Goal: Task Accomplishment & Management: Use online tool/utility

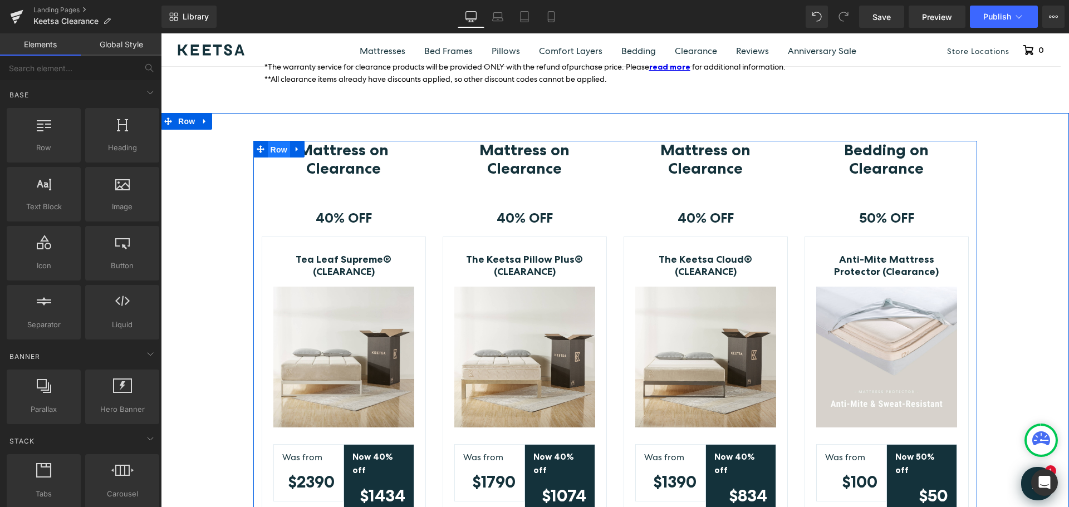
click at [268, 150] on span "Row" at bounding box center [279, 149] width 22 height 17
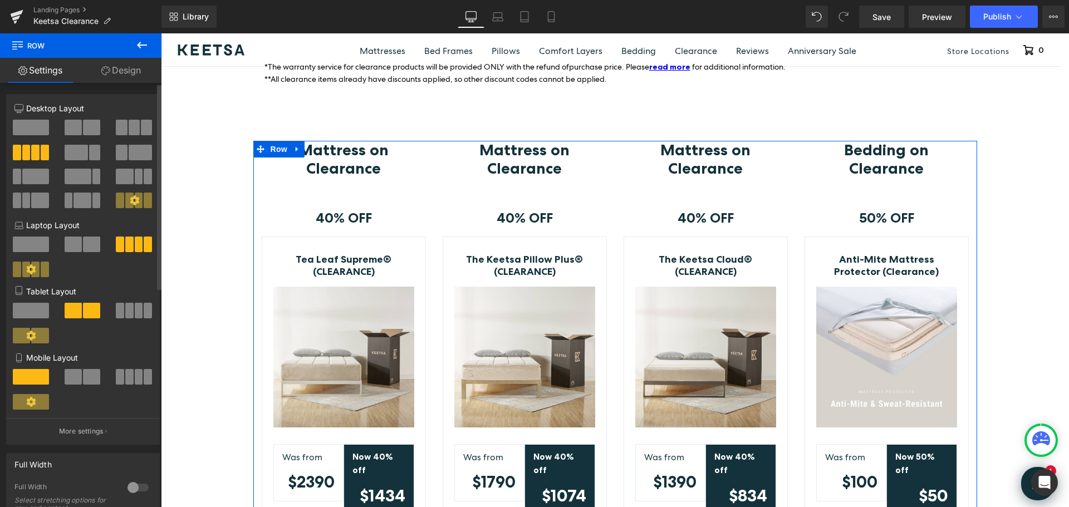
click at [129, 129] on span at bounding box center [134, 128] width 11 height 16
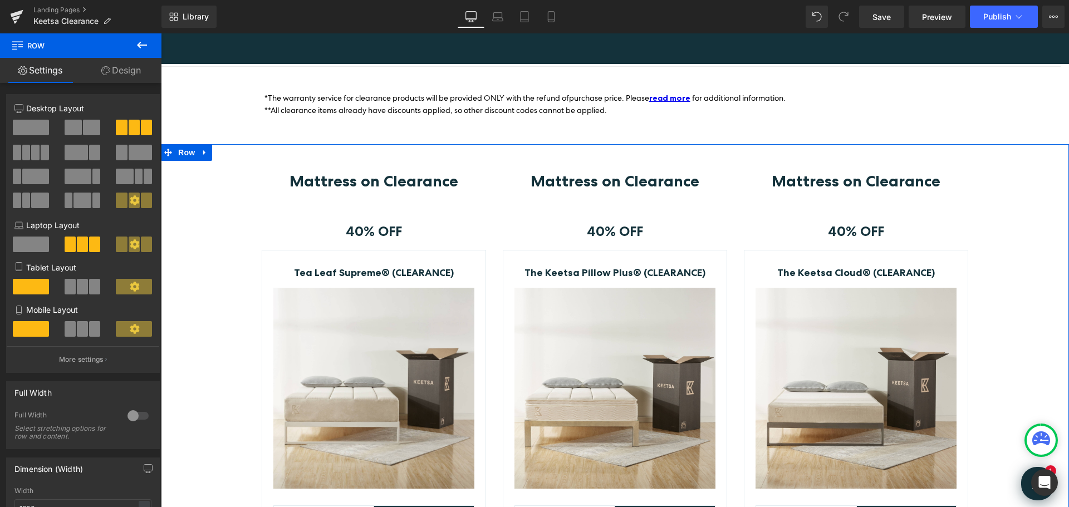
scroll to position [167, 0]
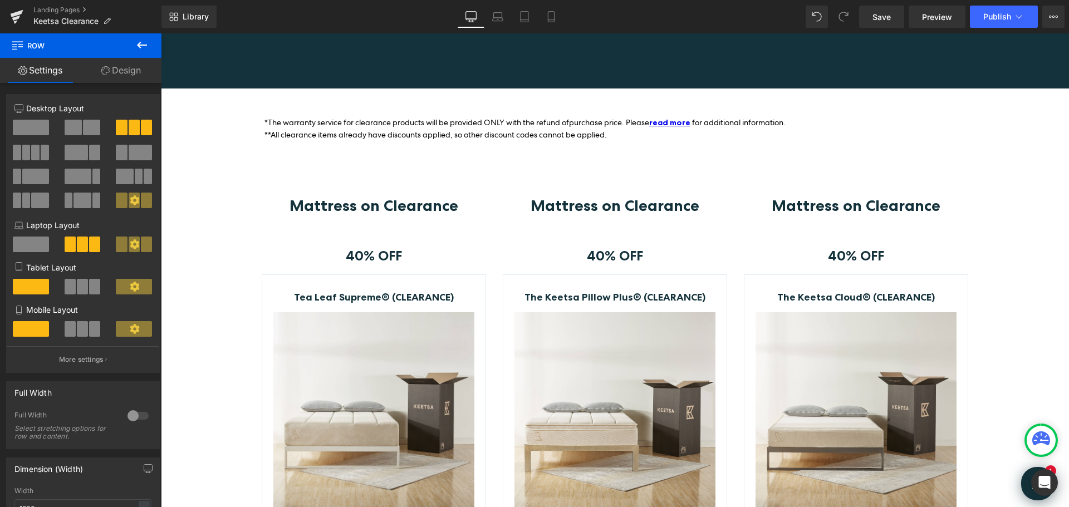
click at [318, 207] on b "Mattress on Clearance" at bounding box center [374, 205] width 169 height 19
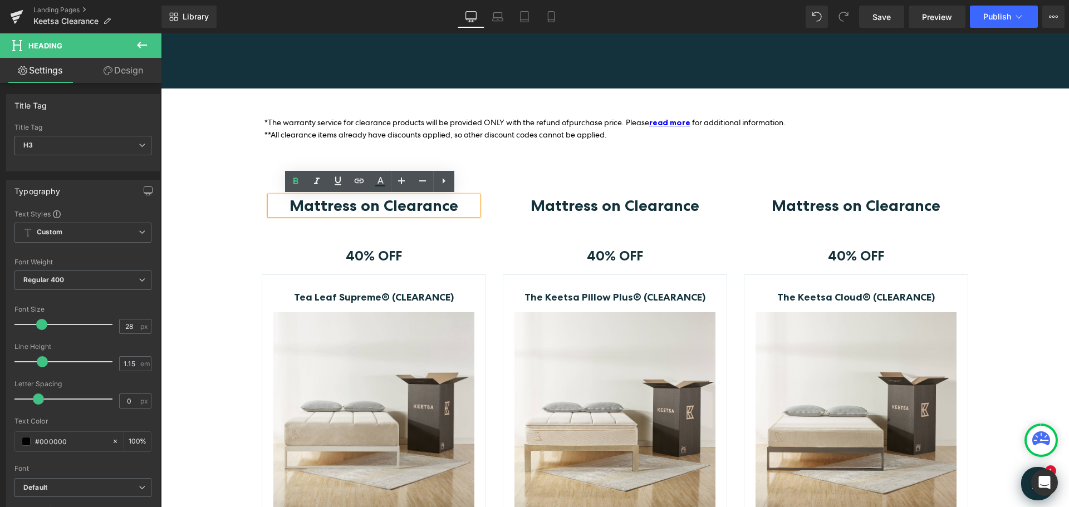
click at [478, 231] on div "Mattress on Clearance Heading Row" at bounding box center [374, 214] width 224 height 35
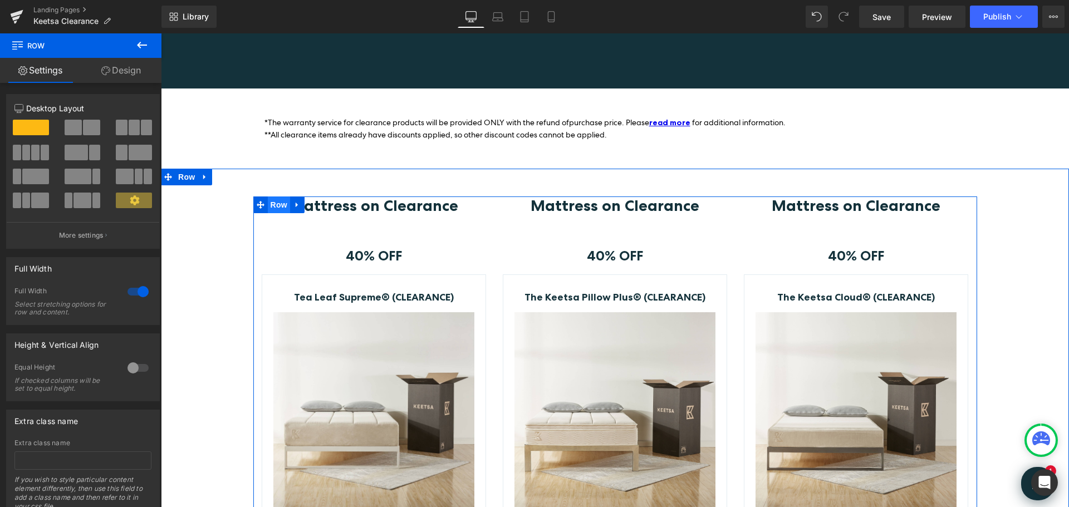
click at [268, 199] on span "Row" at bounding box center [279, 205] width 22 height 17
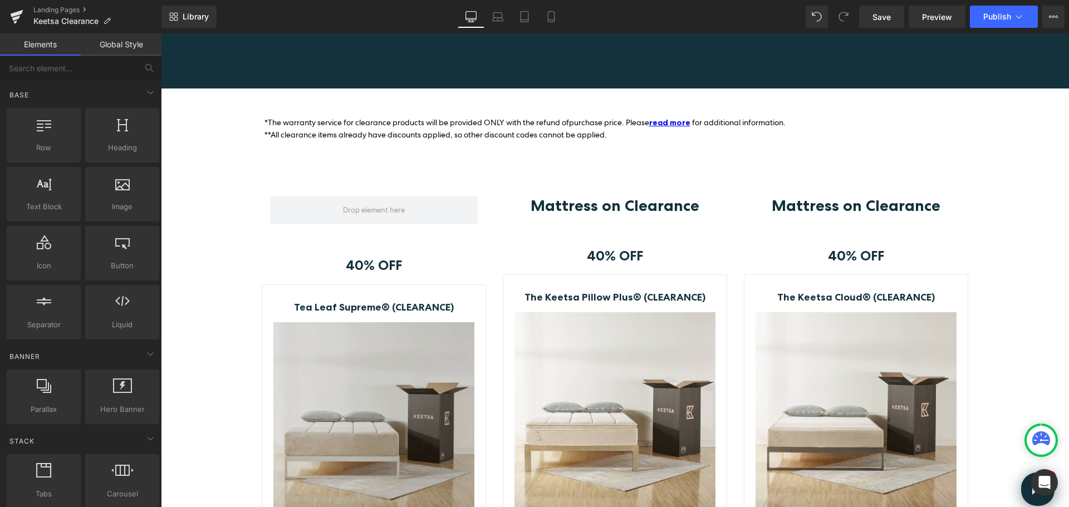
drag, startPoint x: 600, startPoint y: 362, endPoint x: 439, endPoint y: 329, distance: 164.3
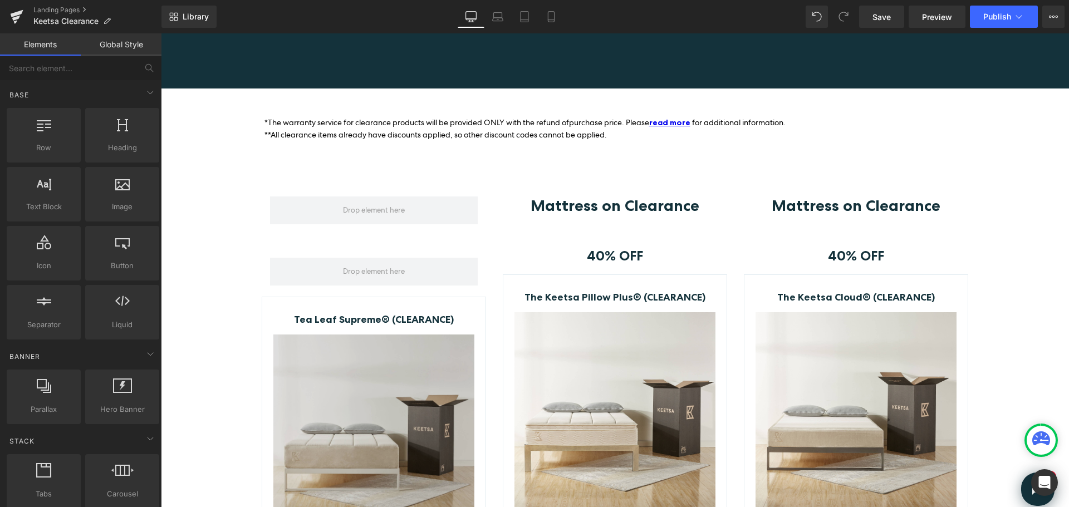
drag, startPoint x: 580, startPoint y: 429, endPoint x: 419, endPoint y: 395, distance: 163.8
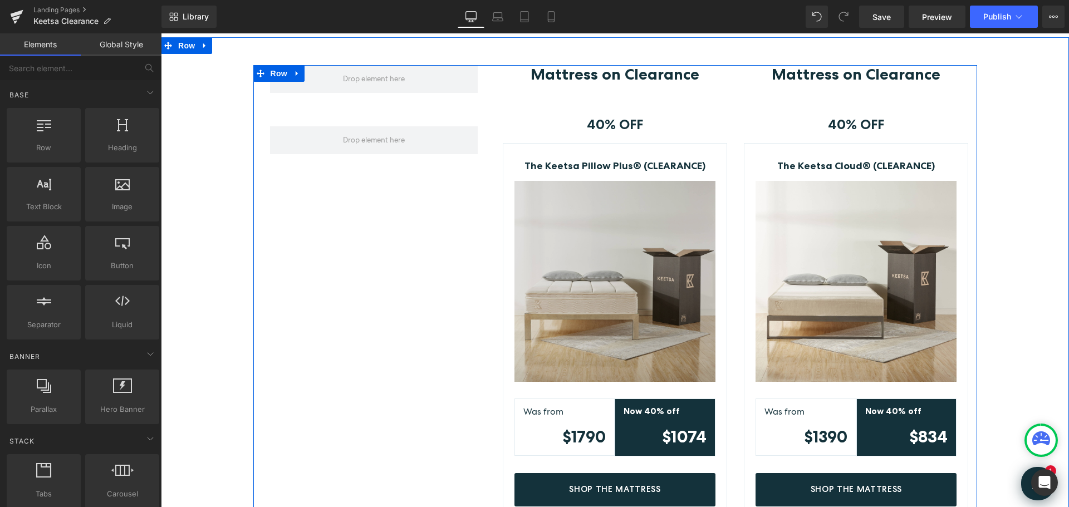
scroll to position [278, 0]
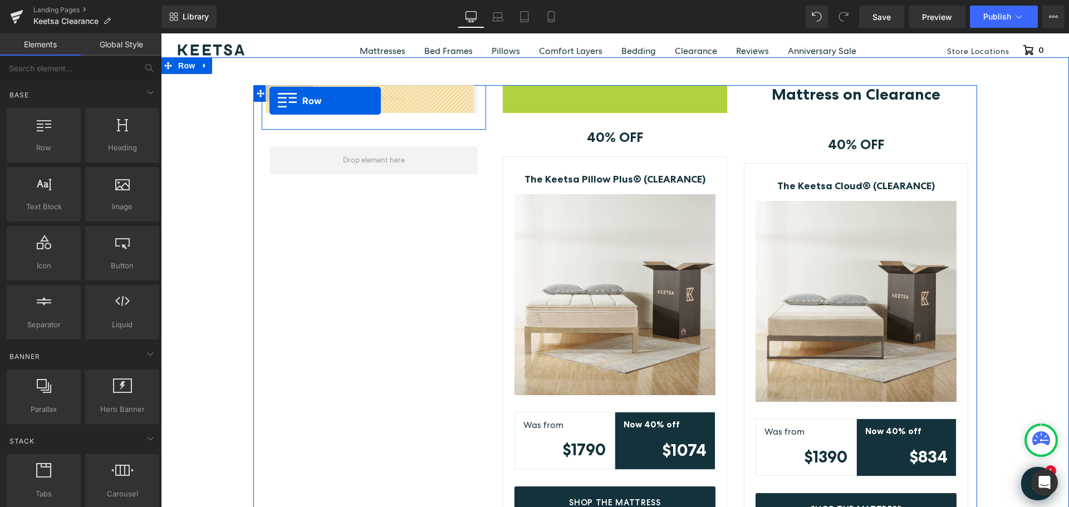
drag, startPoint x: 502, startPoint y: 94, endPoint x: 269, endPoint y: 101, distance: 232.9
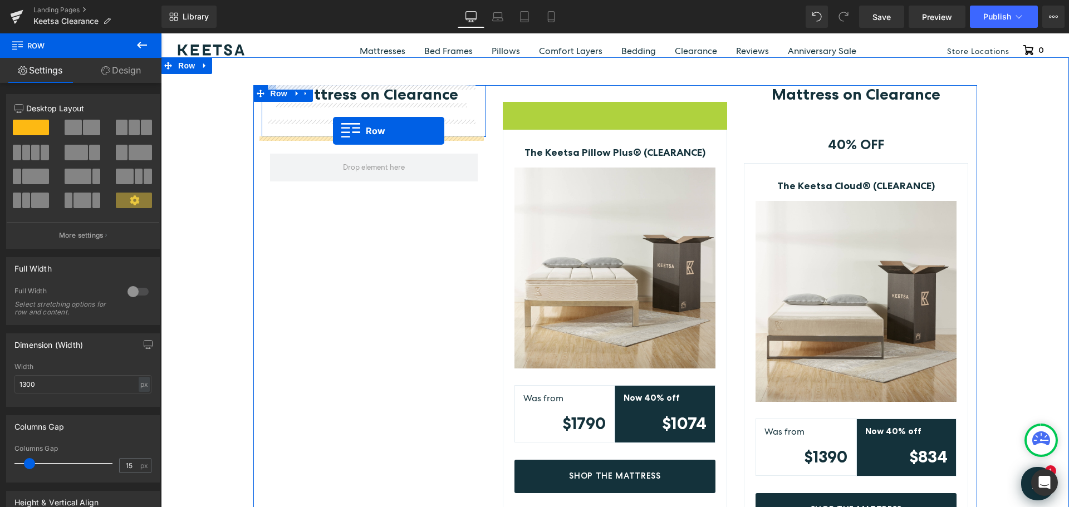
drag, startPoint x: 506, startPoint y: 109, endPoint x: 333, endPoint y: 131, distance: 174.5
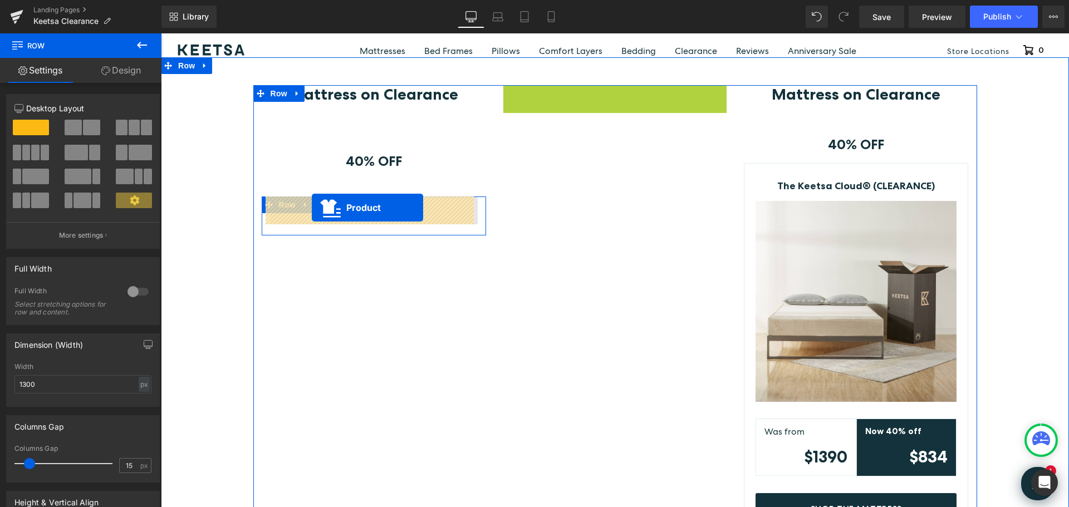
drag, startPoint x: 587, startPoint y: 90, endPoint x: 312, endPoint y: 208, distance: 299.6
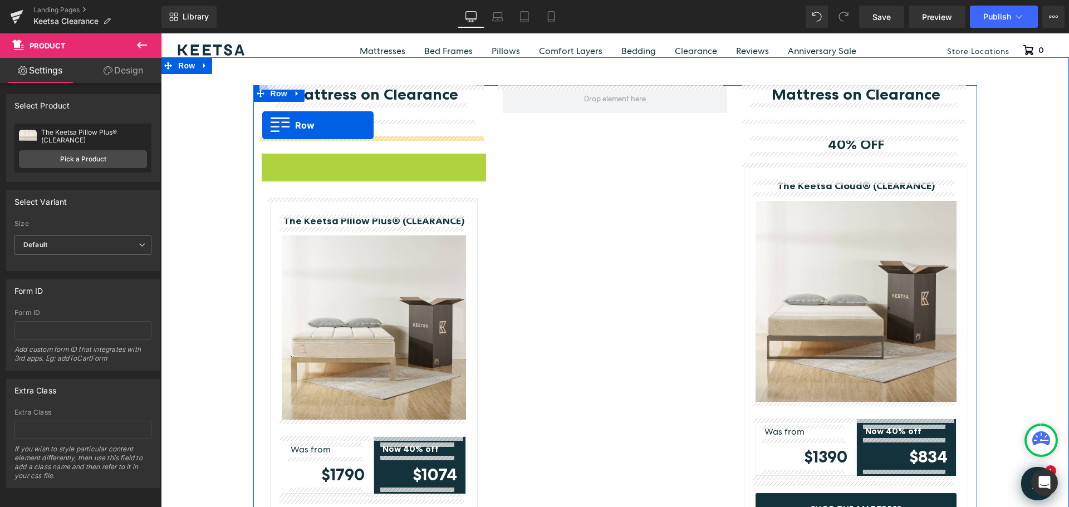
drag, startPoint x: 261, startPoint y: 160, endPoint x: 262, endPoint y: 125, distance: 35.1
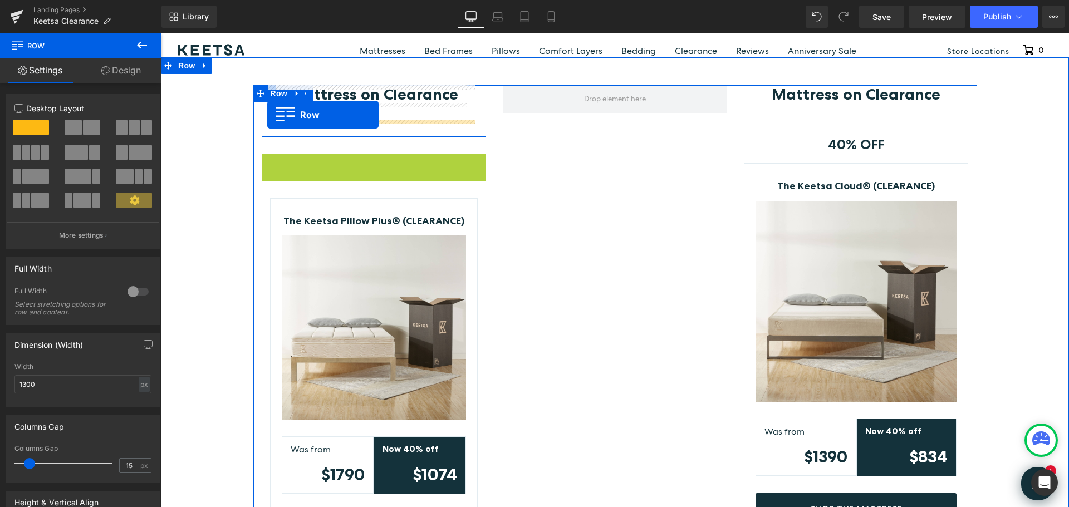
drag, startPoint x: 266, startPoint y: 163, endPoint x: 267, endPoint y: 115, distance: 48.5
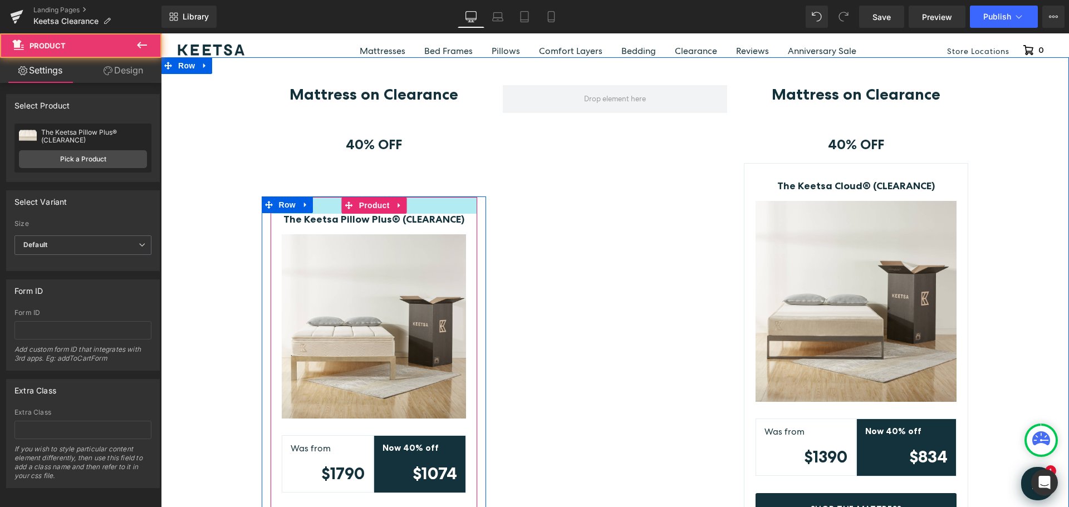
click at [406, 200] on div at bounding box center [374, 205] width 207 height 17
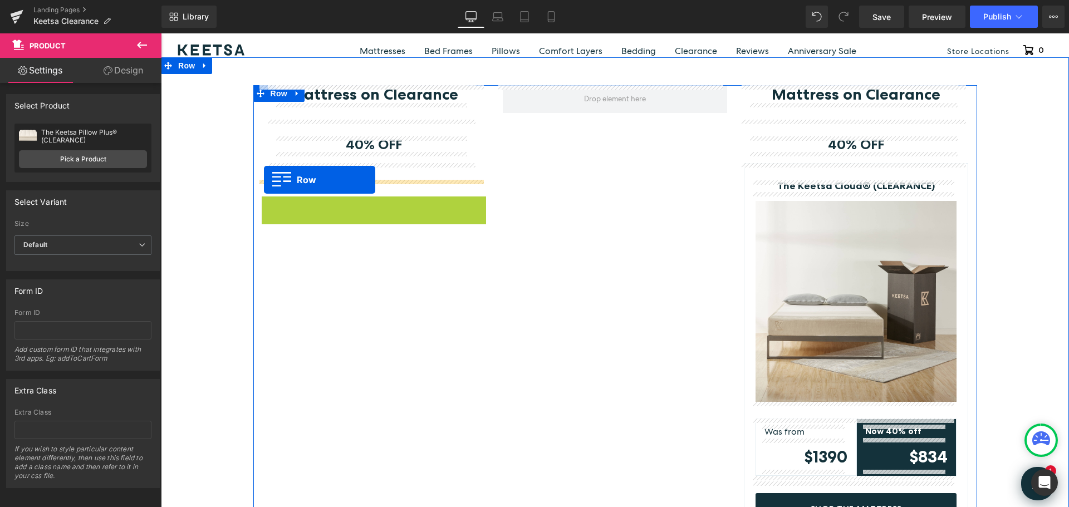
drag, startPoint x: 263, startPoint y: 200, endPoint x: 264, endPoint y: 180, distance: 20.1
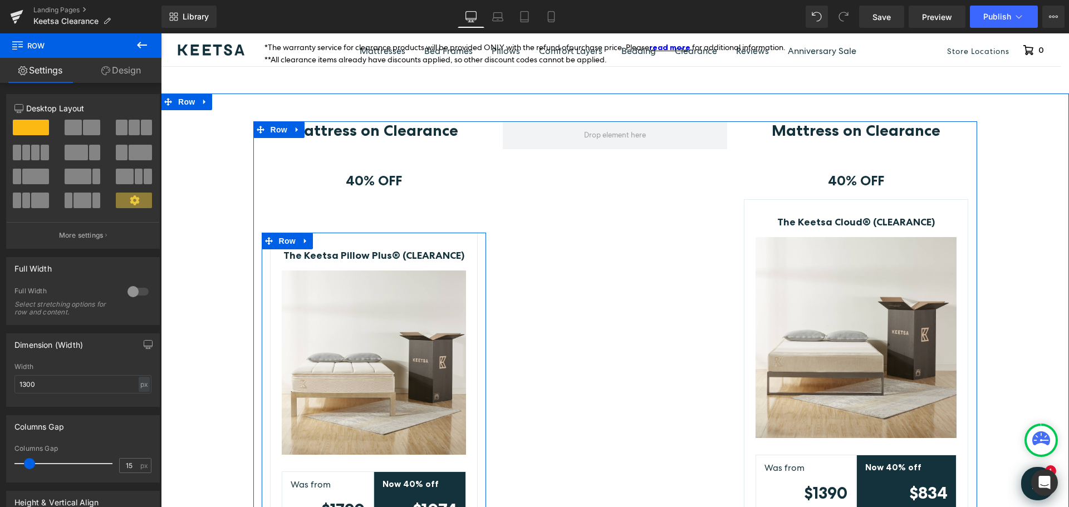
scroll to position [223, 0]
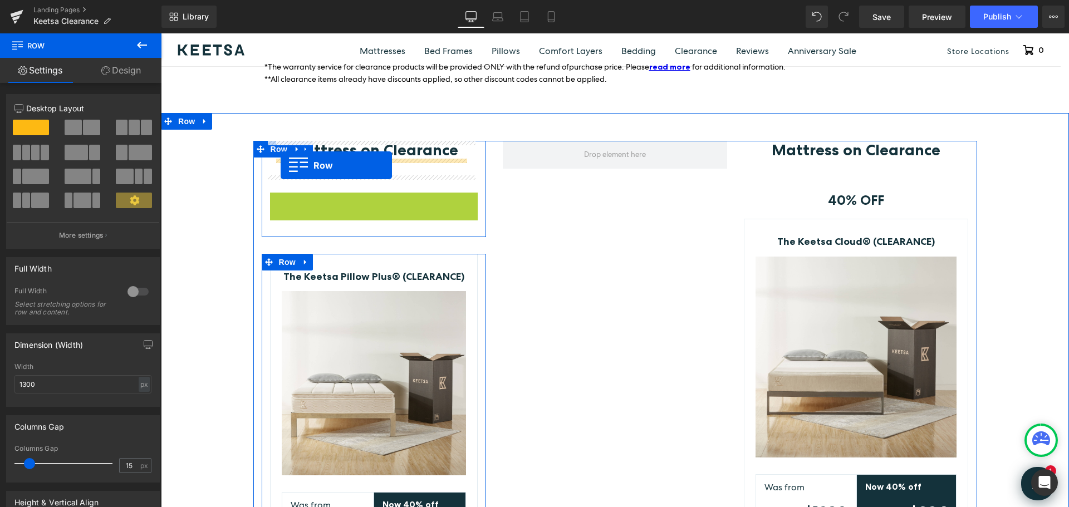
drag, startPoint x: 274, startPoint y: 203, endPoint x: 281, endPoint y: 165, distance: 37.9
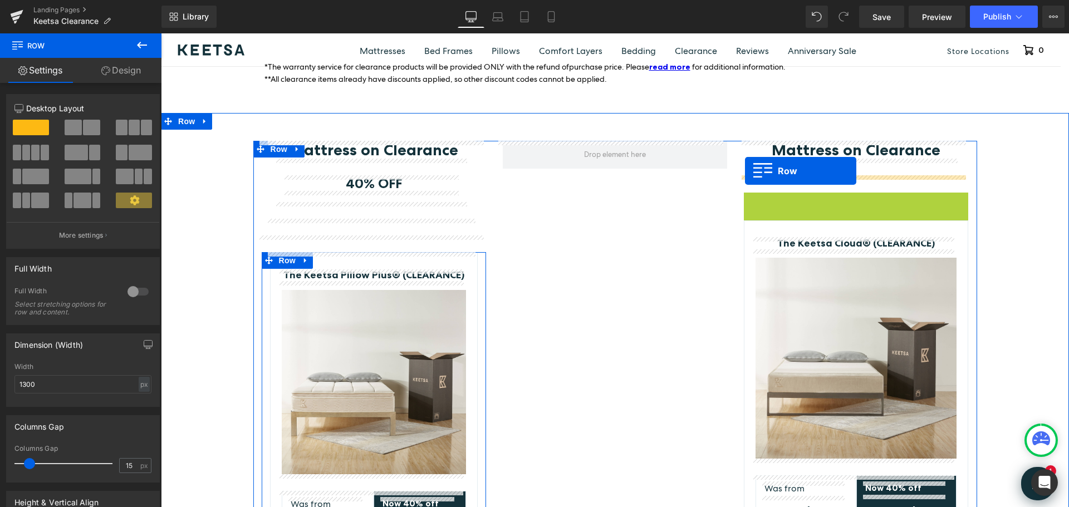
drag, startPoint x: 746, startPoint y: 203, endPoint x: 745, endPoint y: 171, distance: 31.8
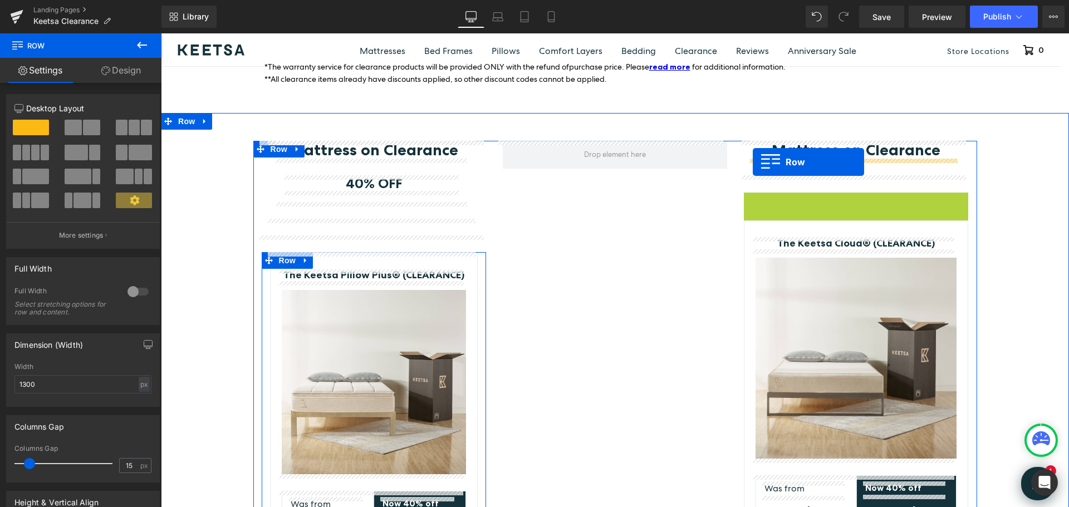
drag, startPoint x: 746, startPoint y: 200, endPoint x: 753, endPoint y: 162, distance: 39.0
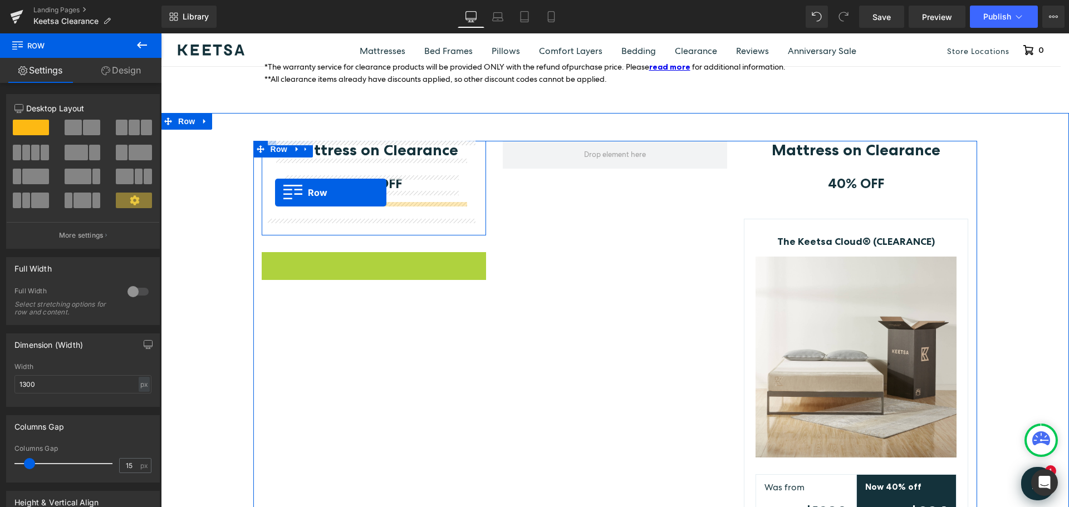
drag, startPoint x: 264, startPoint y: 244, endPoint x: 275, endPoint y: 193, distance: 52.9
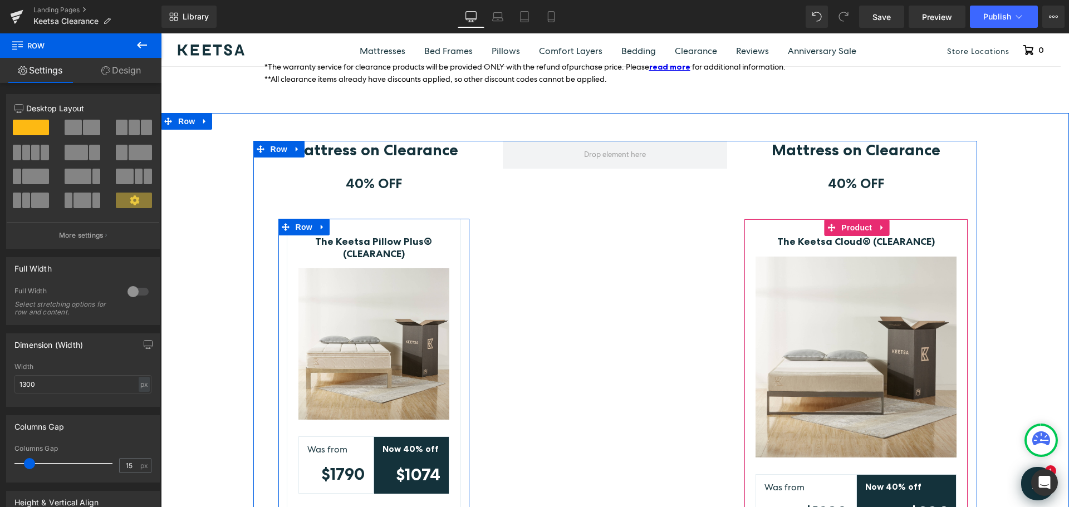
drag, startPoint x: 771, startPoint y: 230, endPoint x: 805, endPoint y: 223, distance: 34.7
click at [771, 229] on div "The Keetsa Cloud® (CLEARANCE) (P) Title Image Was from Text Block $1390 Text Bl…" at bounding box center [856, 409] width 224 height 381
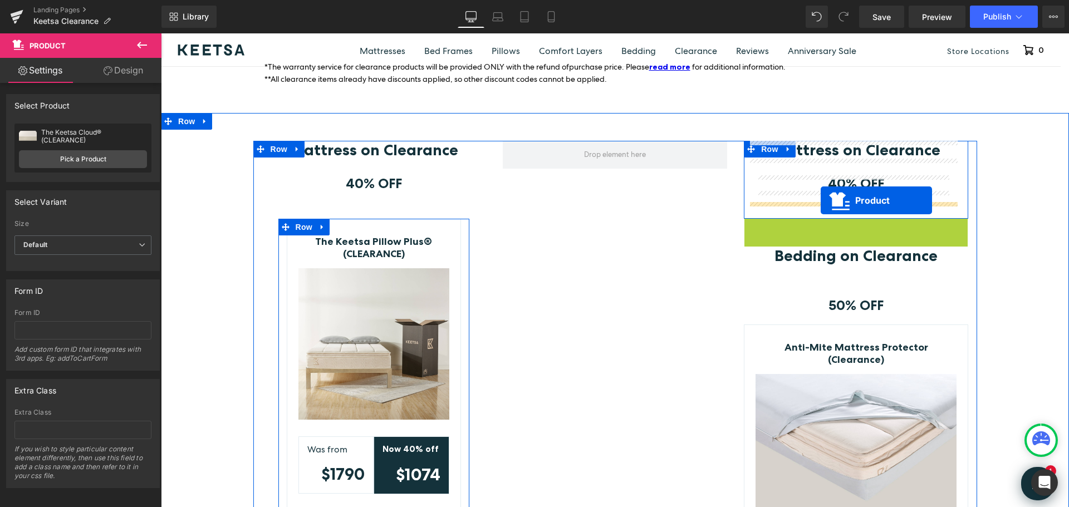
drag, startPoint x: 824, startPoint y: 224, endPoint x: 821, endPoint y: 200, distance: 24.2
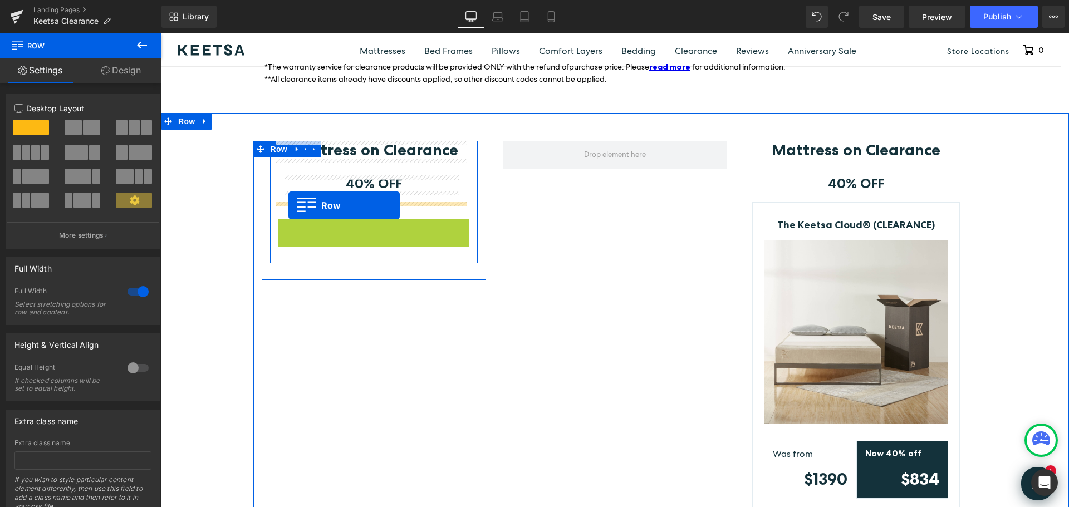
drag, startPoint x: 287, startPoint y: 229, endPoint x: 288, endPoint y: 205, distance: 24.0
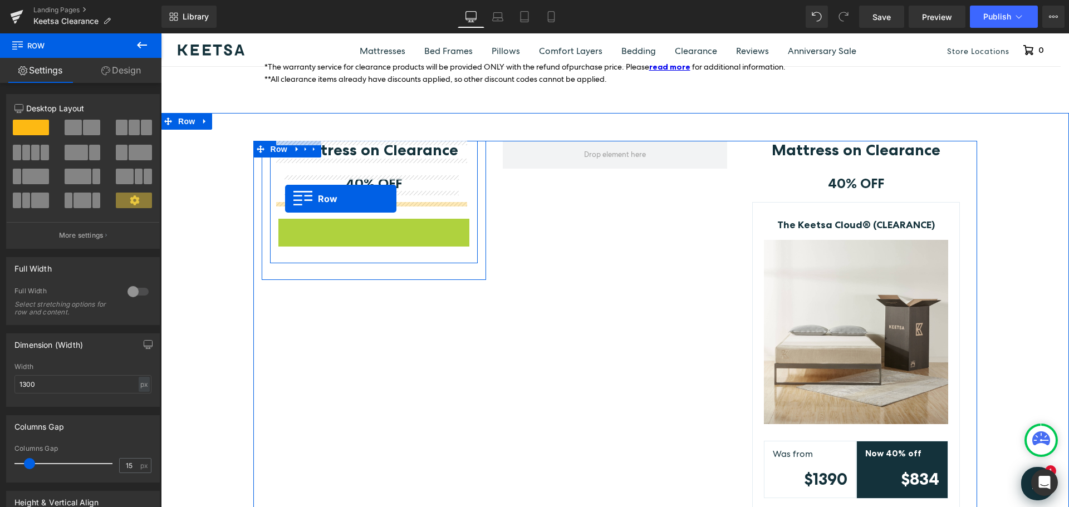
drag, startPoint x: 284, startPoint y: 225, endPoint x: 285, endPoint y: 199, distance: 26.2
drag, startPoint x: 278, startPoint y: 226, endPoint x: 282, endPoint y: 192, distance: 34.8
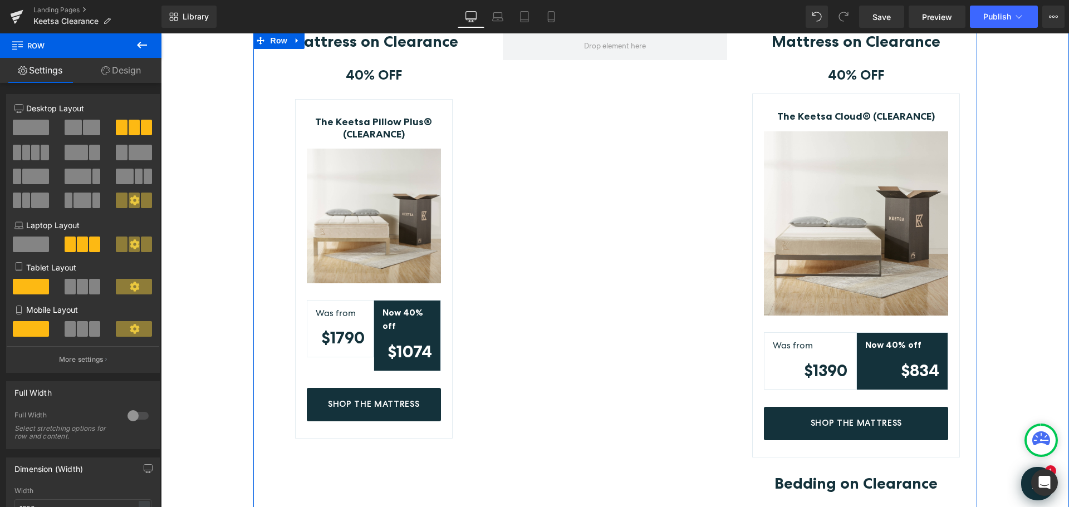
scroll to position [167, 0]
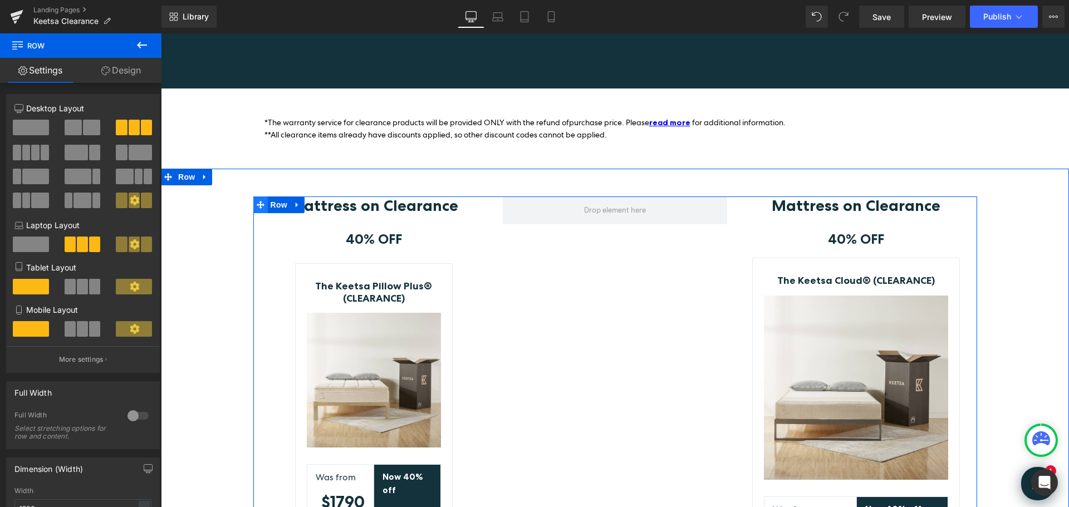
click at [260, 204] on span at bounding box center [260, 205] width 14 height 17
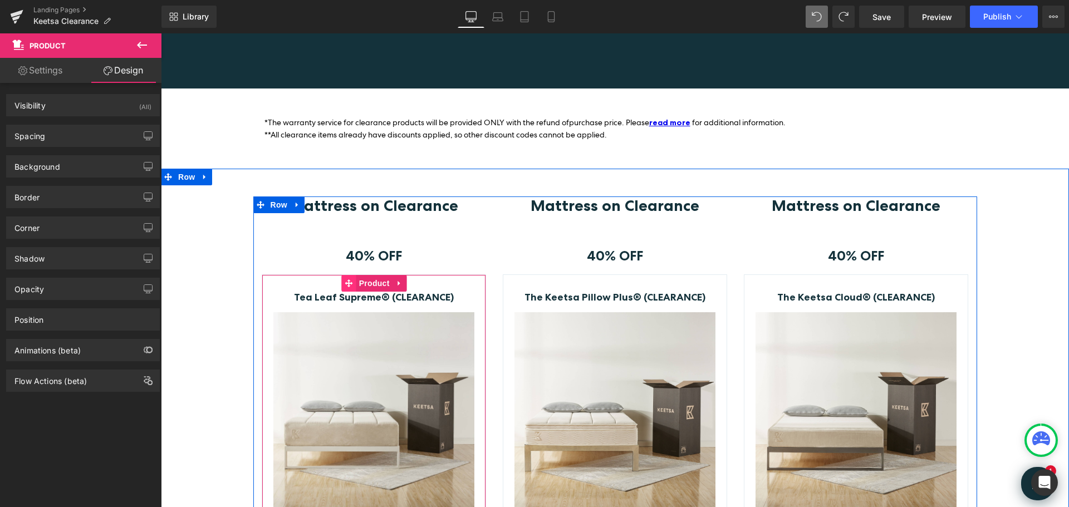
click at [345, 285] on icon at bounding box center [349, 284] width 8 height 8
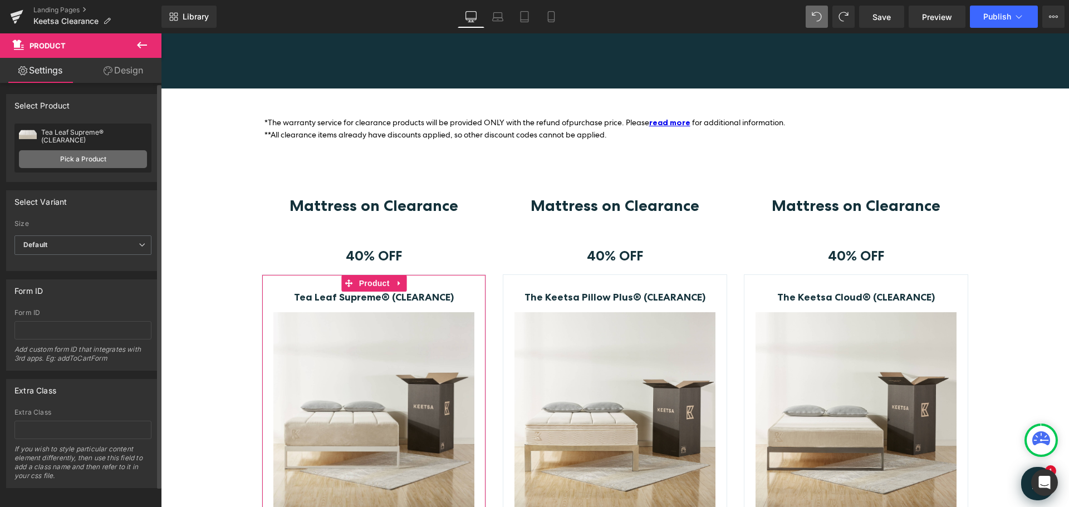
click at [99, 158] on link "Pick a Product" at bounding box center [83, 159] width 128 height 18
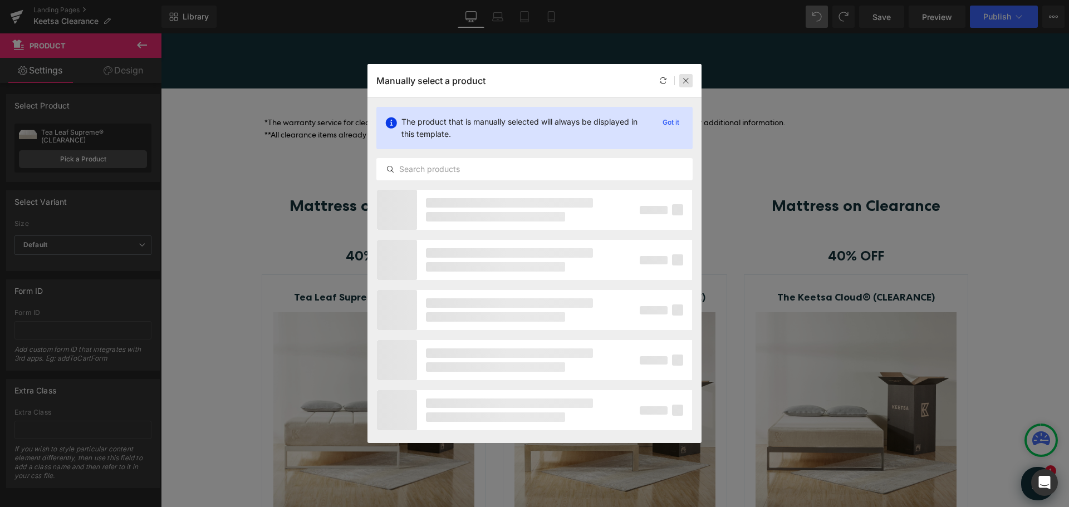
click at [685, 81] on icon at bounding box center [686, 81] width 8 height 8
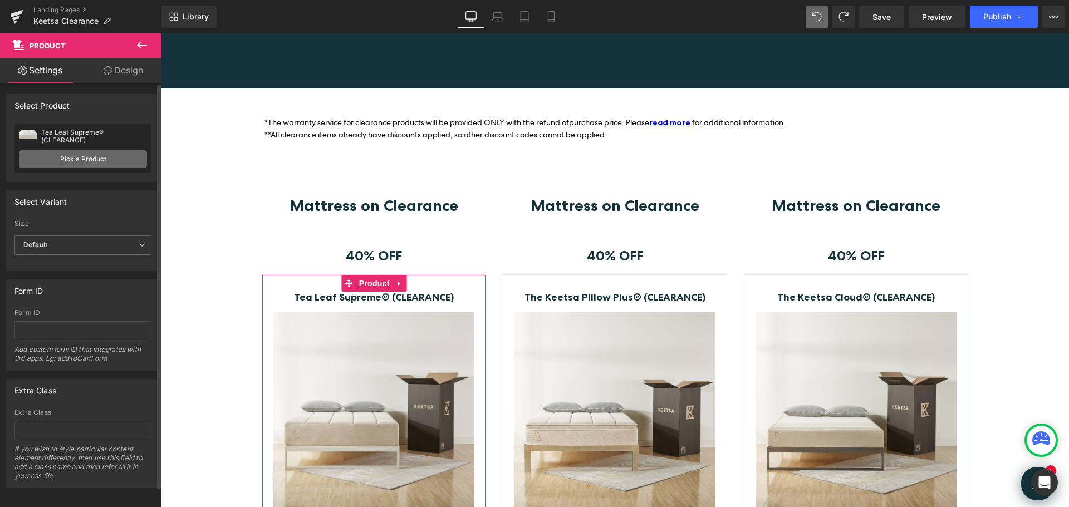
click at [96, 160] on link "Pick a Product" at bounding box center [83, 159] width 128 height 18
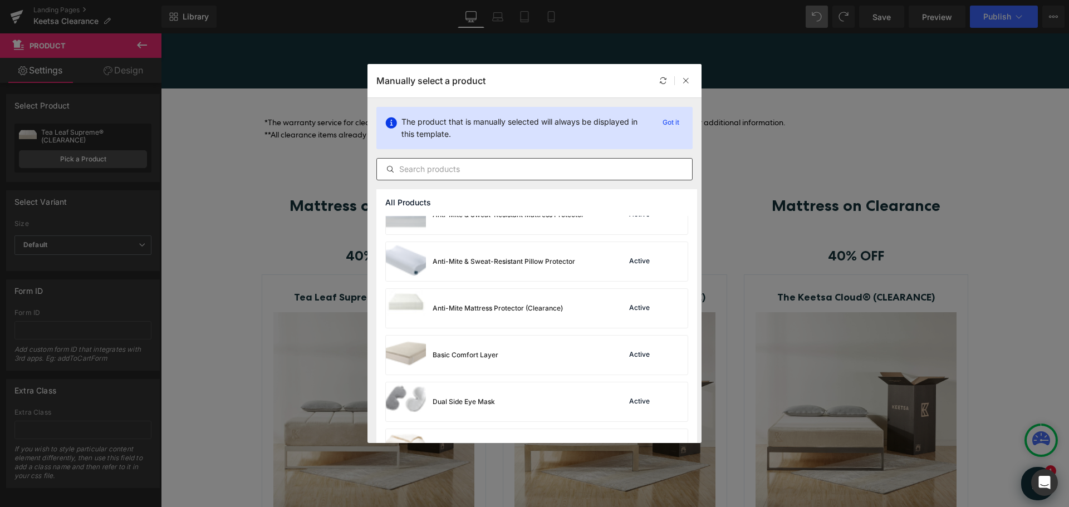
scroll to position [111, 0]
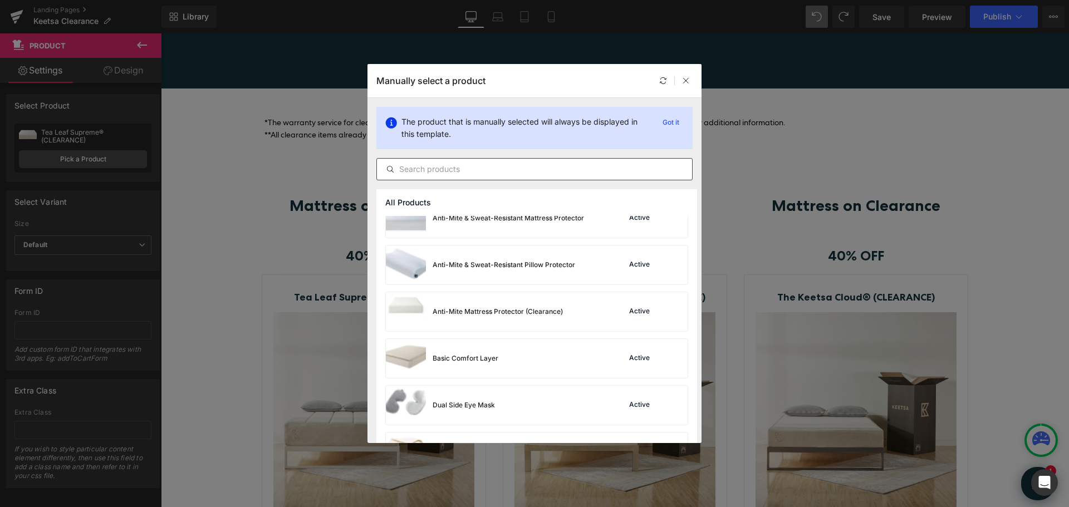
click at [453, 166] on input "text" at bounding box center [534, 169] width 315 height 13
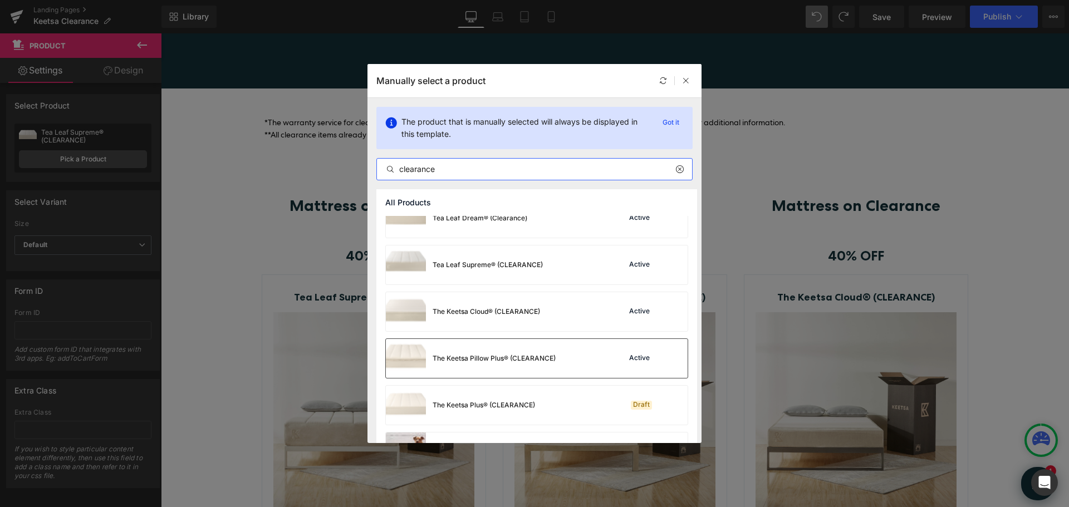
type input "clearance"
click at [533, 356] on div "The Keetsa Pillow Plus® (CLEARANCE)" at bounding box center [494, 359] width 123 height 10
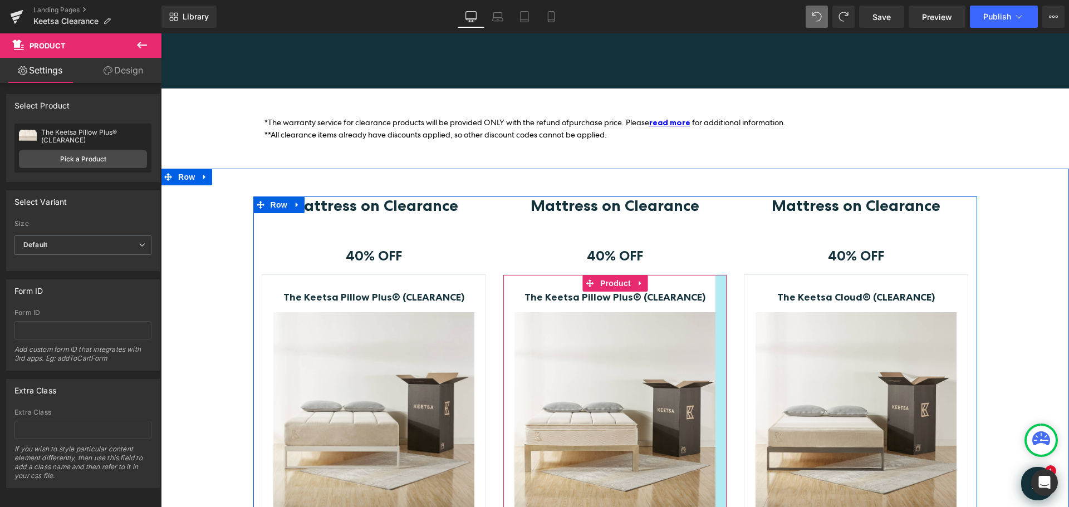
scroll to position [223, 0]
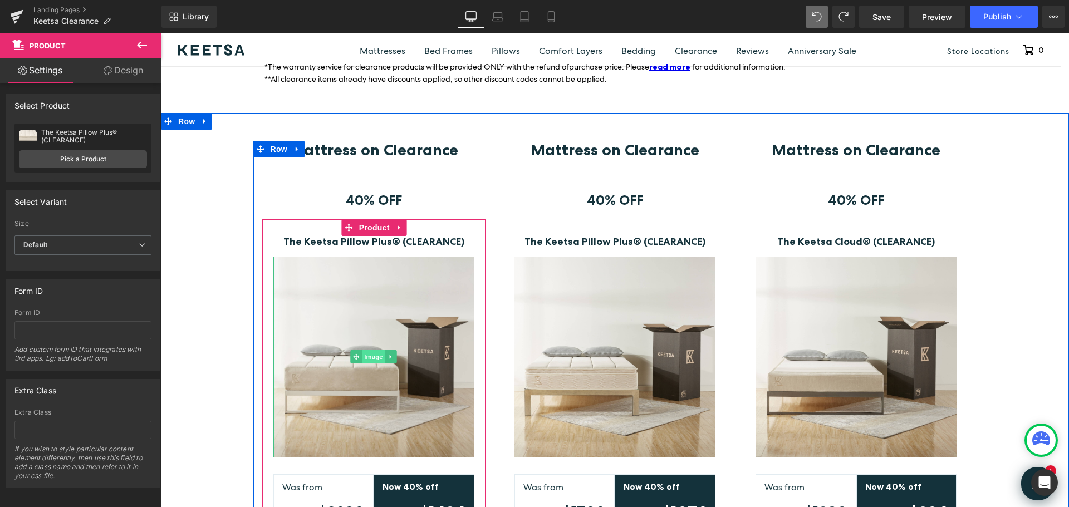
click at [366, 359] on span "Image" at bounding box center [373, 356] width 23 height 13
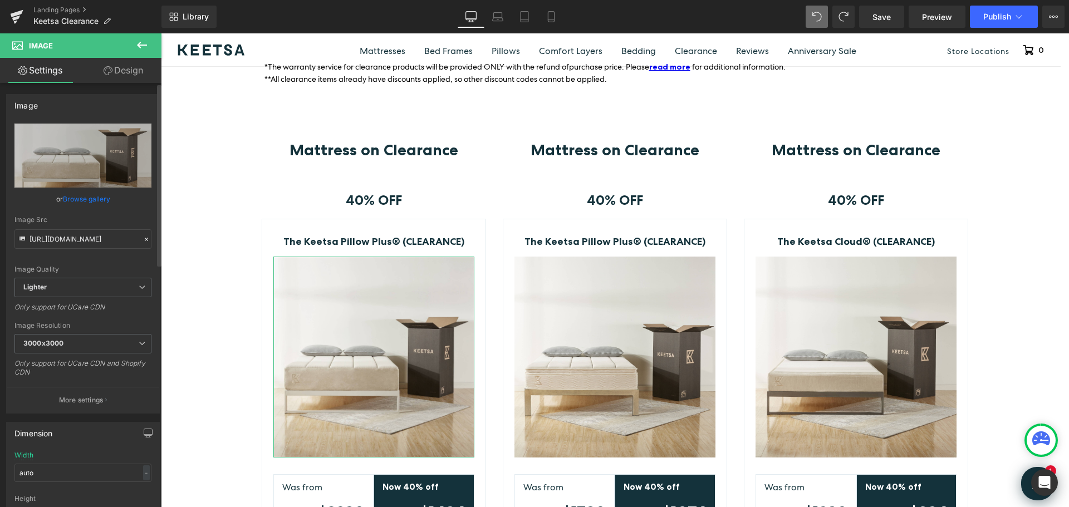
click at [81, 199] on link "Browse gallery" at bounding box center [86, 198] width 47 height 19
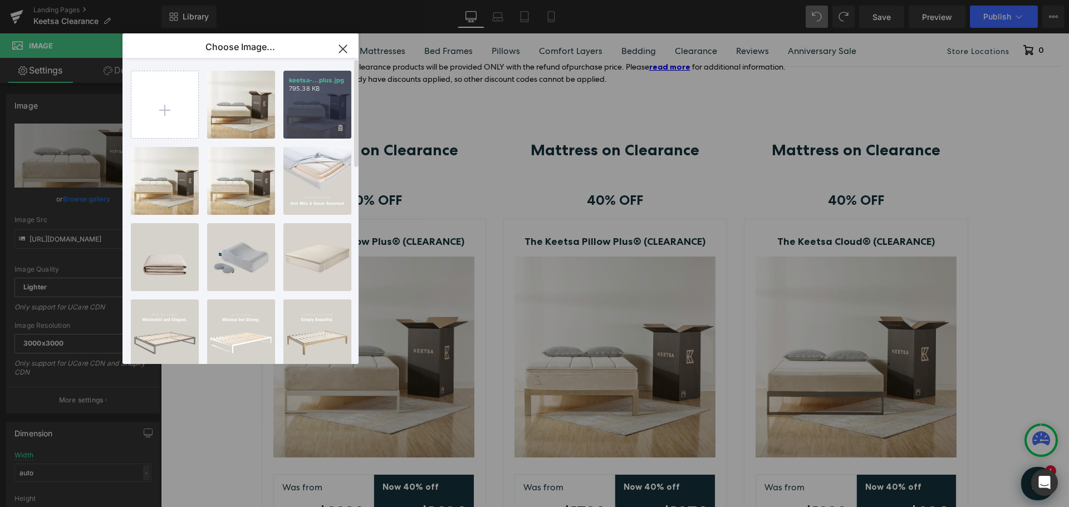
click at [315, 110] on div "keetsa-...plus.jpg 795.38 KB" at bounding box center [317, 105] width 68 height 68
type input "[URL][DOMAIN_NAME]"
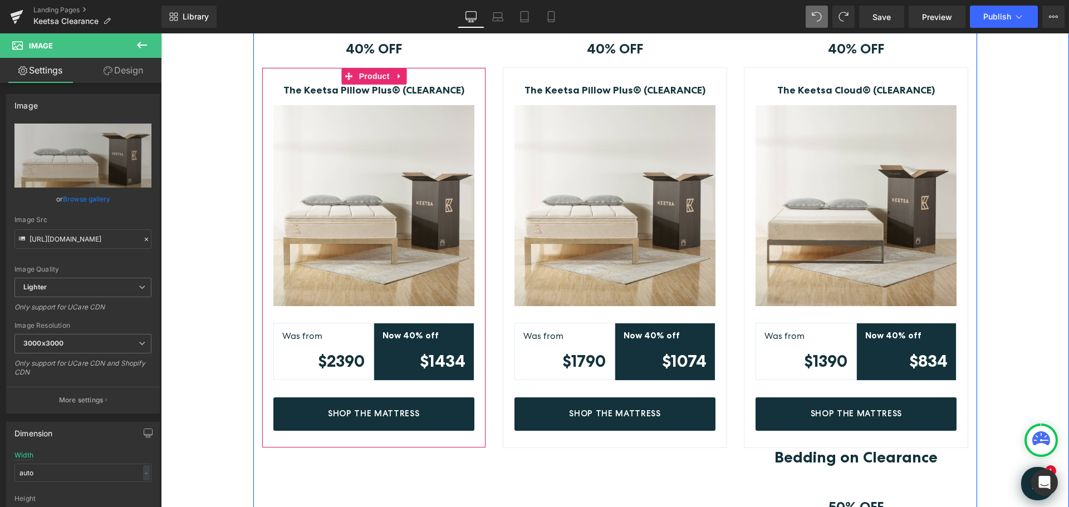
scroll to position [390, 0]
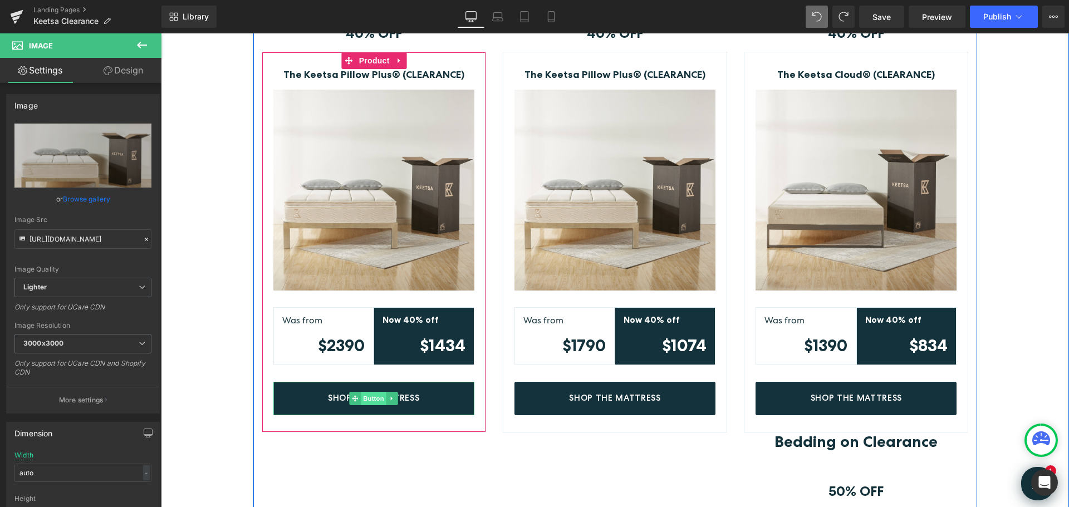
click at [371, 399] on span "Button" at bounding box center [374, 398] width 26 height 13
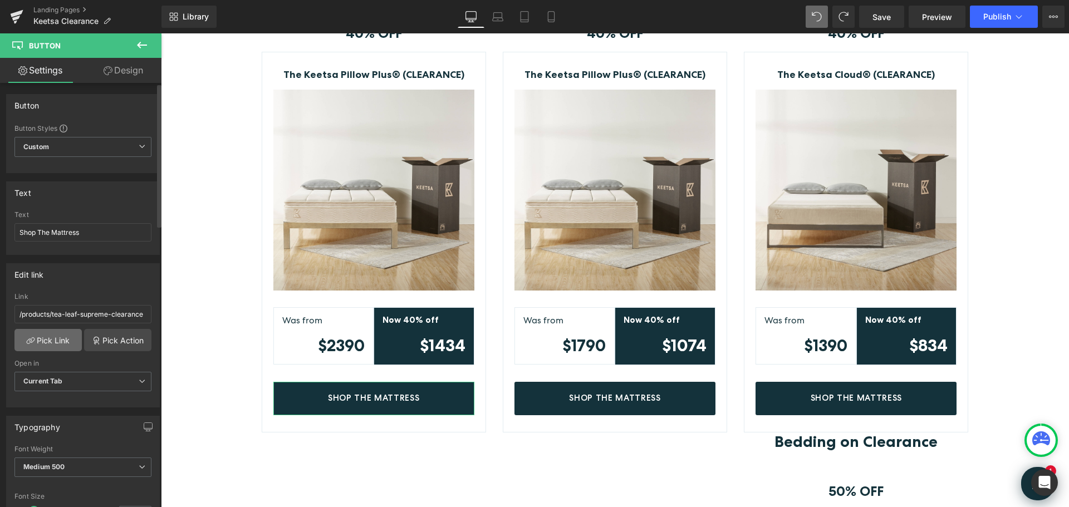
click at [56, 339] on link "Pick Link" at bounding box center [47, 340] width 67 height 22
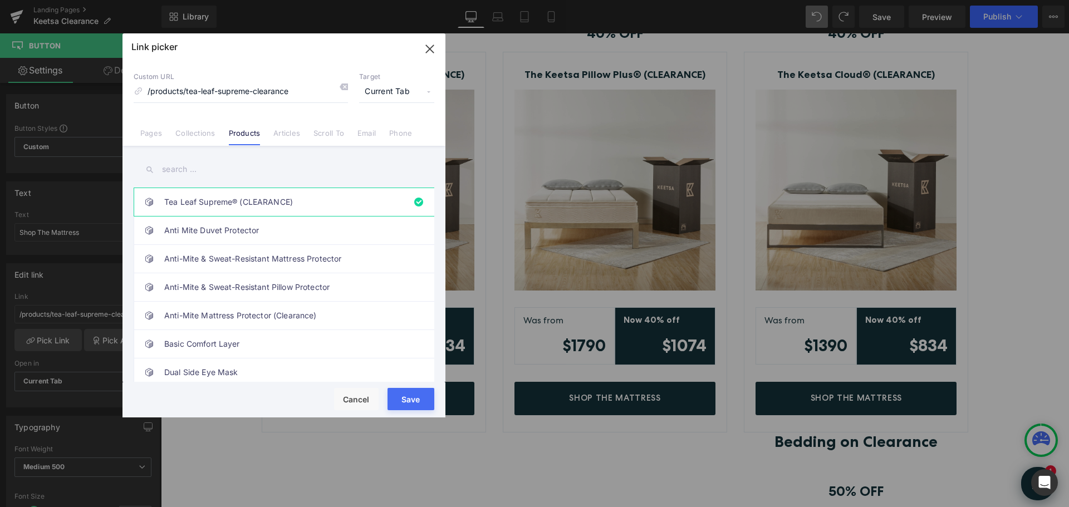
click at [204, 171] on input "text" at bounding box center [284, 169] width 301 height 25
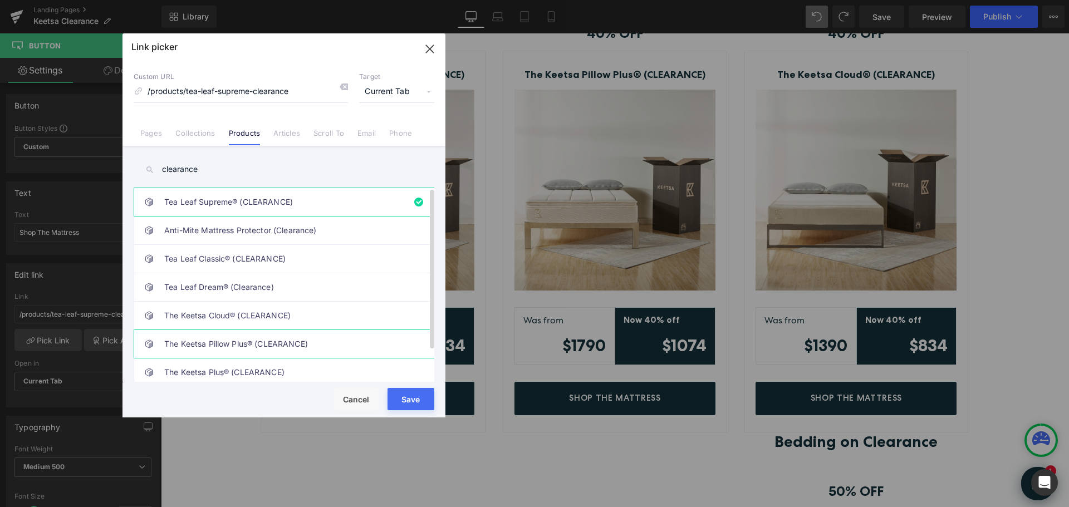
type input "clearance"
click at [287, 345] on link "The Keetsa Pillow Plus® (CLEARANCE)" at bounding box center [286, 344] width 245 height 28
type input "/products/the-keetsa-pillow-plus-clearance"
click at [406, 398] on button "Save" at bounding box center [411, 399] width 47 height 22
type input "/products/the-keetsa-pillow-plus-clearance"
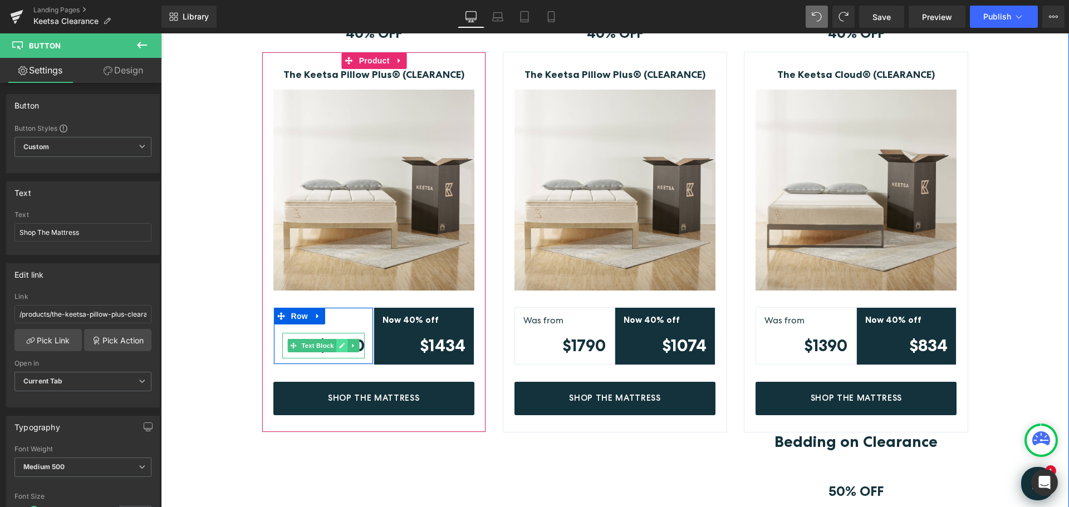
click at [339, 347] on icon at bounding box center [342, 346] width 6 height 6
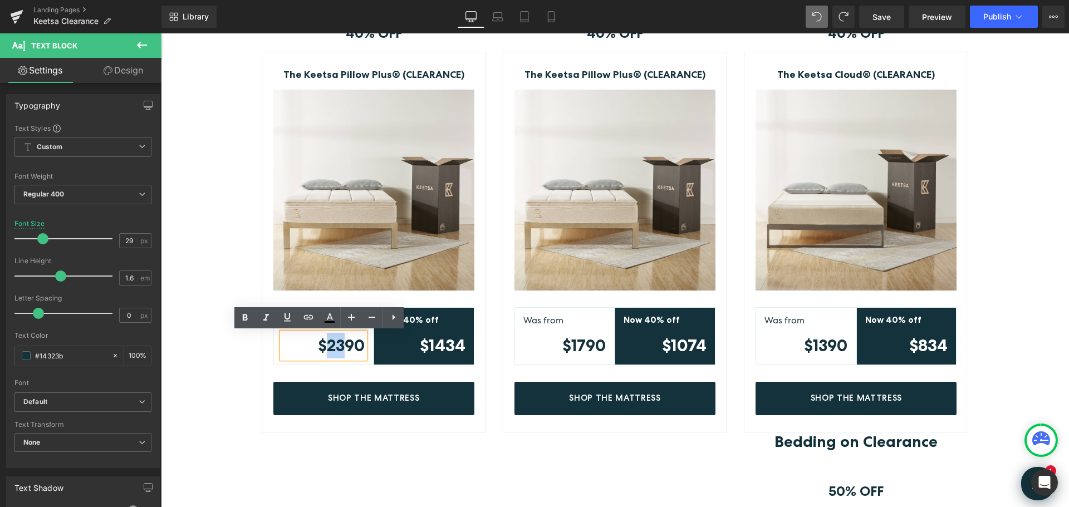
drag, startPoint x: 325, startPoint y: 347, endPoint x: 338, endPoint y: 351, distance: 13.8
click at [338, 351] on strong "$2390" at bounding box center [341, 345] width 47 height 19
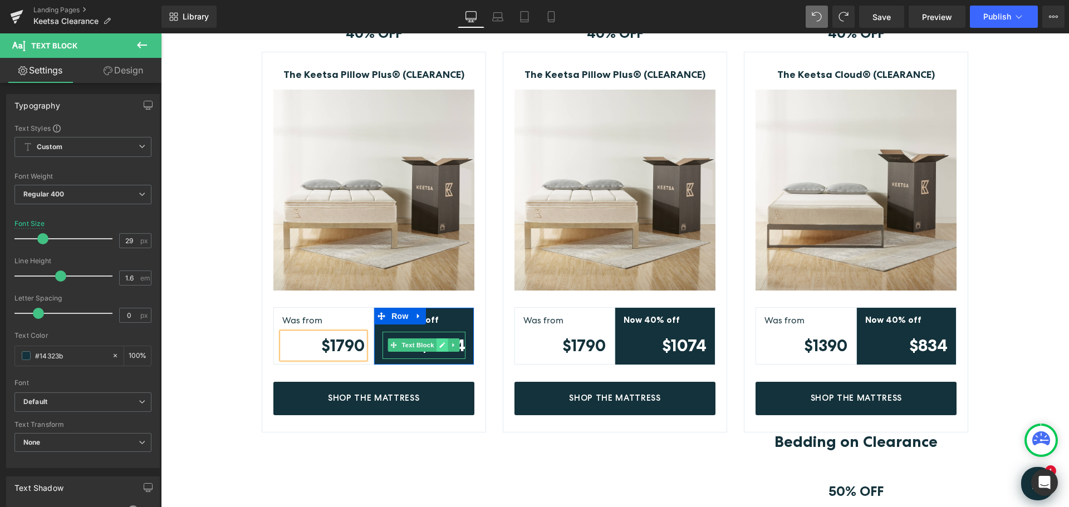
click at [440, 346] on icon at bounding box center [443, 345] width 6 height 6
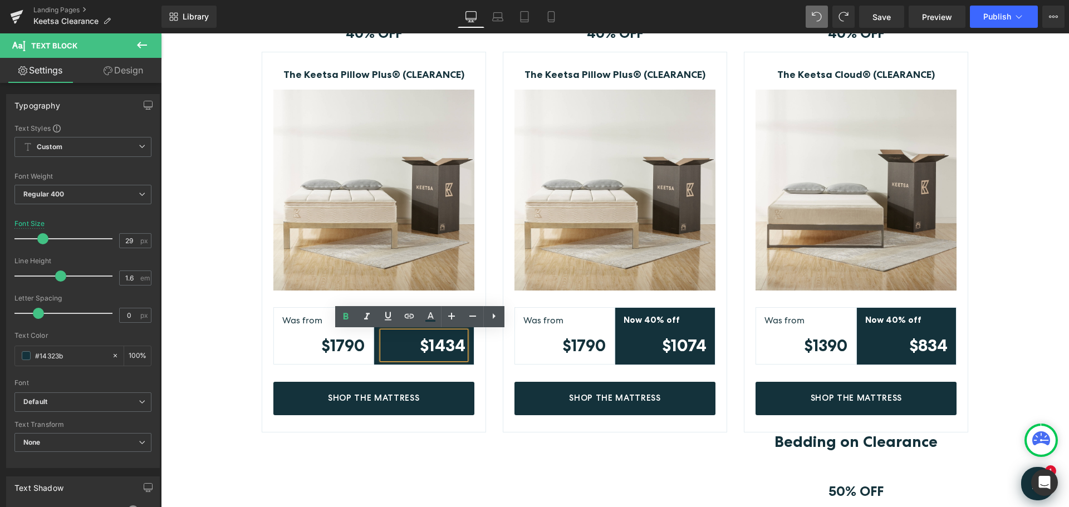
click at [434, 345] on strong "$1434" at bounding box center [443, 345] width 46 height 20
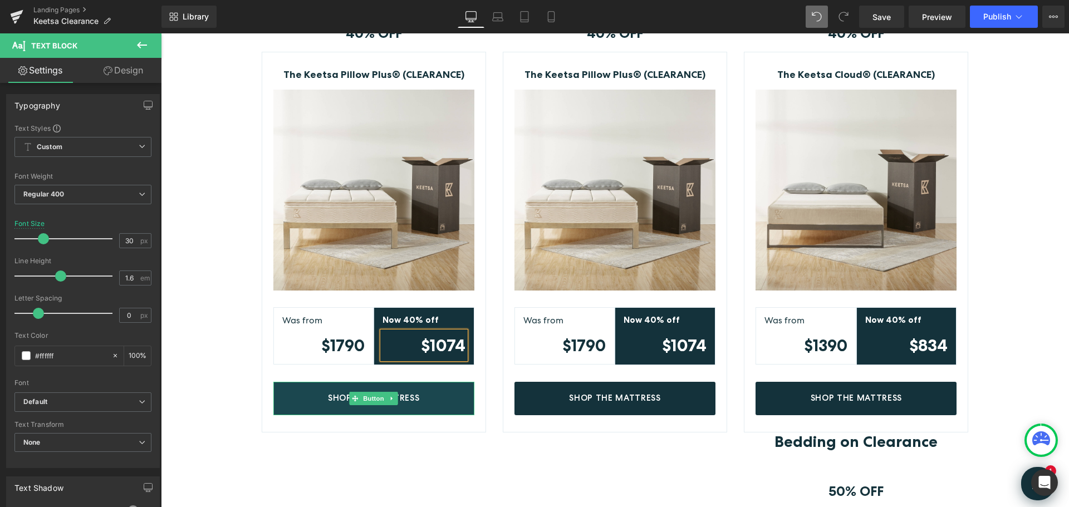
click at [410, 394] on span "Shop The Mattress" at bounding box center [373, 398] width 91 height 10
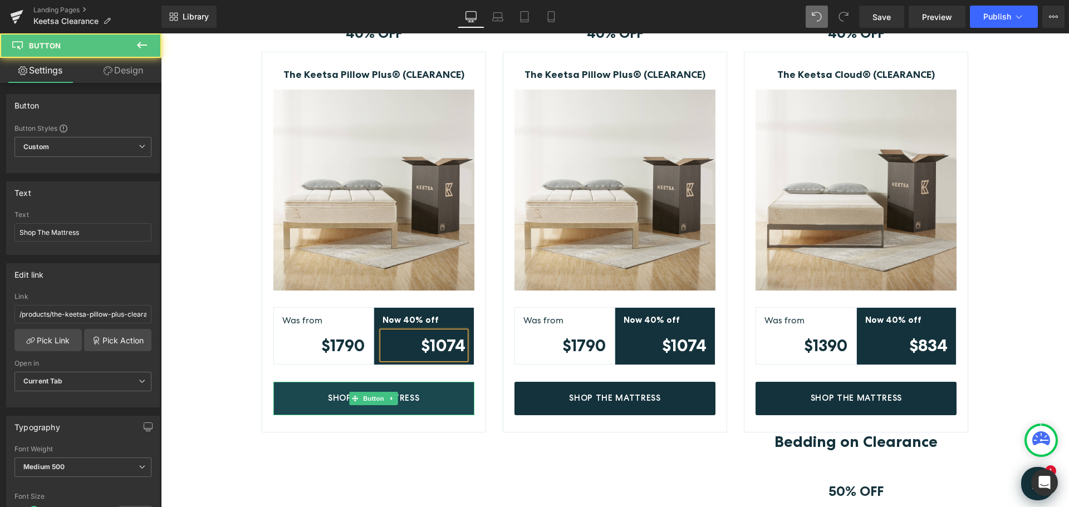
click at [442, 401] on link "Shop The Mattress" at bounding box center [373, 398] width 201 height 33
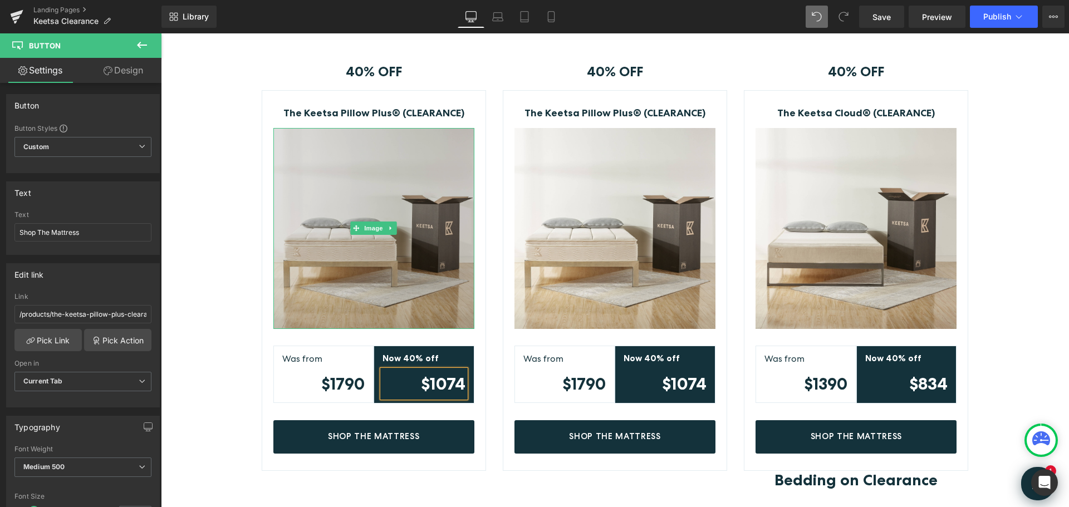
scroll to position [334, 0]
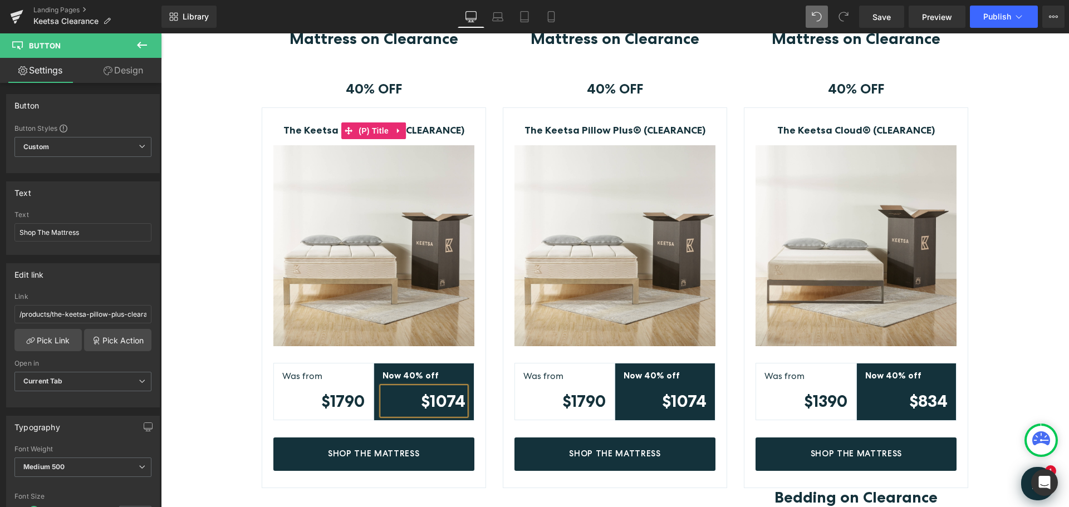
click at [450, 128] on link "The Keetsa Pillow Plus® (CLEARANCE)" at bounding box center [373, 131] width 181 height 12
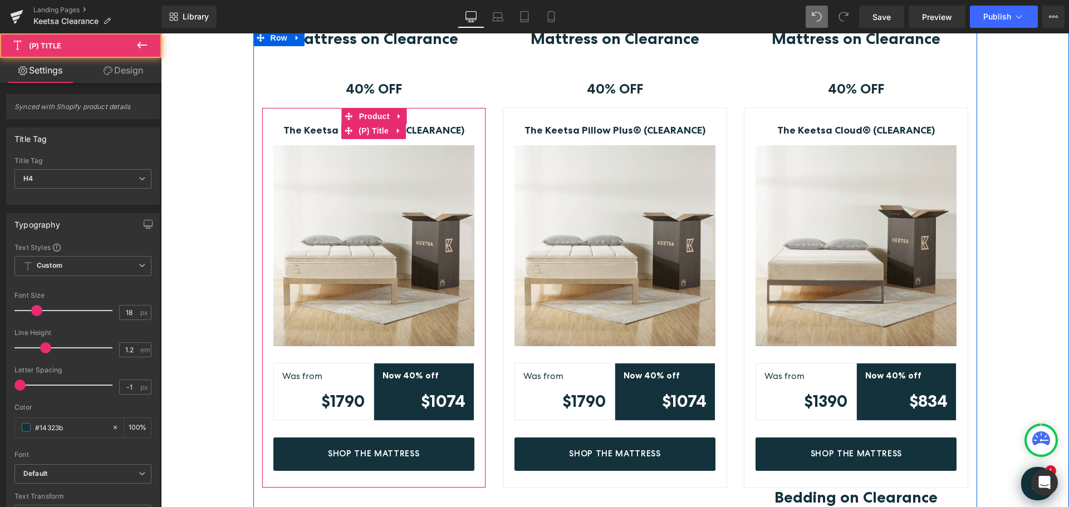
click at [444, 128] on link "The Keetsa Pillow Plus® (CLEARANCE)" at bounding box center [373, 131] width 181 height 12
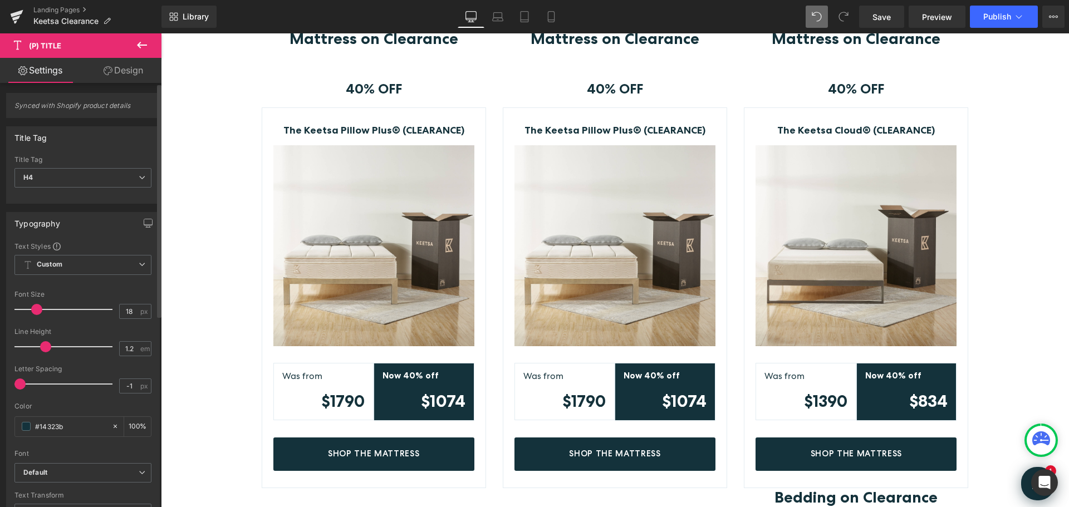
scroll to position [0, 0]
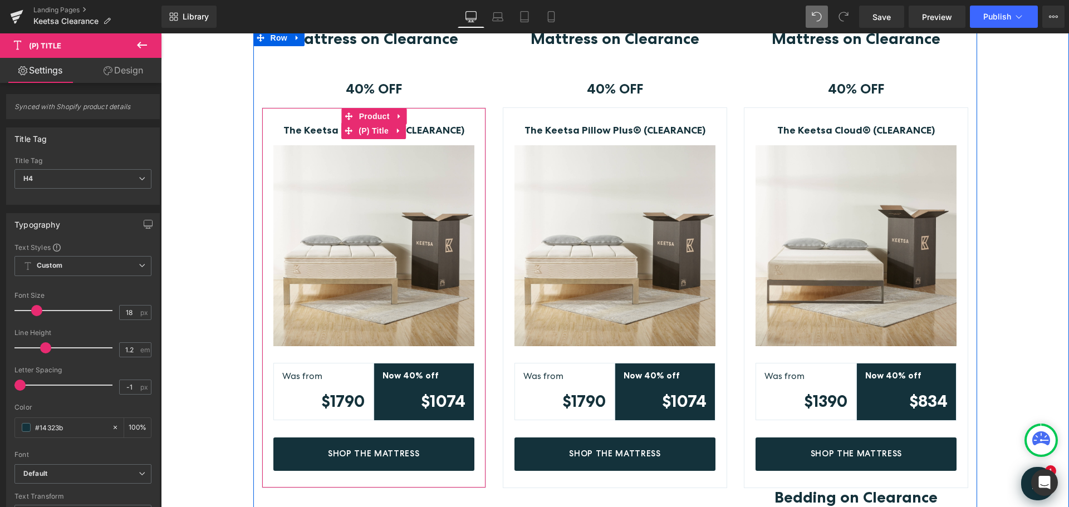
click at [424, 129] on link "The Keetsa Pillow Plus® (CLEARANCE)" at bounding box center [373, 131] width 181 height 12
click at [359, 112] on span "Product" at bounding box center [374, 117] width 36 height 17
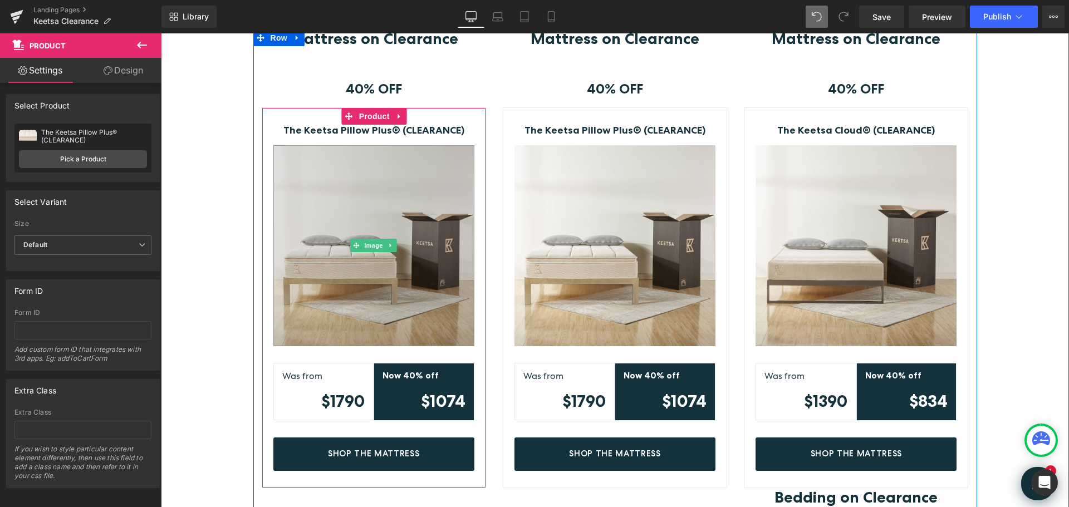
click at [362, 215] on img at bounding box center [373, 245] width 201 height 201
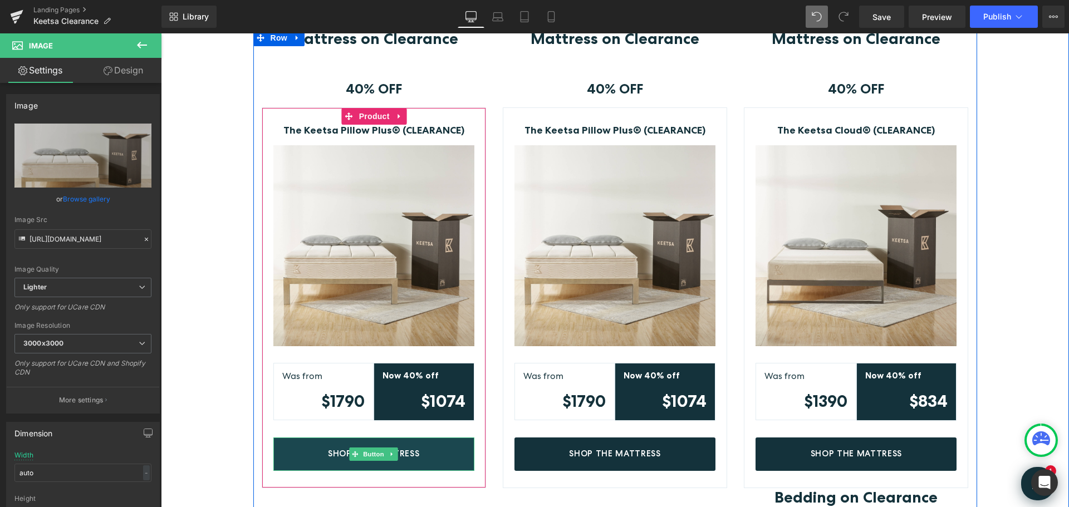
click at [418, 456] on link "Shop The Mattress" at bounding box center [373, 454] width 201 height 33
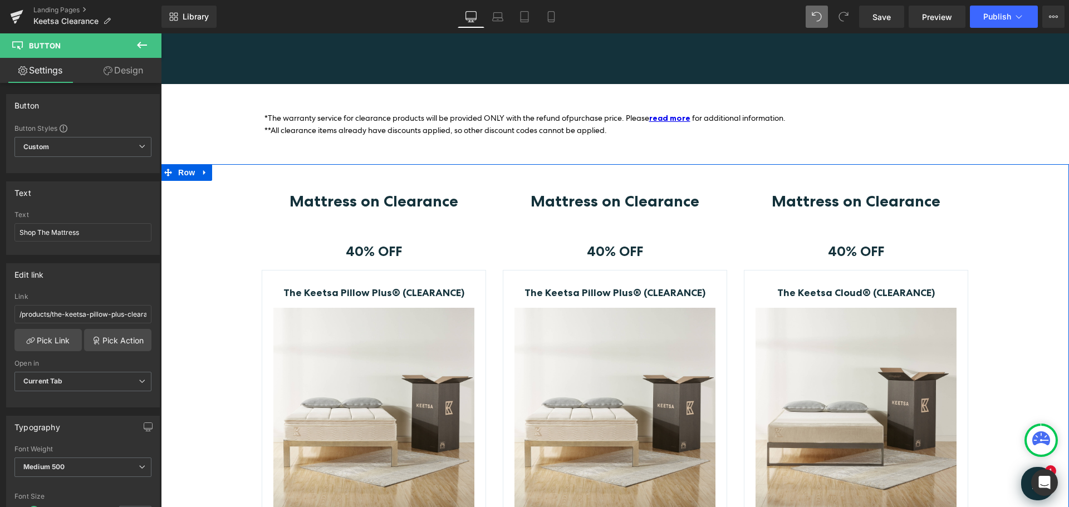
scroll to position [278, 0]
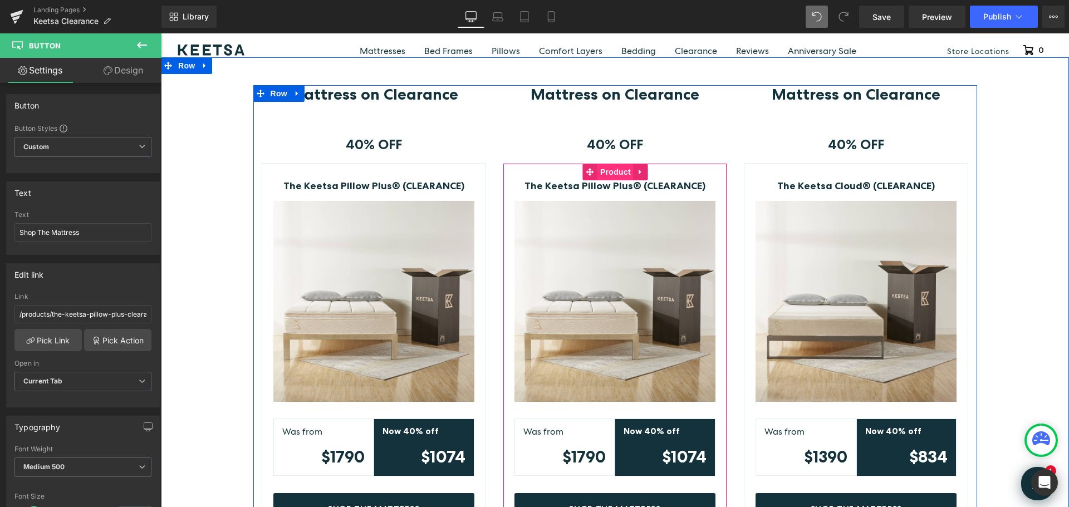
click at [599, 170] on span "Product" at bounding box center [615, 172] width 36 height 17
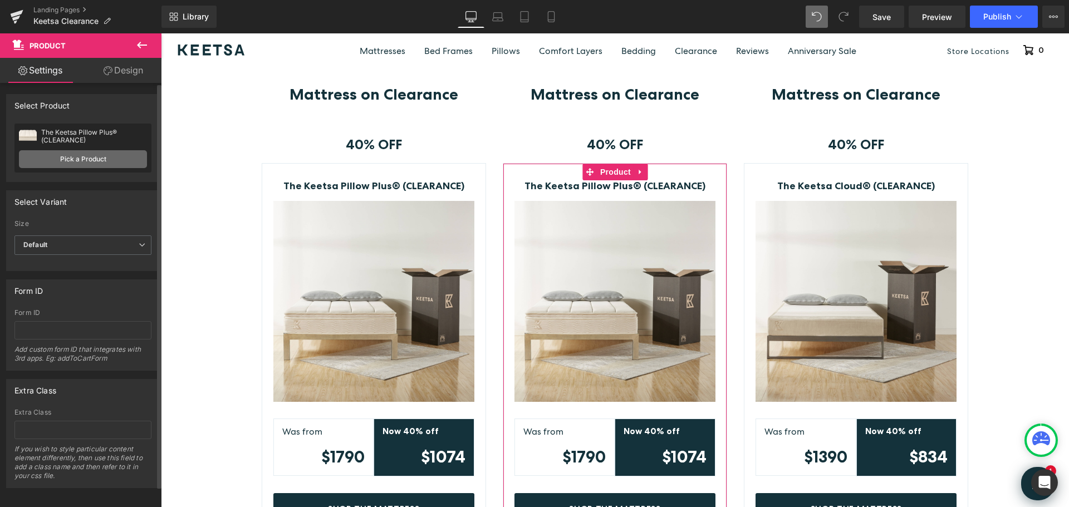
click at [92, 156] on link "Pick a Product" at bounding box center [83, 159] width 128 height 18
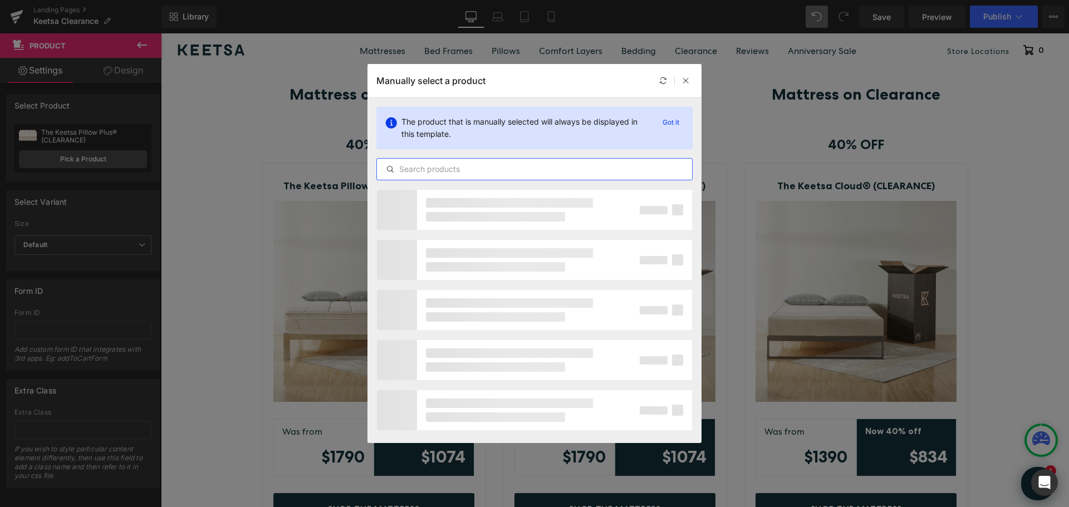
click at [493, 168] on input "text" at bounding box center [534, 169] width 315 height 13
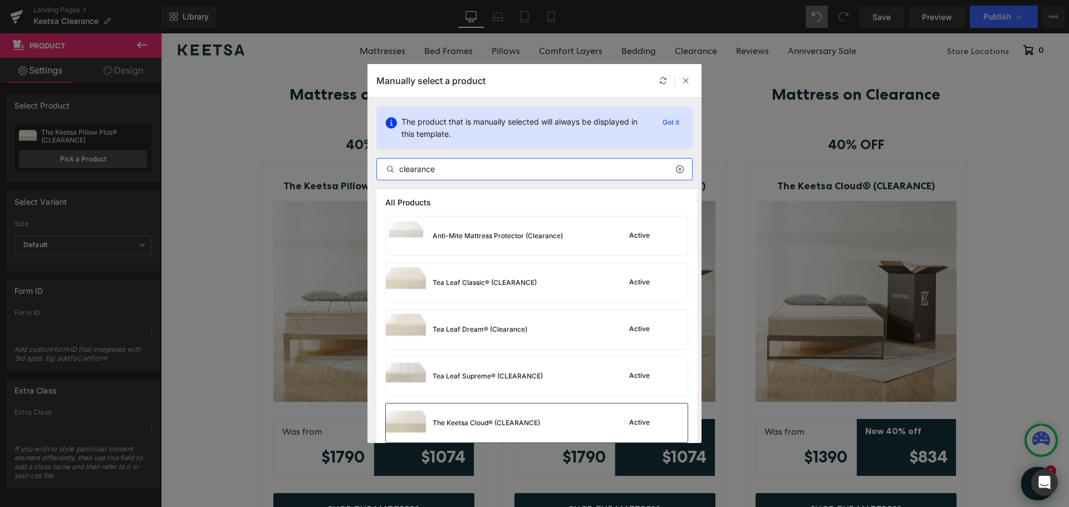
type input "clearance"
click at [476, 416] on div "The Keetsa Cloud® (CLEARANCE)" at bounding box center [463, 423] width 154 height 39
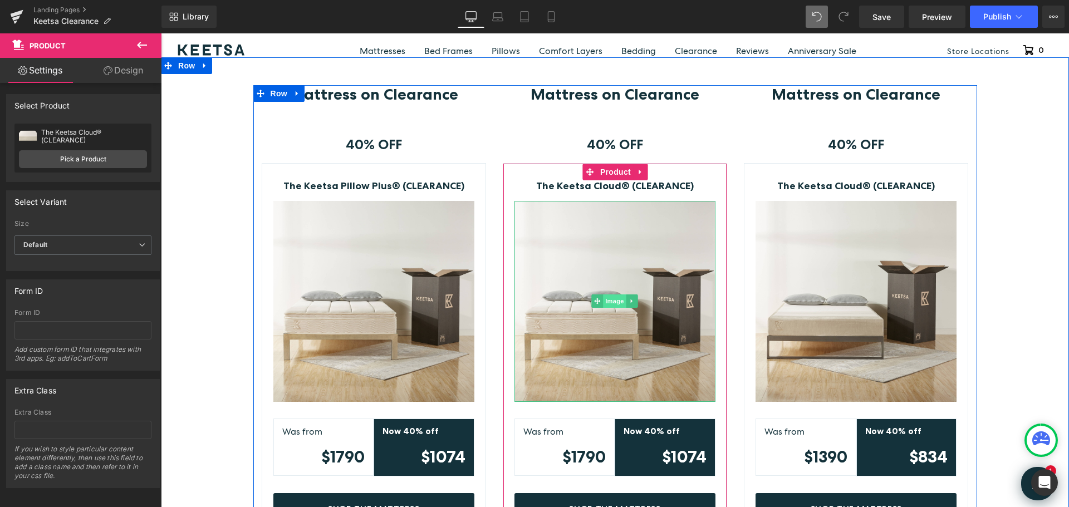
click at [607, 301] on span "Image" at bounding box center [615, 301] width 23 height 13
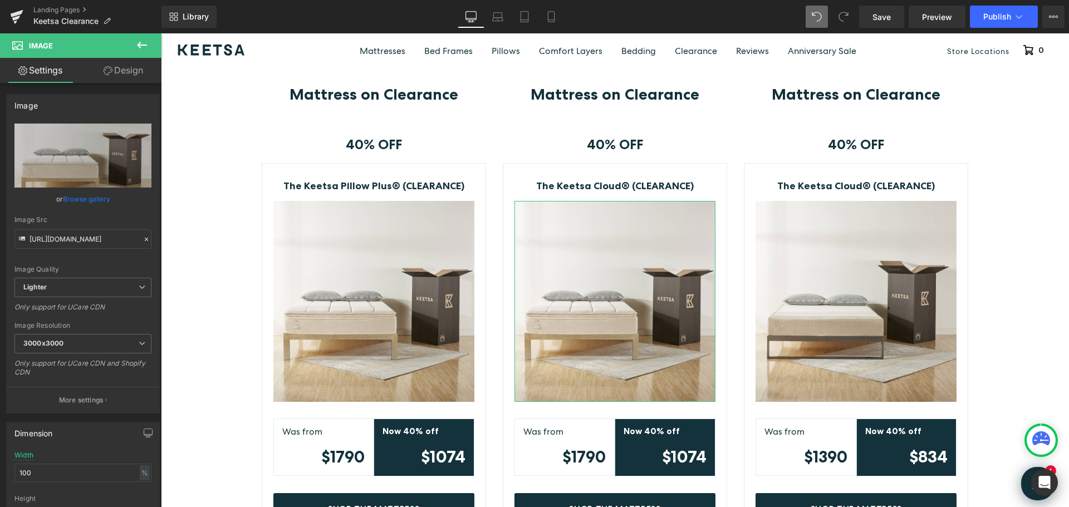
click at [83, 199] on link "Browse gallery" at bounding box center [86, 198] width 47 height 19
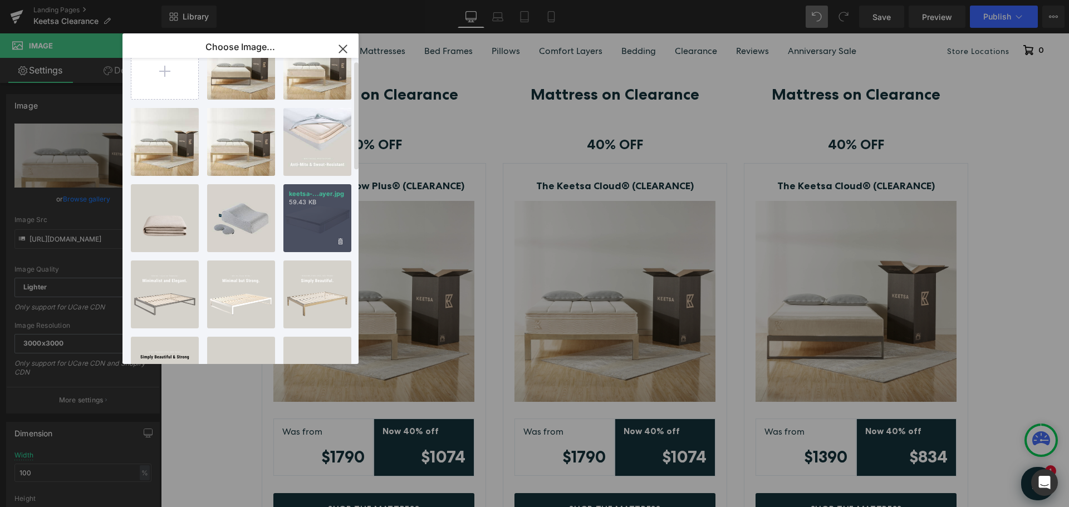
scroll to position [0, 0]
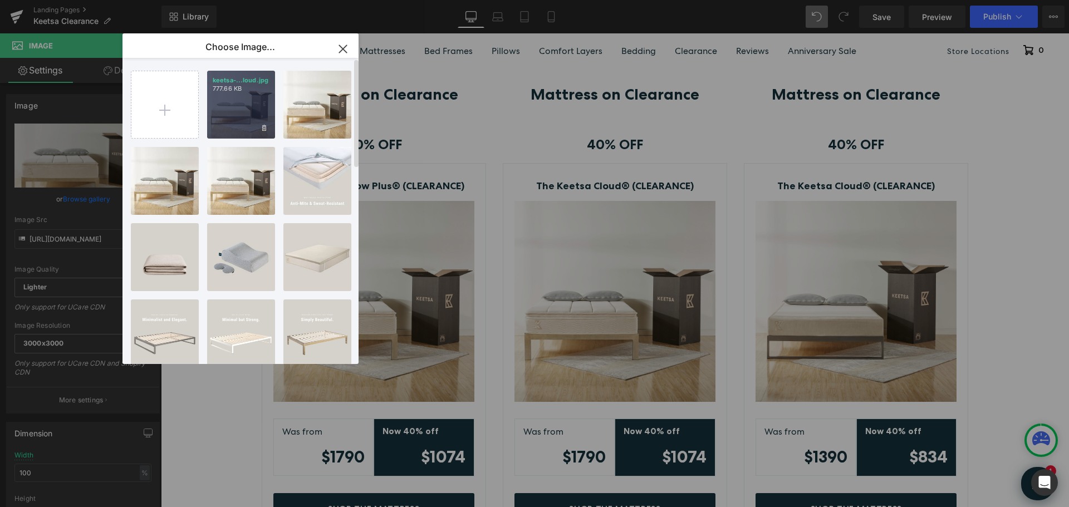
click at [247, 106] on div "keetsa-...loud.jpg 777.66 KB" at bounding box center [241, 105] width 68 height 68
type input "[URL][DOMAIN_NAME]"
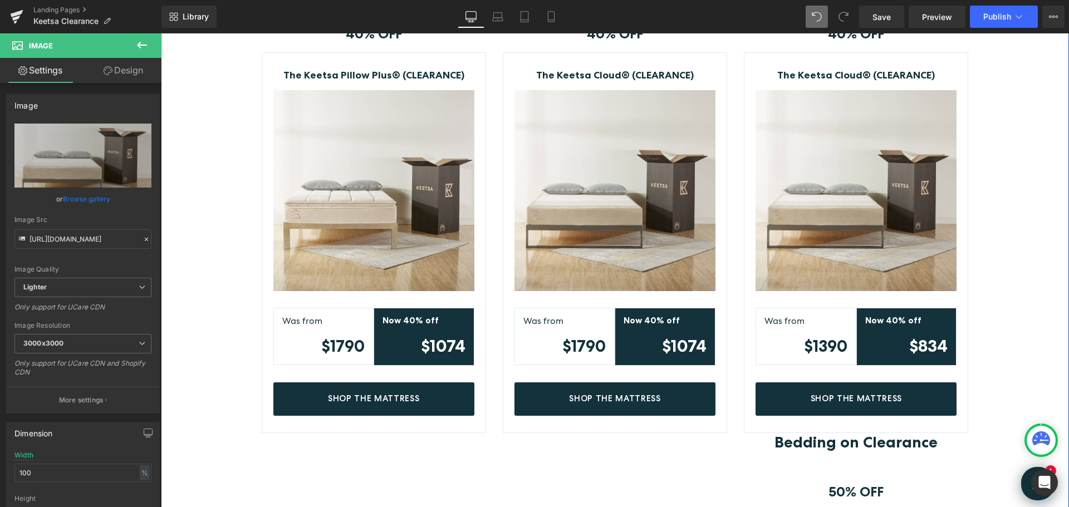
scroll to position [390, 0]
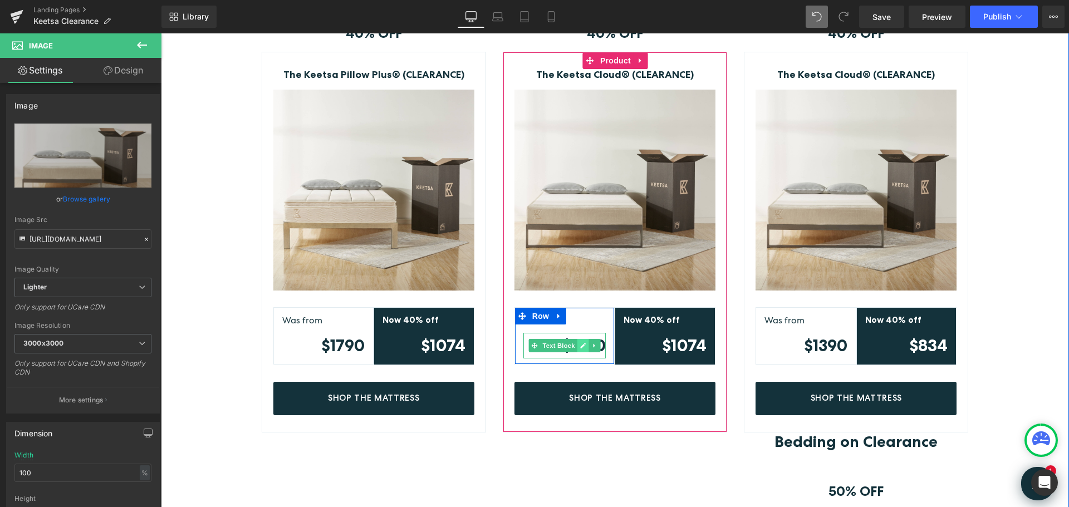
click at [580, 347] on icon at bounding box center [583, 345] width 6 height 7
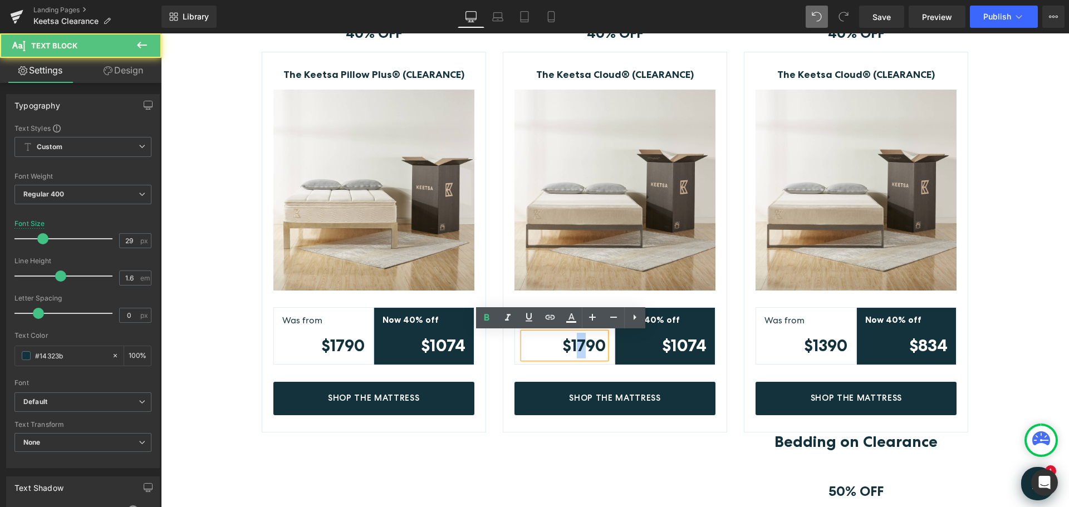
drag, startPoint x: 571, startPoint y: 346, endPoint x: 579, endPoint y: 347, distance: 7.4
click at [579, 347] on strong "$1790" at bounding box center [583, 345] width 43 height 19
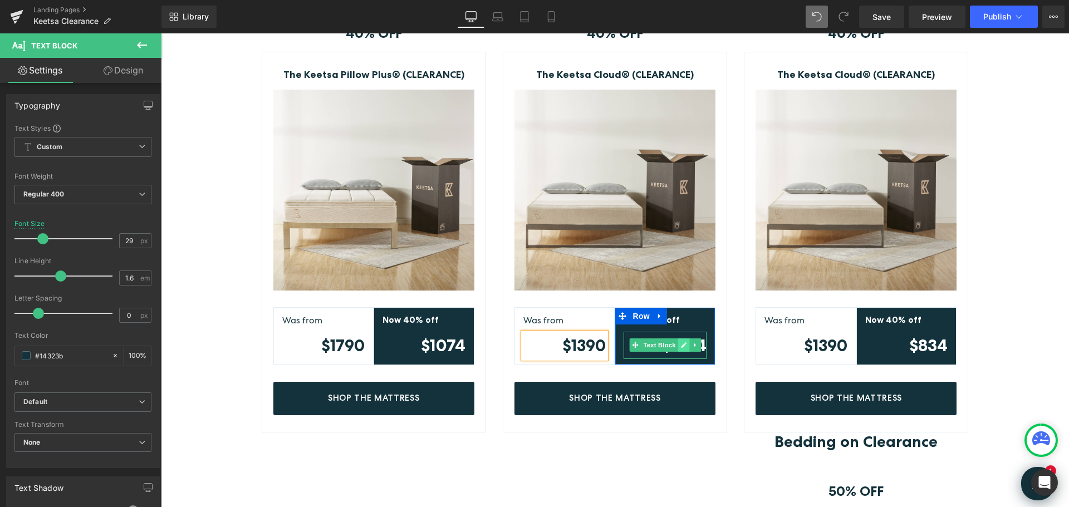
click at [681, 347] on icon at bounding box center [683, 345] width 6 height 7
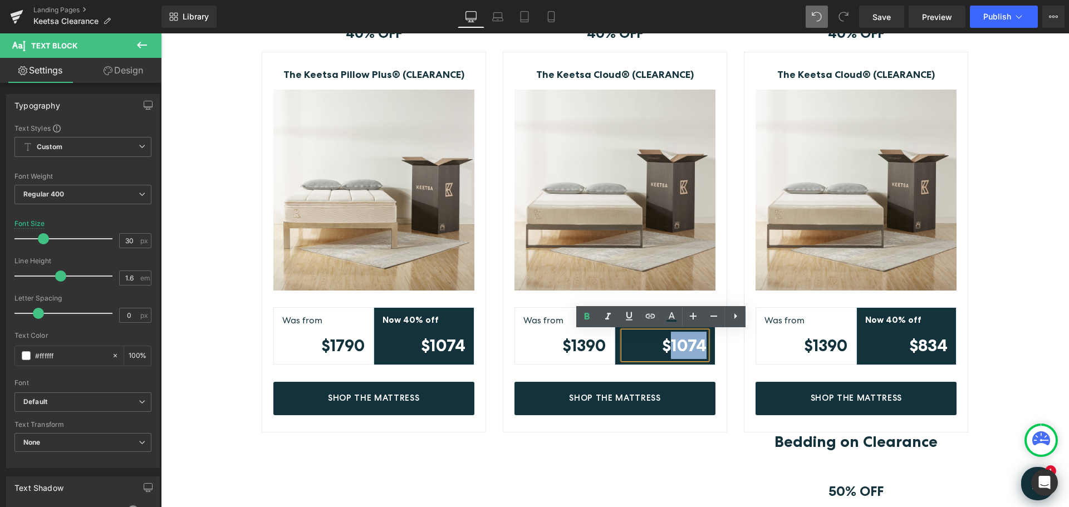
drag, startPoint x: 669, startPoint y: 345, endPoint x: 700, endPoint y: 343, distance: 31.8
click at [700, 343] on strong "$1074" at bounding box center [684, 345] width 45 height 20
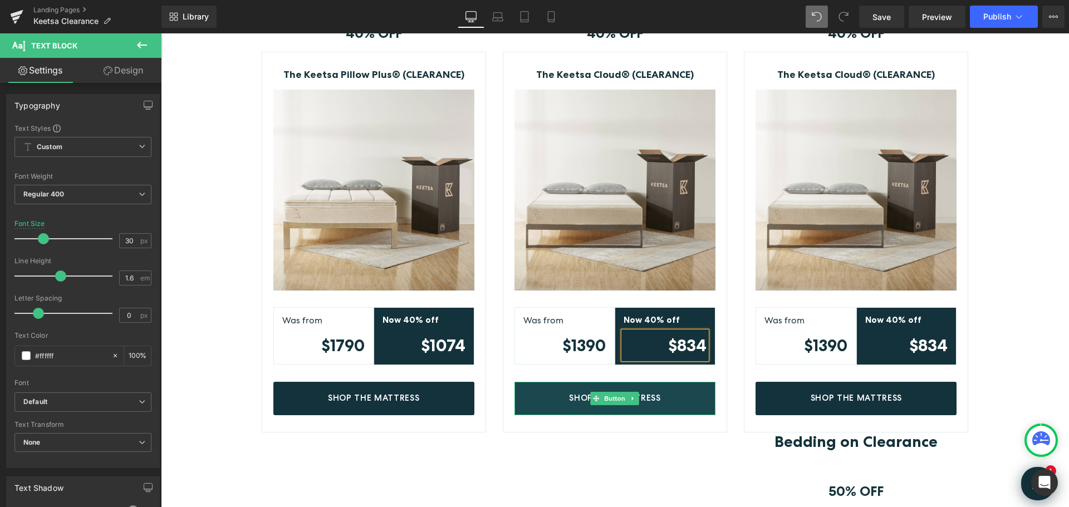
click at [676, 400] on link "Shop The Mattress" at bounding box center [614, 398] width 201 height 33
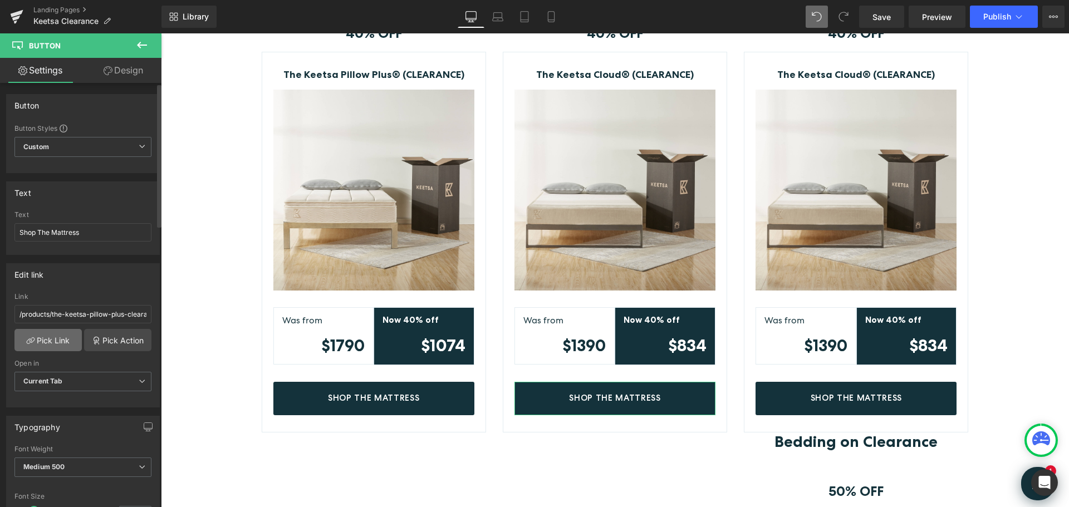
click at [67, 336] on link "Pick Link" at bounding box center [47, 340] width 67 height 22
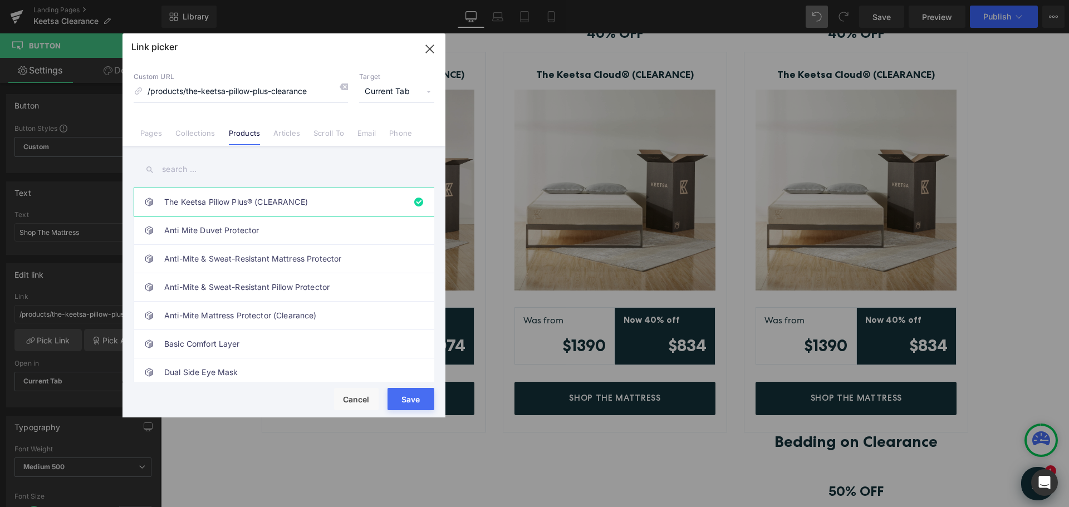
click at [222, 165] on input "text" at bounding box center [284, 169] width 301 height 25
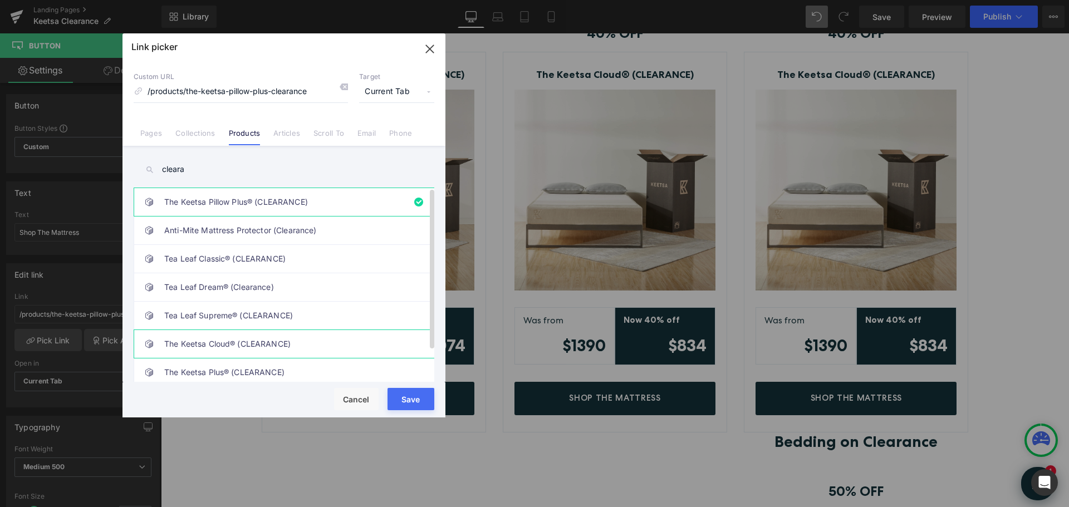
type input "cleara"
click at [226, 346] on link "The Keetsa Cloud® (CLEARANCE)" at bounding box center [286, 344] width 245 height 28
type input "/products/the-keetsa-cloud-clearance"
click at [415, 401] on button "Save" at bounding box center [411, 399] width 47 height 22
type input "/products/the-keetsa-cloud-clearance"
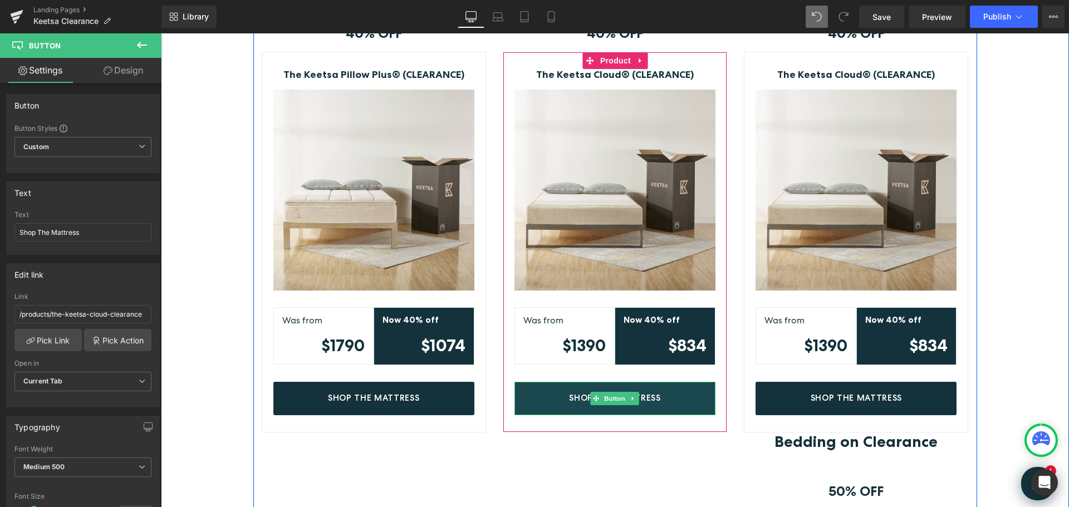
click at [682, 396] on link "Shop The Mattress" at bounding box center [614, 398] width 201 height 33
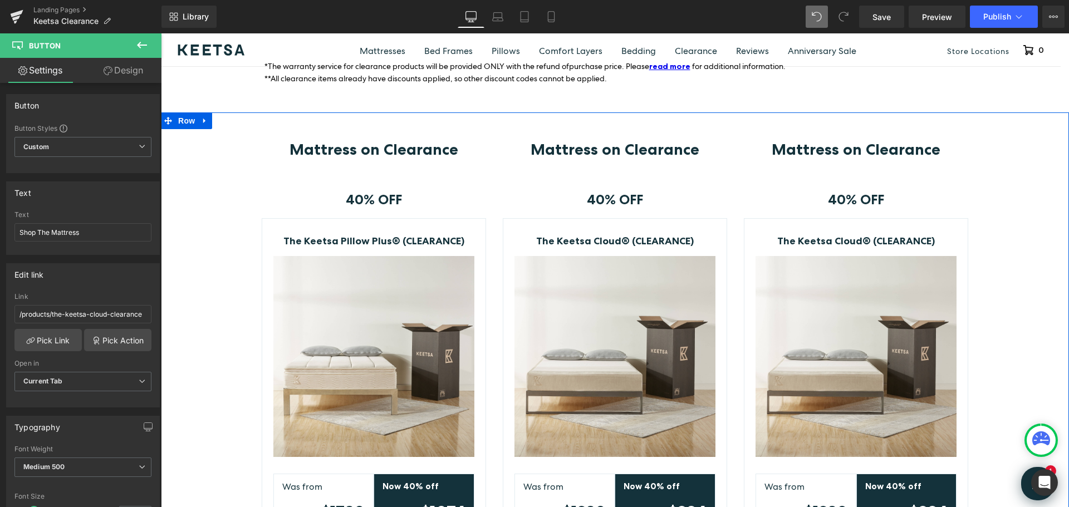
scroll to position [223, 0]
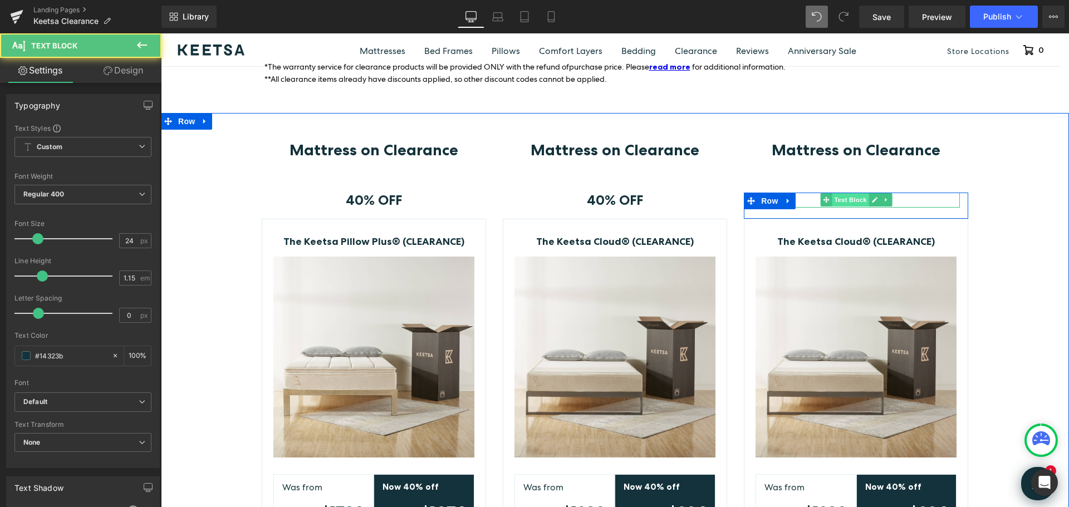
click at [829, 200] on div "40% OFF Text Block" at bounding box center [856, 201] width 208 height 16
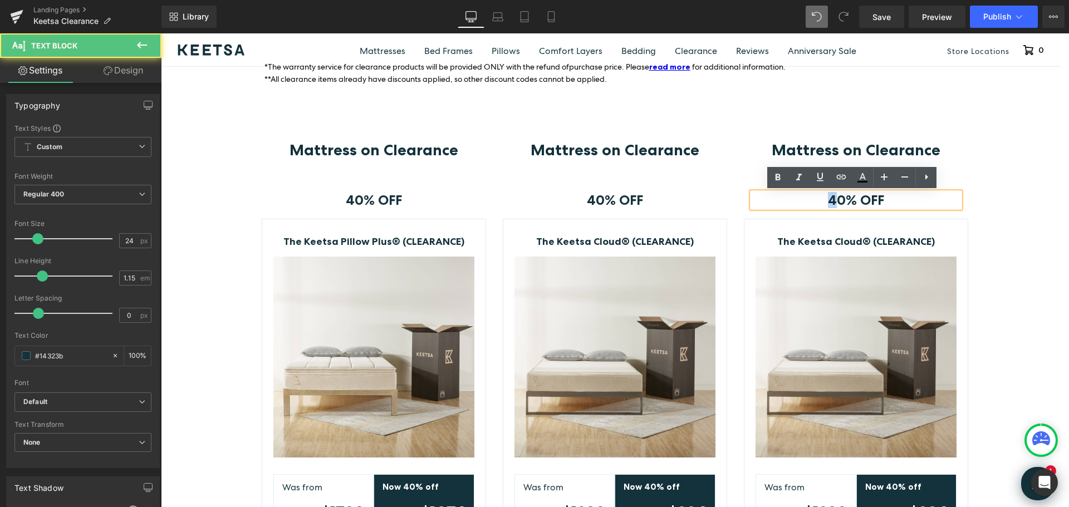
click at [828, 199] on strong "40% OFF" at bounding box center [856, 200] width 56 height 16
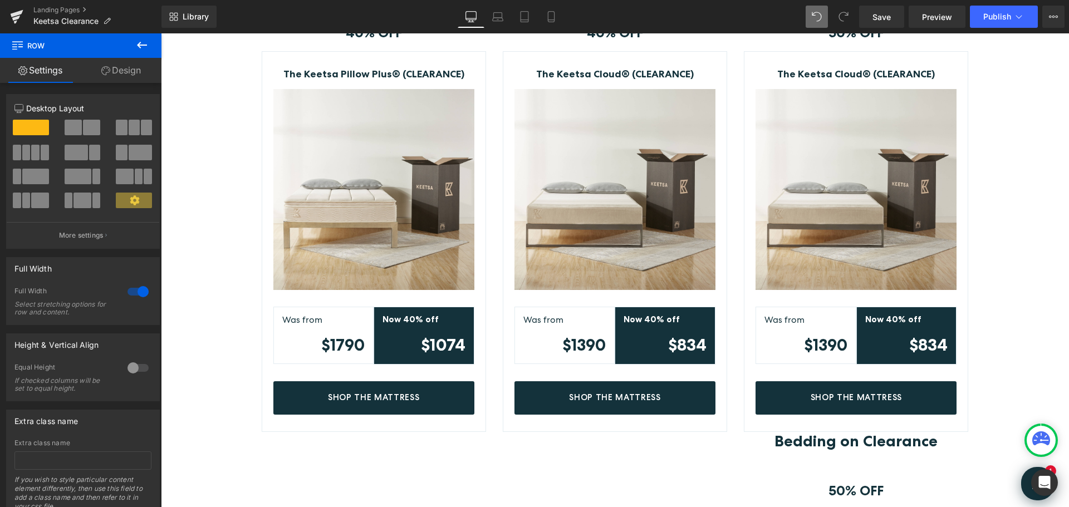
scroll to position [390, 0]
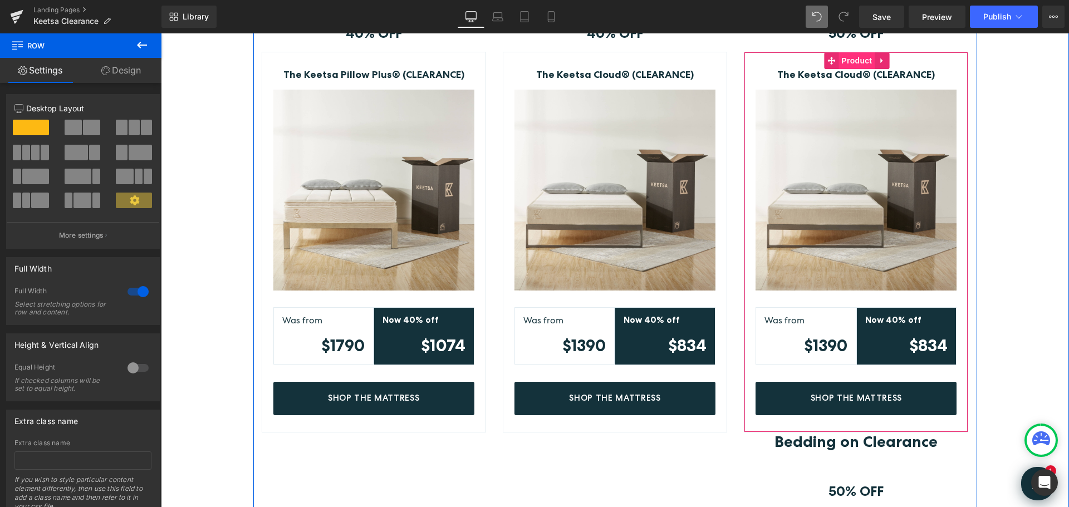
click at [845, 58] on span "Product" at bounding box center [857, 60] width 36 height 17
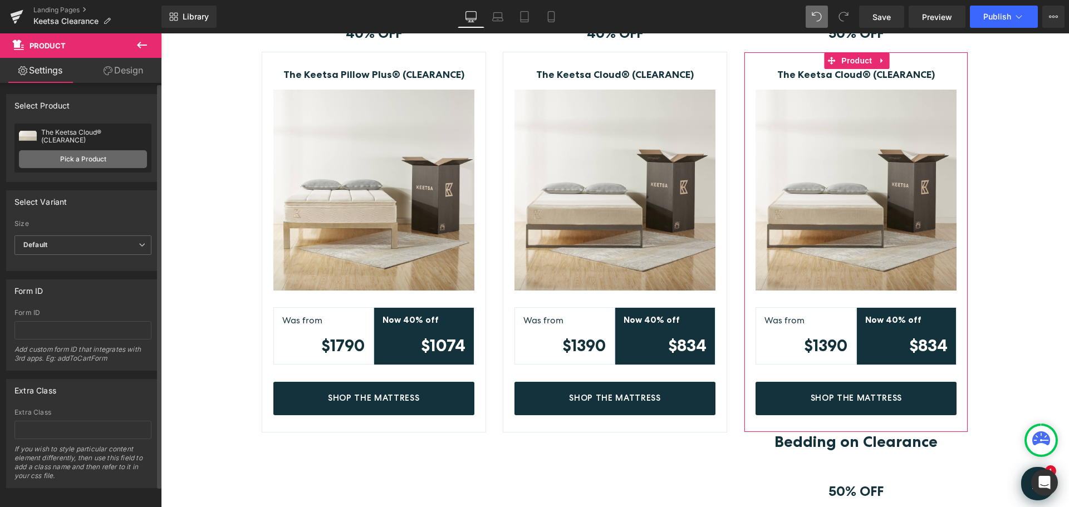
click at [73, 156] on link "Pick a Product" at bounding box center [83, 159] width 128 height 18
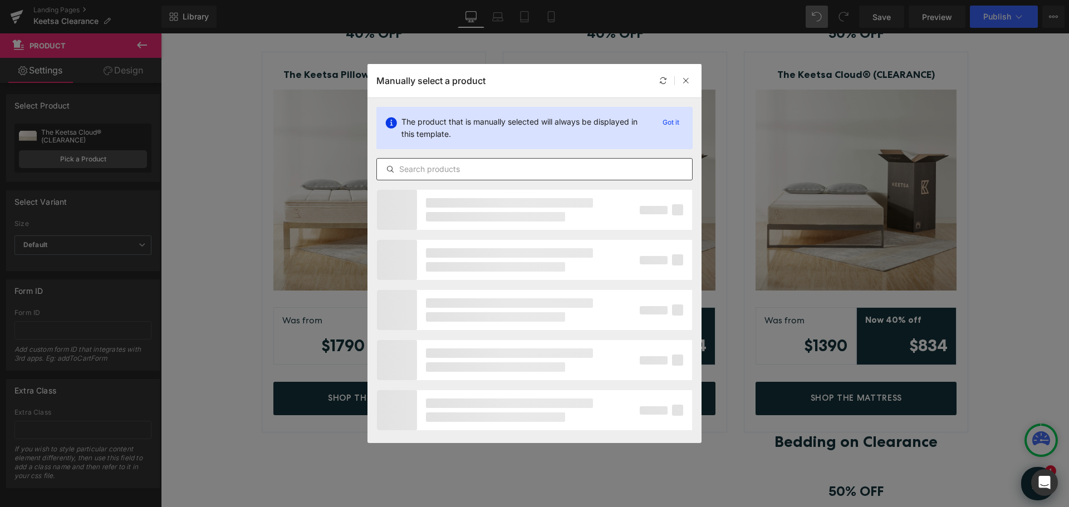
click at [491, 168] on input "text" at bounding box center [534, 169] width 315 height 13
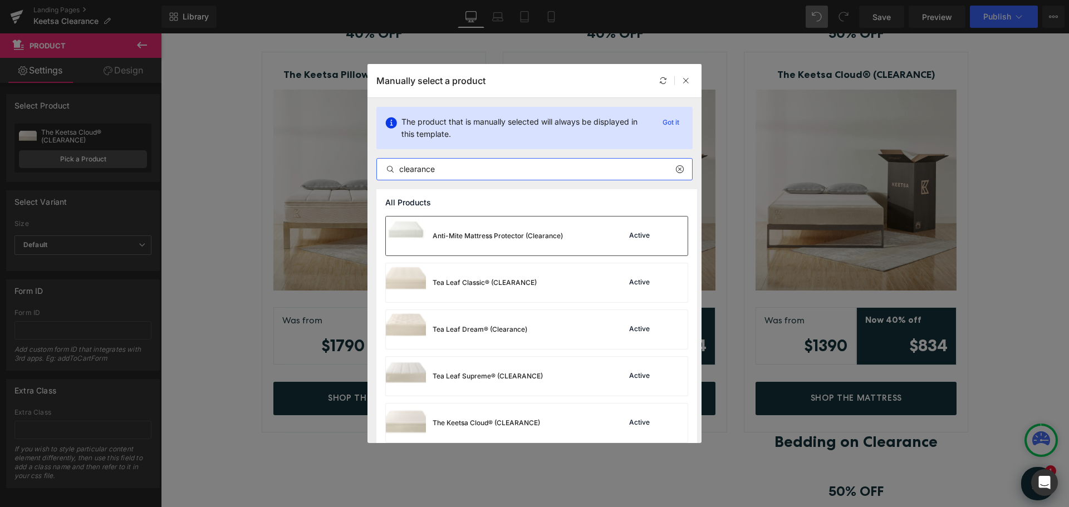
type input "clearance"
click at [518, 237] on div "Anti-Mite Mattress Protector (Clearance)" at bounding box center [498, 236] width 130 height 10
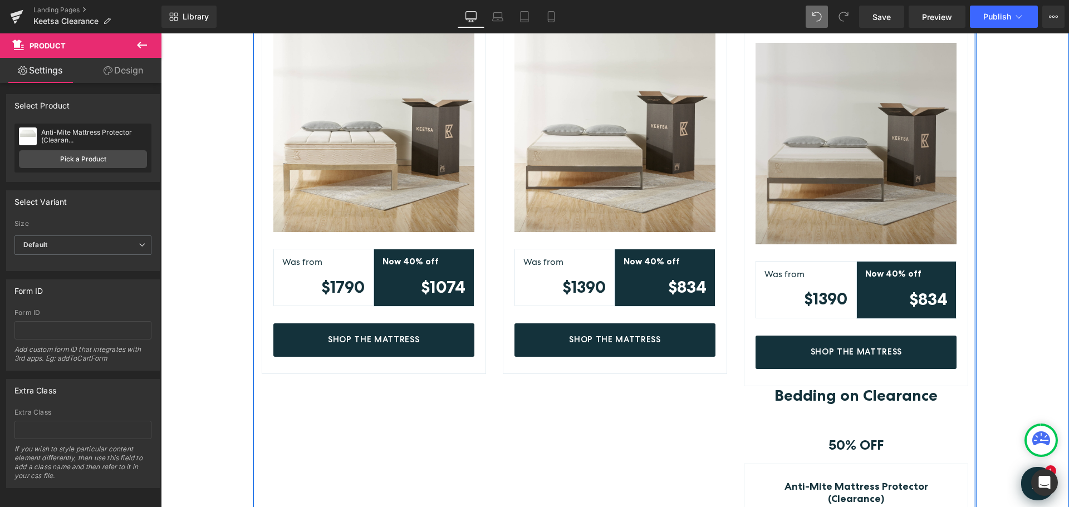
scroll to position [445, 0]
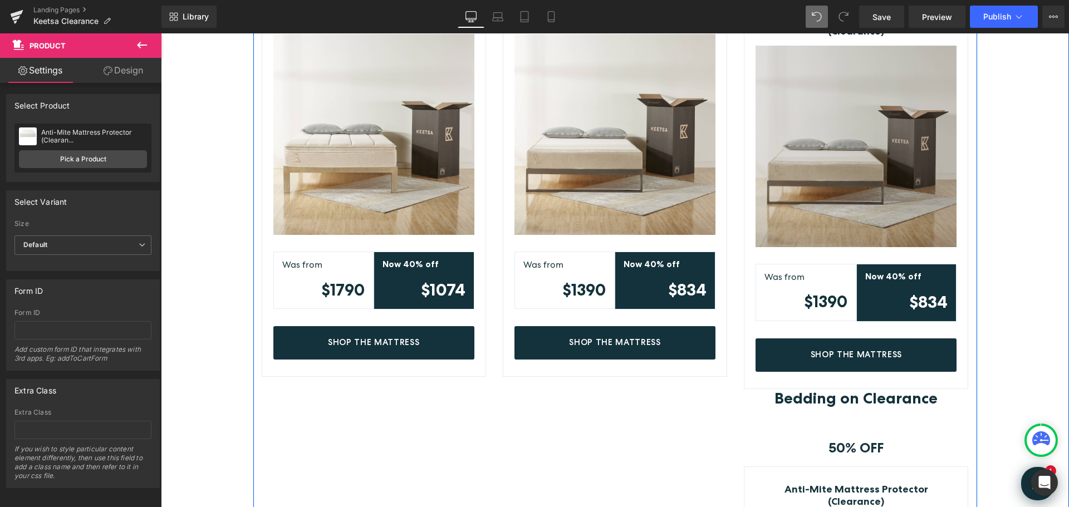
click at [844, 126] on img at bounding box center [856, 146] width 201 height 201
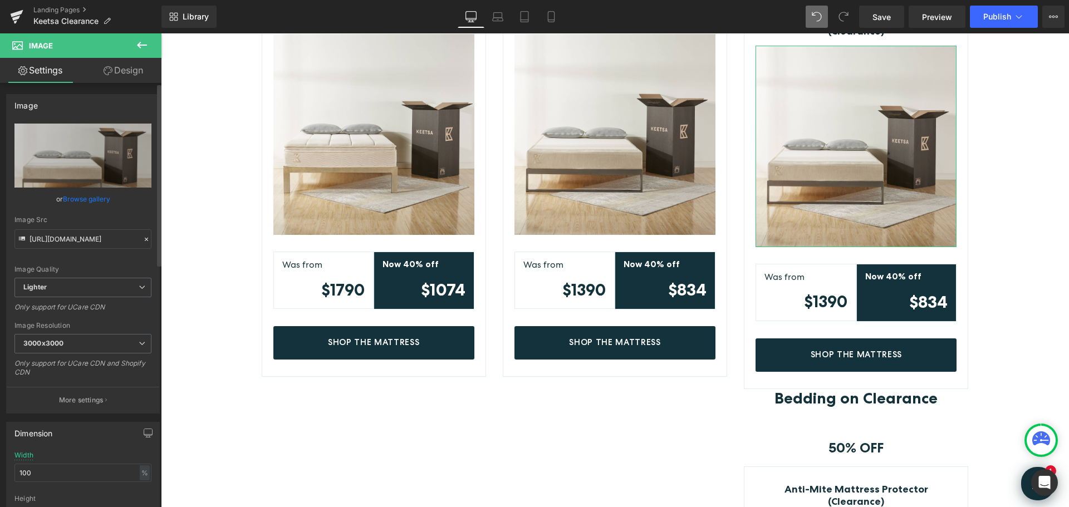
click at [76, 201] on link "Browse gallery" at bounding box center [86, 198] width 47 height 19
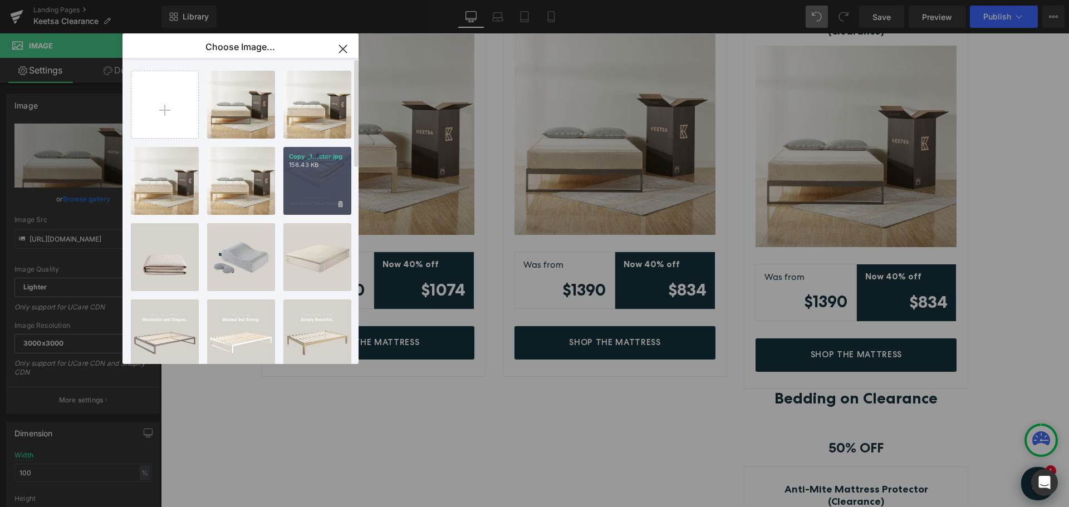
click at [308, 174] on div "Copy _1...ctor.jpg 158.43 KB" at bounding box center [317, 181] width 68 height 68
type input "[URL][DOMAIN_NAME]"
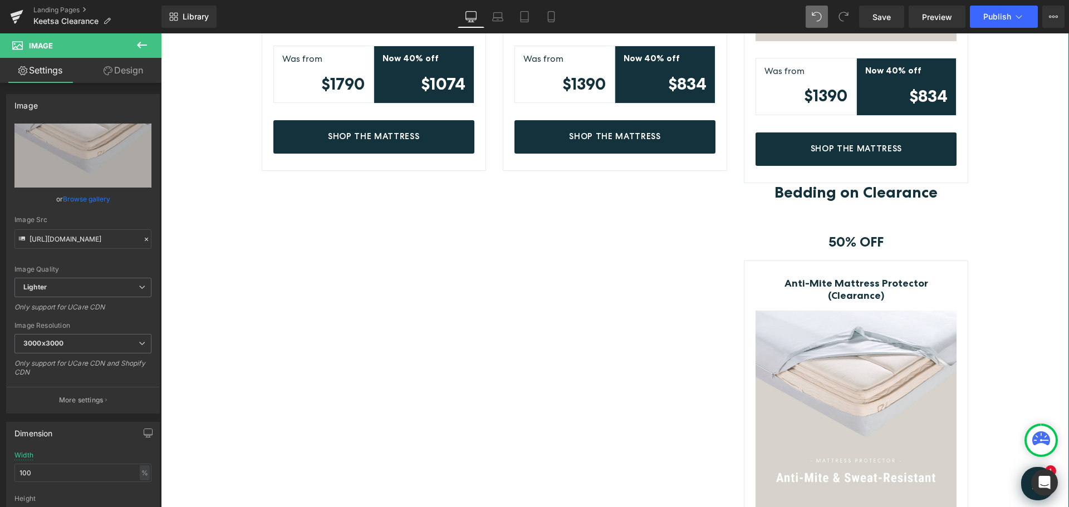
scroll to position [501, 0]
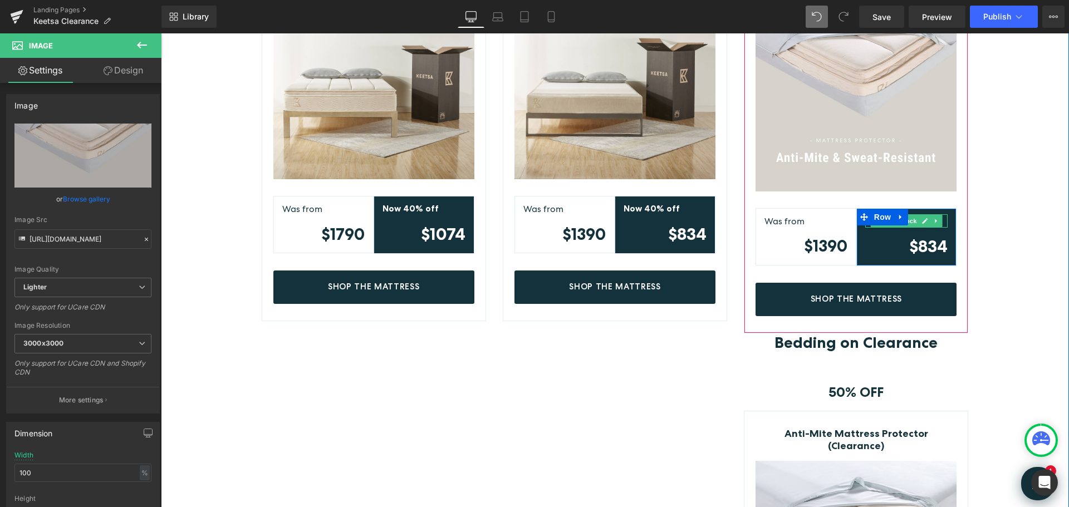
click at [919, 214] on link at bounding box center [925, 220] width 12 height 13
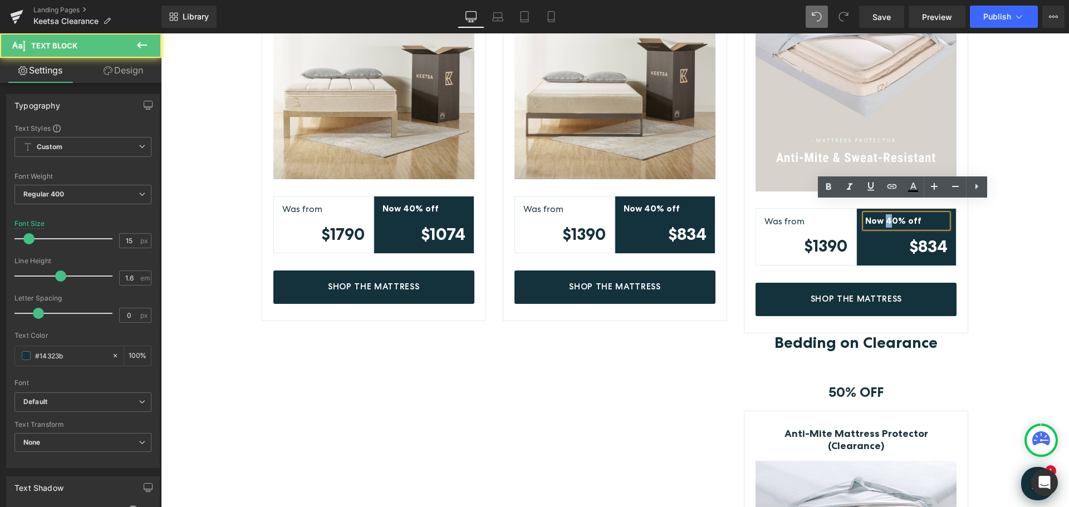
click at [882, 215] on strong "Now 40% off" at bounding box center [893, 220] width 56 height 11
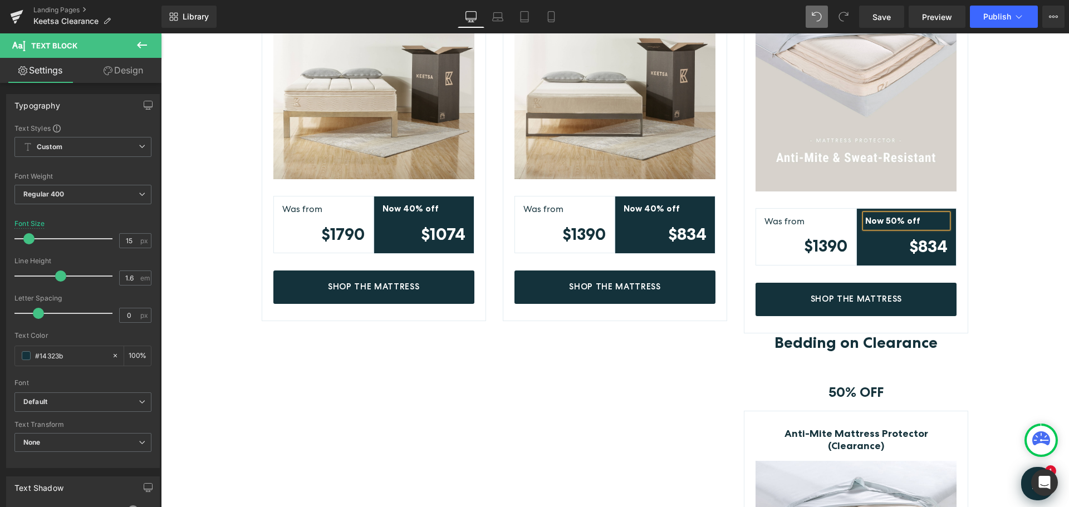
click at [963, 236] on div "Anti-Mite Mattress Protector (Clearance) (P) Title Image Was from Text Block $1…" at bounding box center [856, 136] width 224 height 393
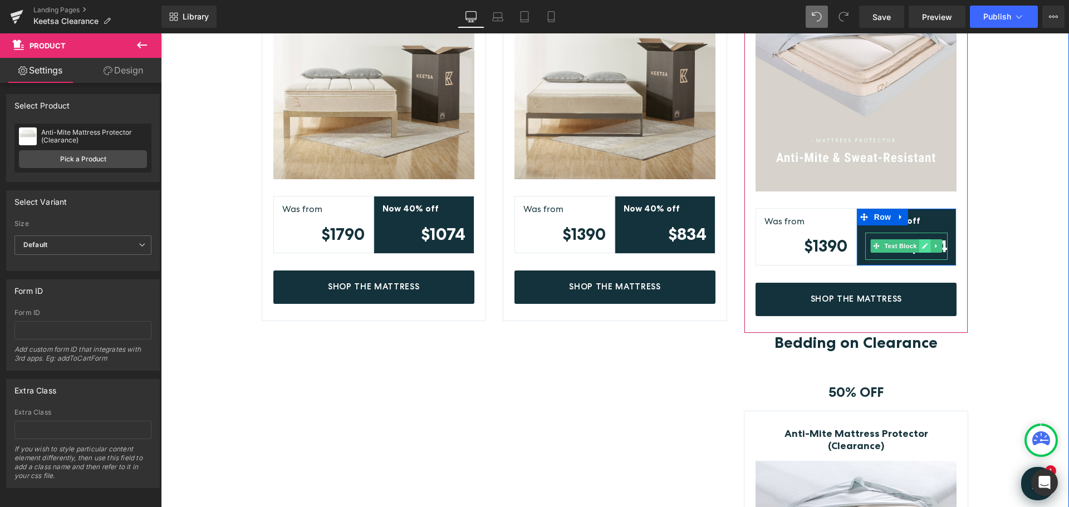
click at [922, 243] on icon at bounding box center [925, 246] width 6 height 7
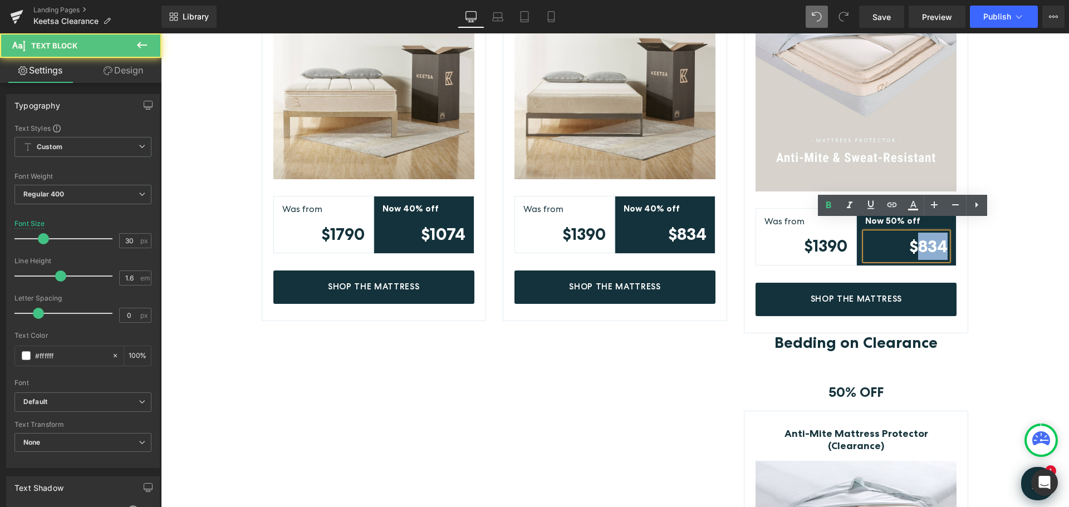
drag, startPoint x: 916, startPoint y: 233, endPoint x: 943, endPoint y: 232, distance: 27.3
click at [943, 236] on strong "$834" at bounding box center [928, 246] width 38 height 20
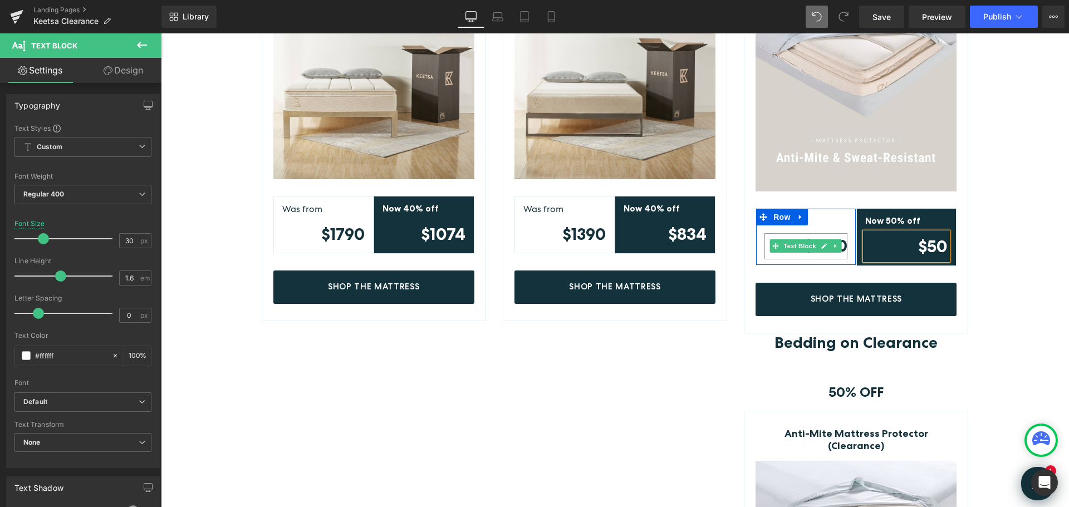
click at [821, 243] on icon at bounding box center [824, 246] width 6 height 7
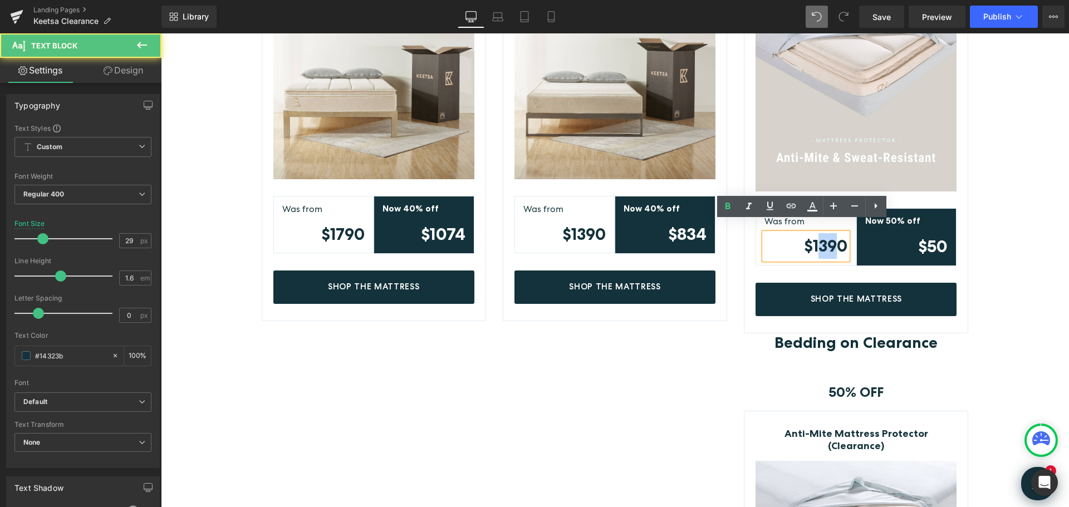
click at [829, 236] on strong "$1390" at bounding box center [825, 245] width 43 height 19
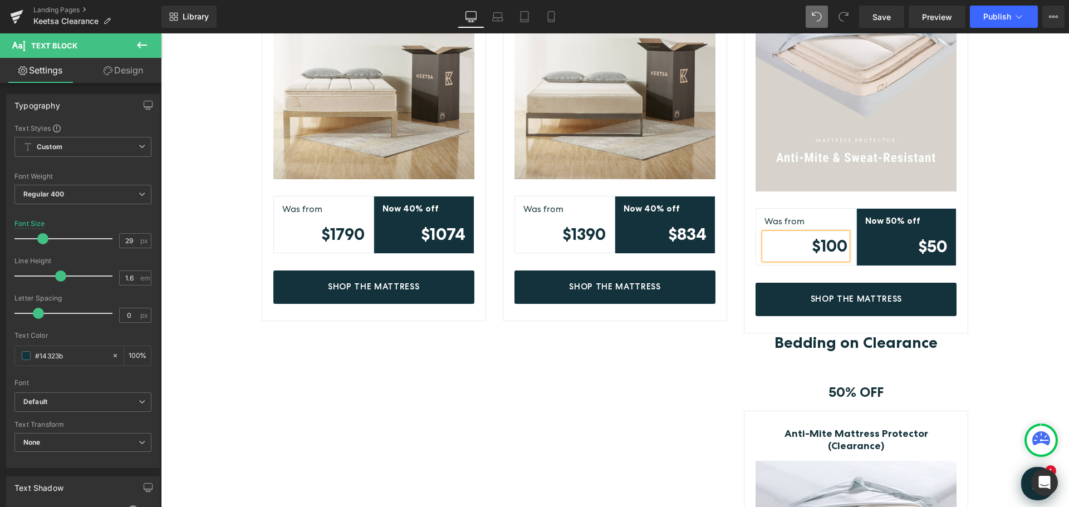
click at [1027, 238] on div "Mattress on Clearance Heading Row 40% OFF Text Block Row The Keetsa Pillow Plus…" at bounding box center [615, 333] width 908 height 942
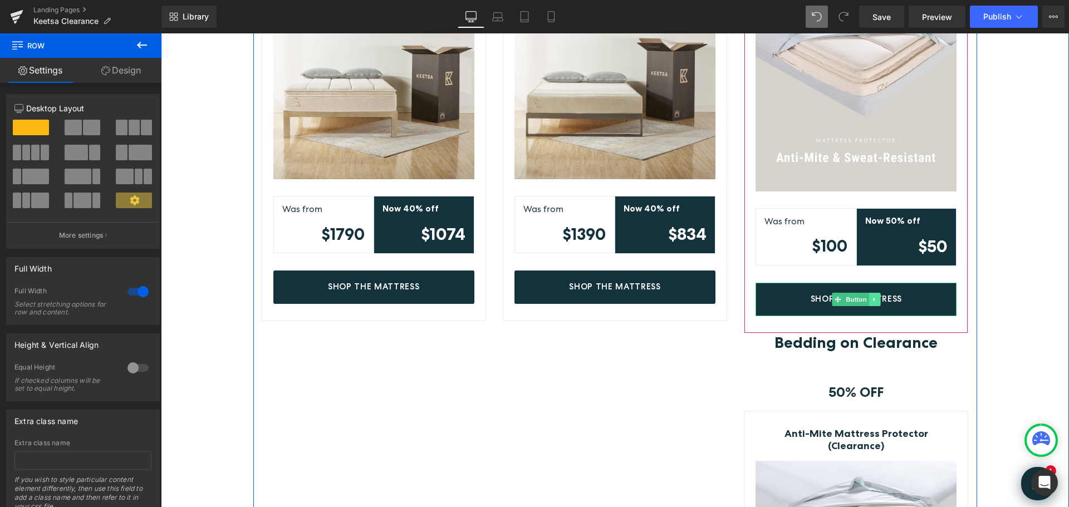
drag, startPoint x: 845, startPoint y: 285, endPoint x: 873, endPoint y: 285, distance: 27.8
click at [845, 293] on span "Button" at bounding box center [857, 299] width 26 height 13
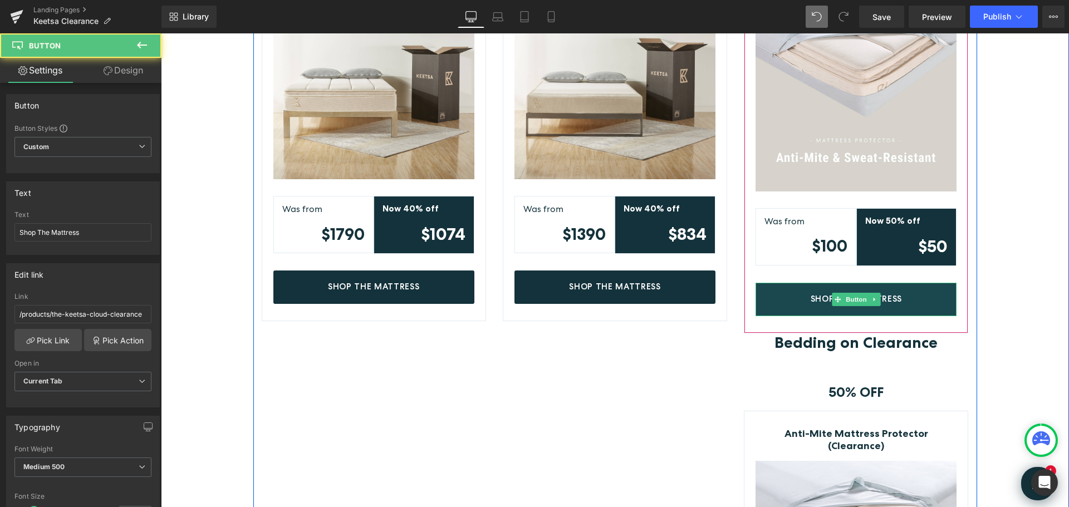
click at [895, 294] on span "Shop The Mattress" at bounding box center [856, 299] width 91 height 10
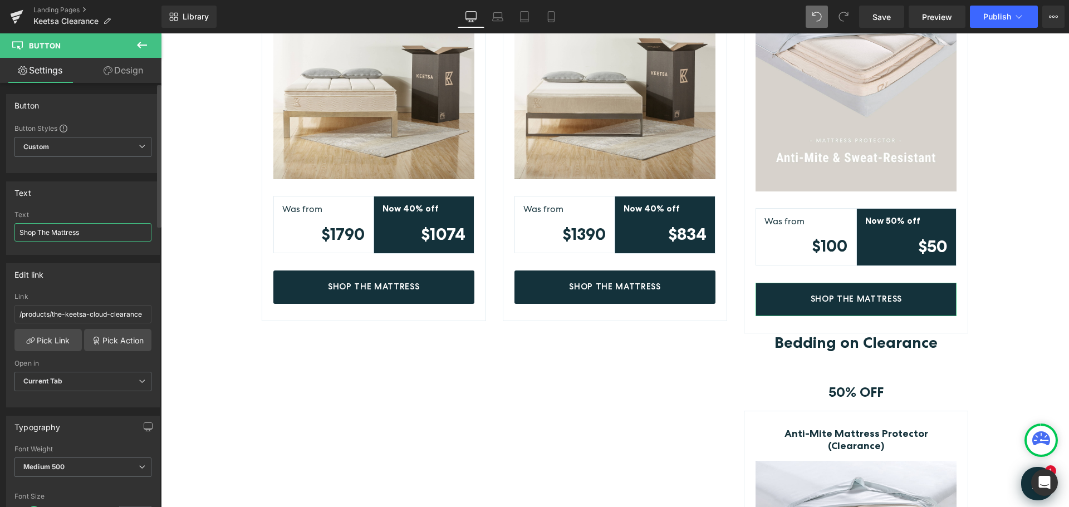
drag, startPoint x: 53, startPoint y: 231, endPoint x: 90, endPoint y: 231, distance: 37.3
click at [90, 231] on input "Shop The Mattress" at bounding box center [82, 232] width 137 height 18
type input "Shop The Protector"
click at [1028, 313] on div "Mattress on Clearance Heading Row 40% OFF Text Block Row The Keetsa Pillow Plus…" at bounding box center [615, 333] width 908 height 942
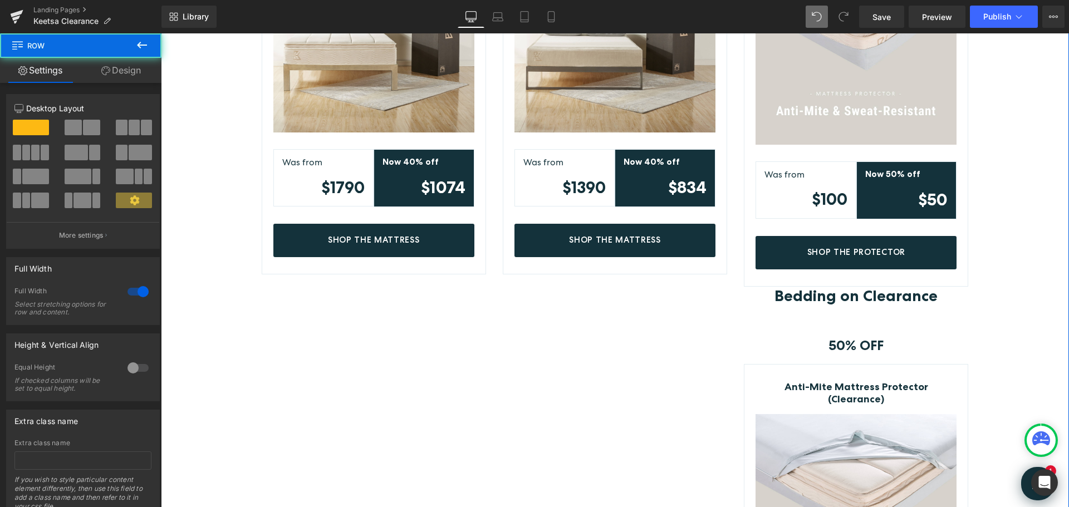
scroll to position [612, 0]
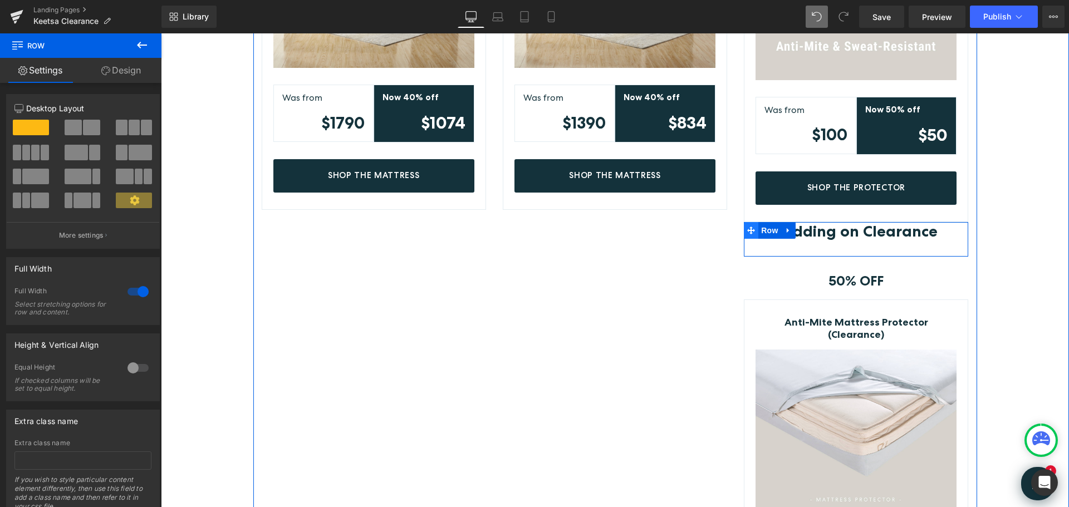
click at [747, 227] on icon at bounding box center [751, 231] width 8 height 8
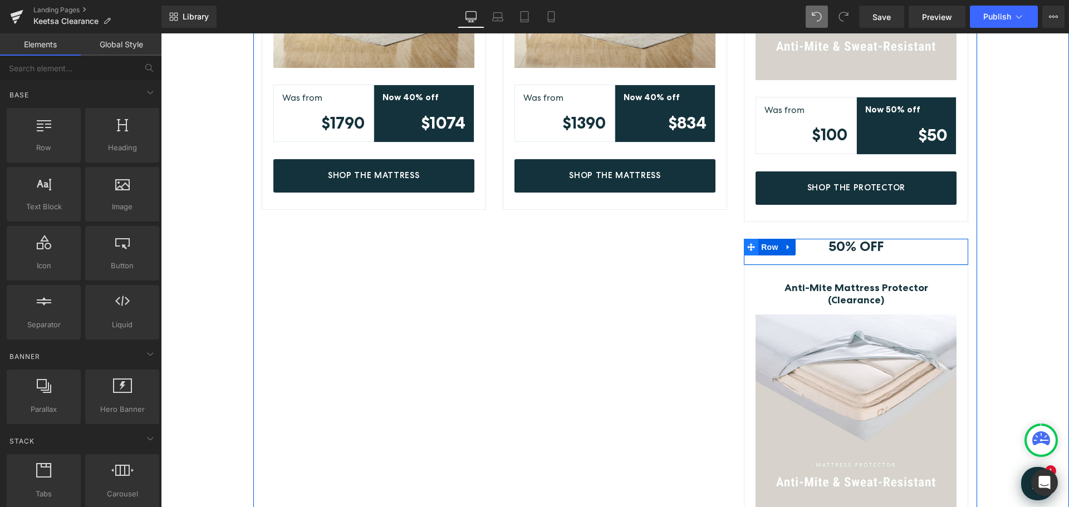
click at [749, 243] on icon at bounding box center [751, 247] width 8 height 8
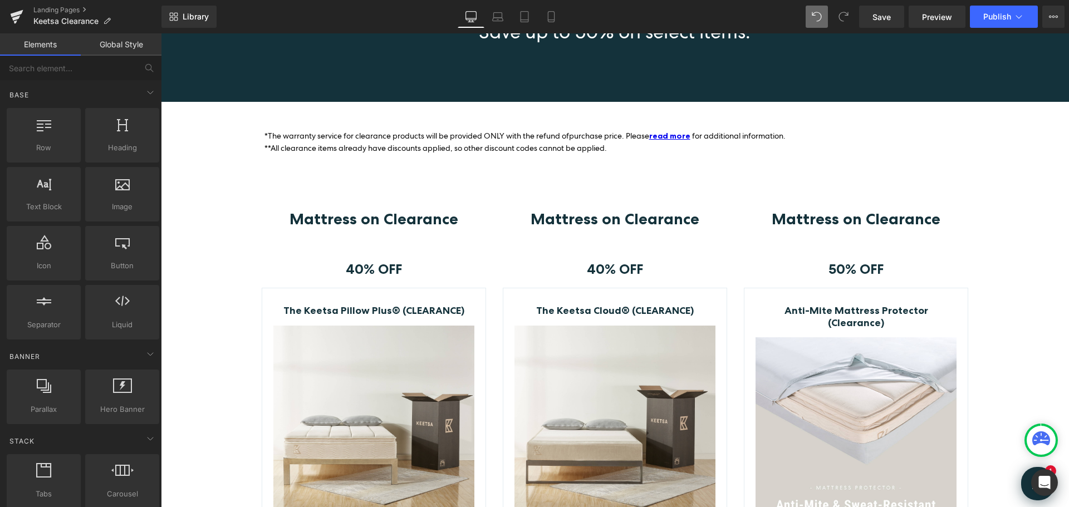
scroll to position [167, 0]
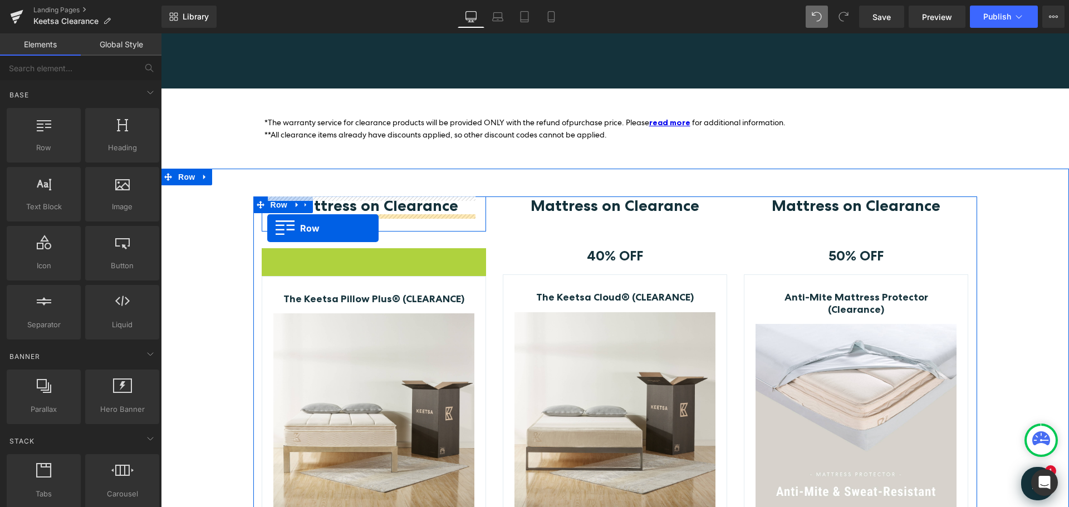
drag, startPoint x: 267, startPoint y: 256, endPoint x: 267, endPoint y: 228, distance: 27.3
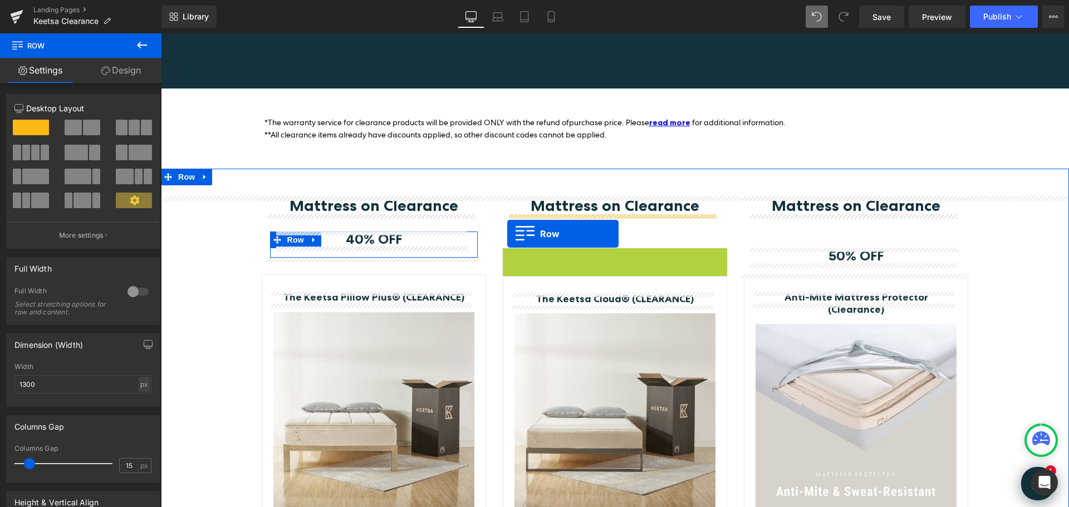
drag, startPoint x: 506, startPoint y: 257, endPoint x: 507, endPoint y: 234, distance: 22.9
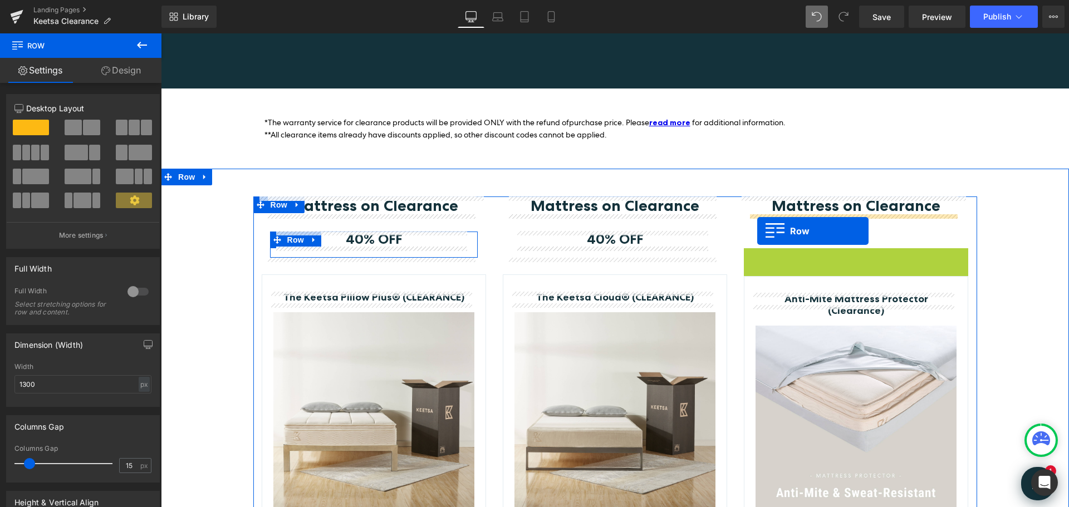
drag, startPoint x: 747, startPoint y: 257, endPoint x: 757, endPoint y: 231, distance: 28.2
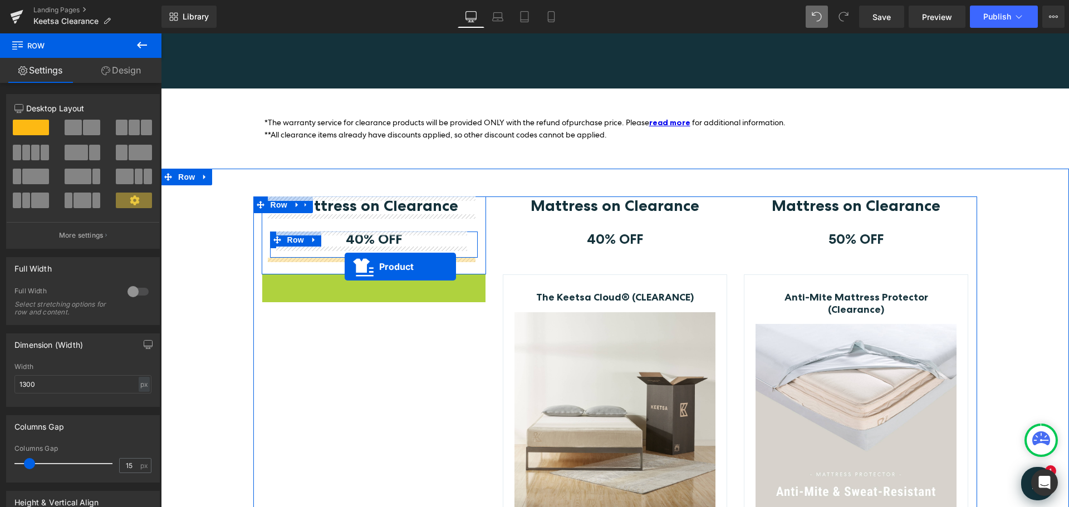
drag, startPoint x: 345, startPoint y: 282, endPoint x: 345, endPoint y: 267, distance: 15.6
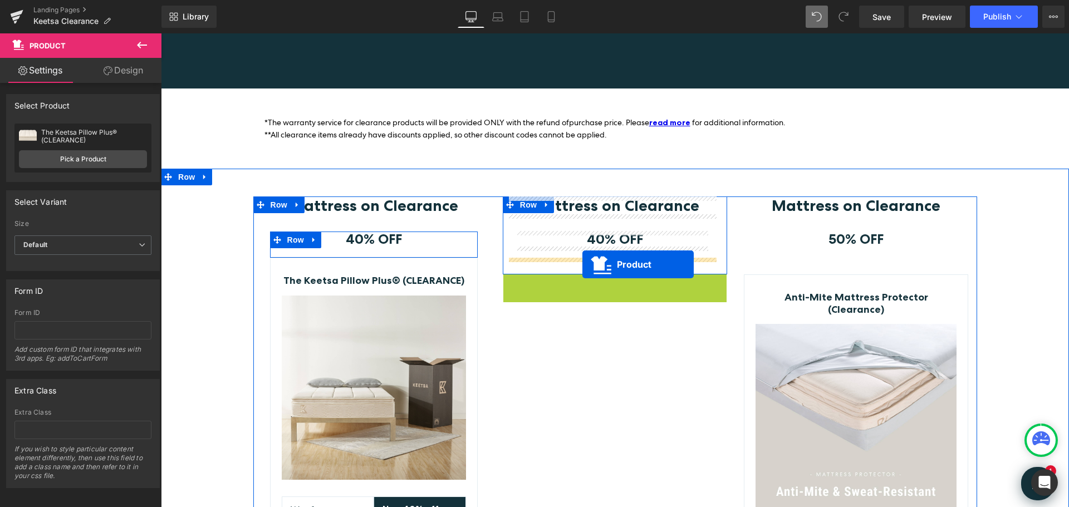
drag, startPoint x: 584, startPoint y: 285, endPoint x: 582, endPoint y: 264, distance: 20.1
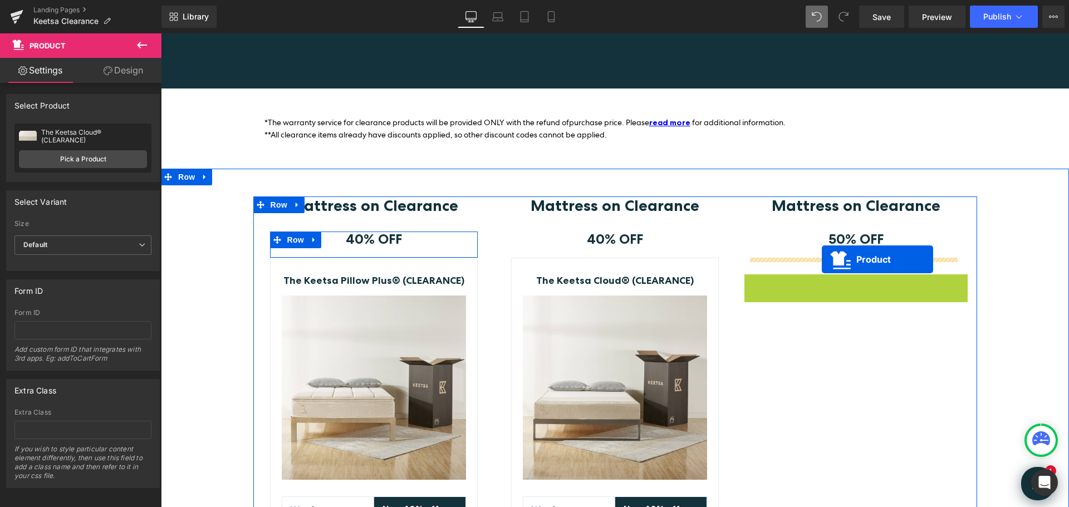
drag, startPoint x: 826, startPoint y: 281, endPoint x: 822, endPoint y: 259, distance: 21.6
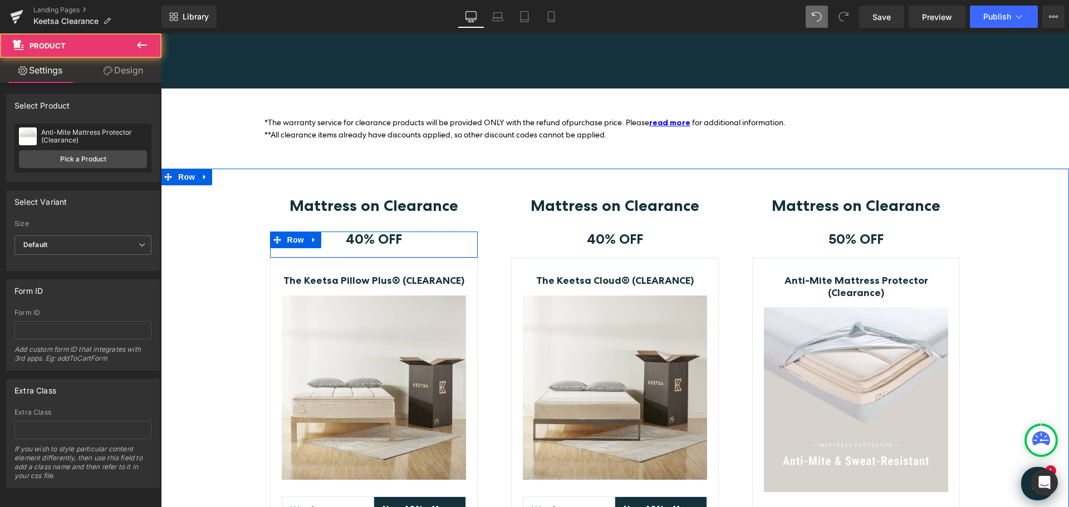
click at [1019, 273] on div "Mattress on Clearance Heading 40% OFF Text Block Row The Keetsa Pillow Plus® (C…" at bounding box center [615, 426] width 908 height 458
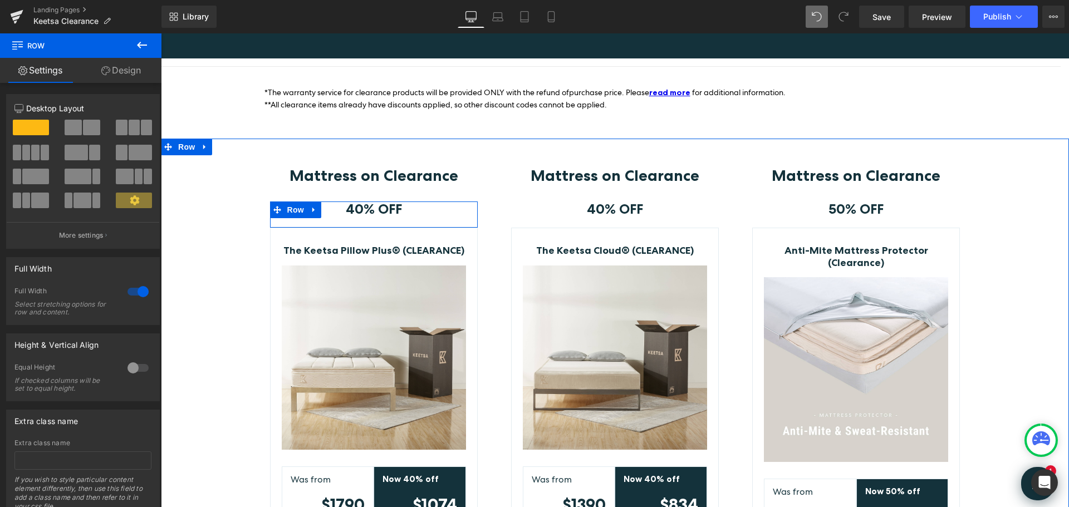
scroll to position [223, 0]
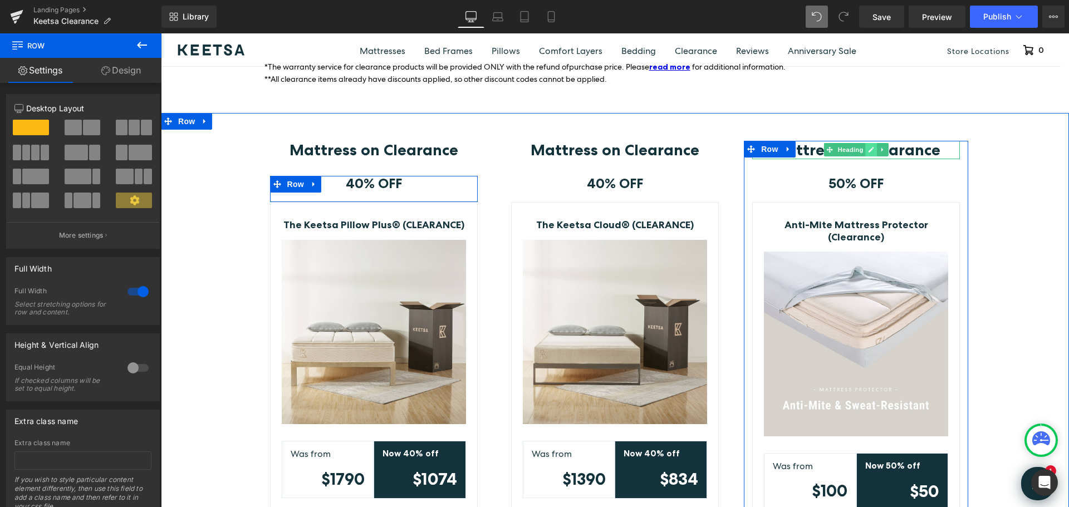
click at [868, 148] on icon at bounding box center [871, 149] width 6 height 7
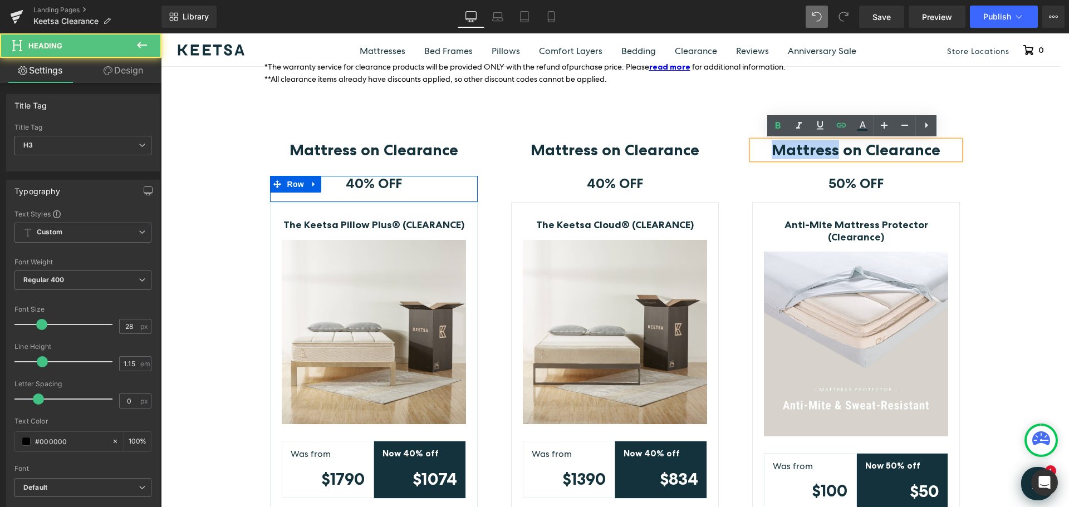
drag, startPoint x: 834, startPoint y: 150, endPoint x: 766, endPoint y: 154, distance: 67.5
click at [766, 154] on h3 "Mattress on Clearance" at bounding box center [856, 150] width 208 height 18
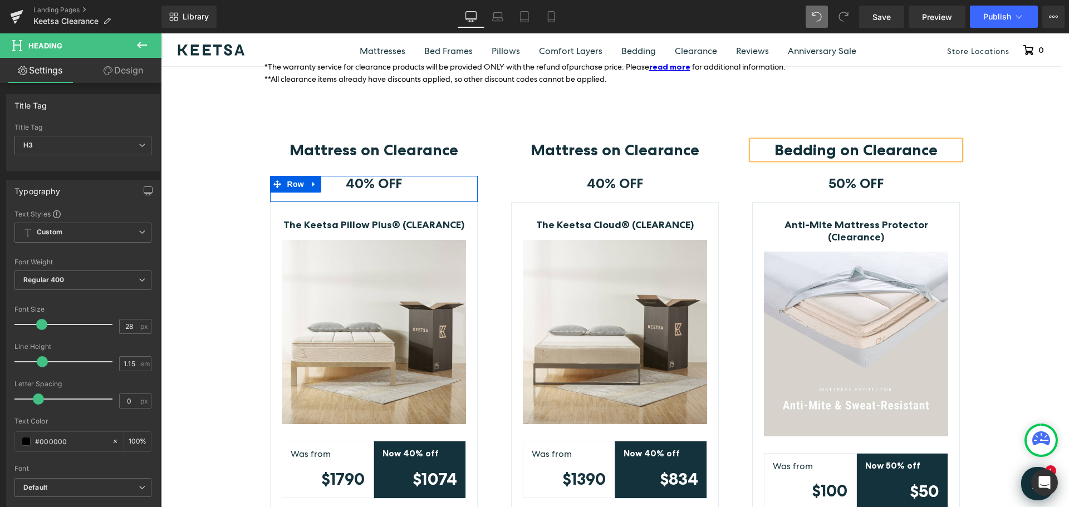
click at [1025, 208] on div "Mattress on Clearance Heading 40% OFF Text Block Row The Keetsa Pillow Plus® (C…" at bounding box center [615, 370] width 908 height 458
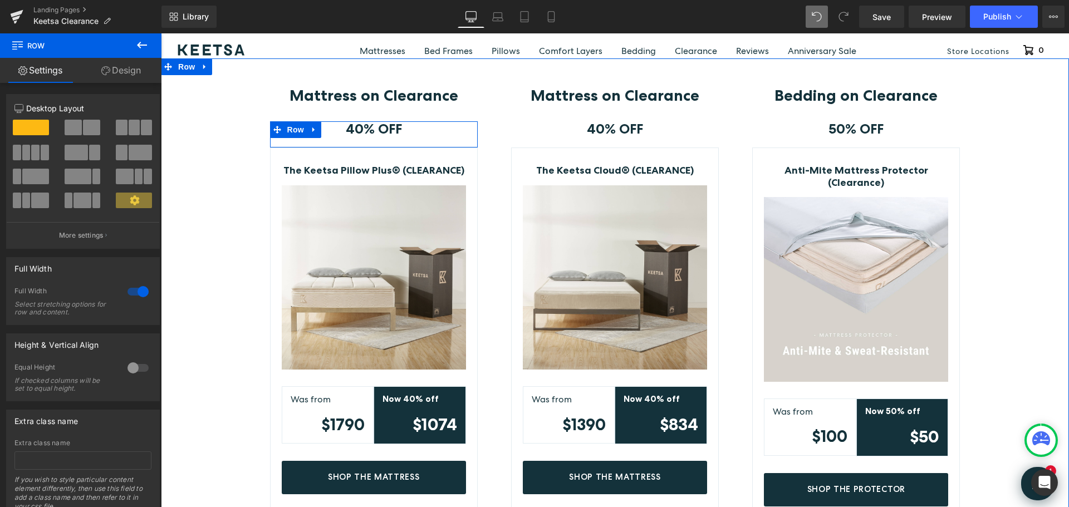
scroll to position [278, 0]
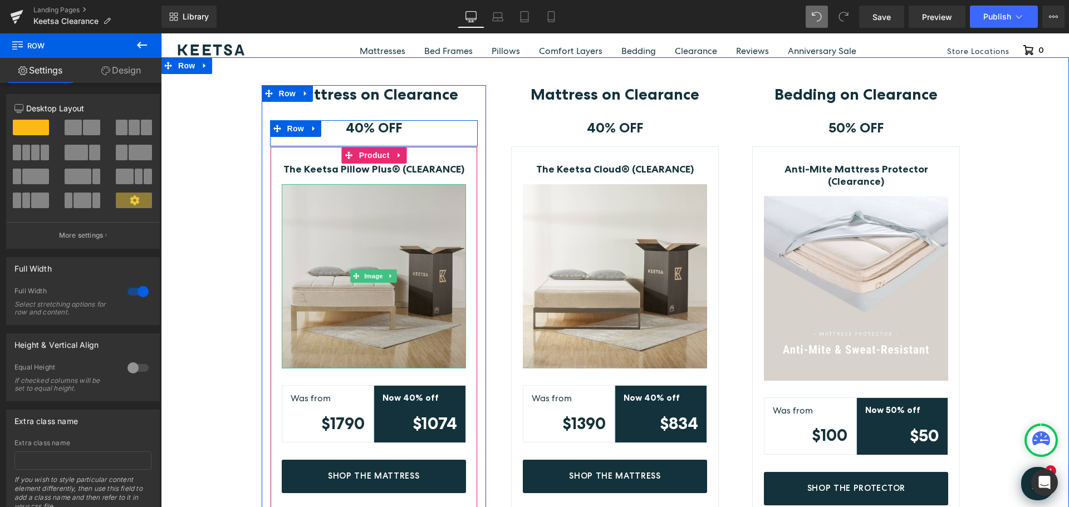
click at [401, 298] on img at bounding box center [374, 276] width 184 height 184
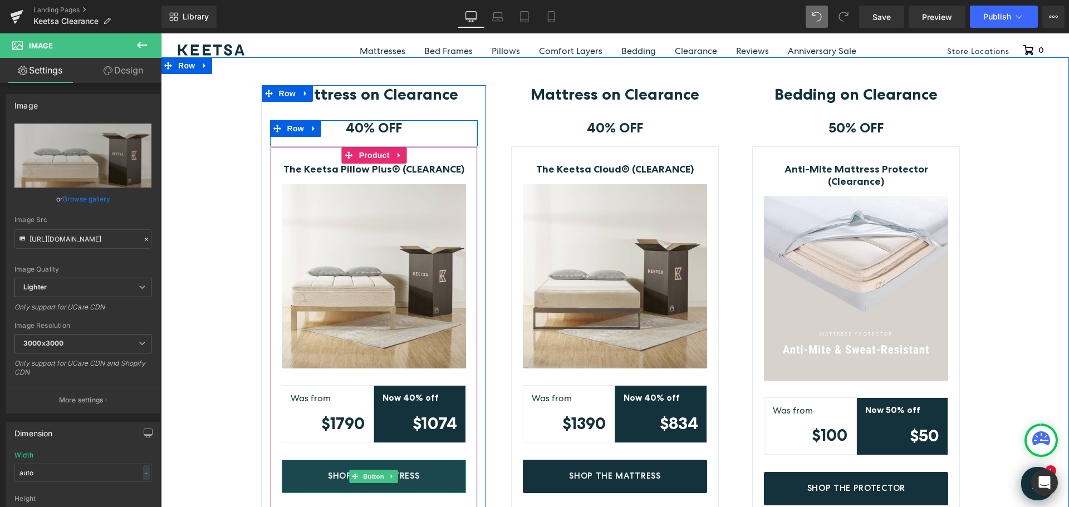
click at [432, 479] on link "Shop The Mattress" at bounding box center [374, 476] width 184 height 33
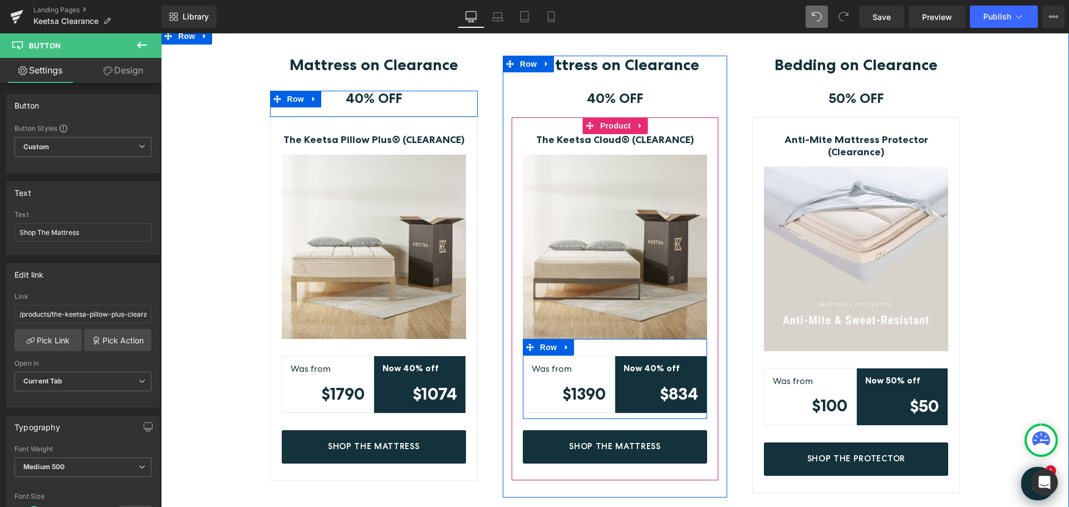
scroll to position [334, 0]
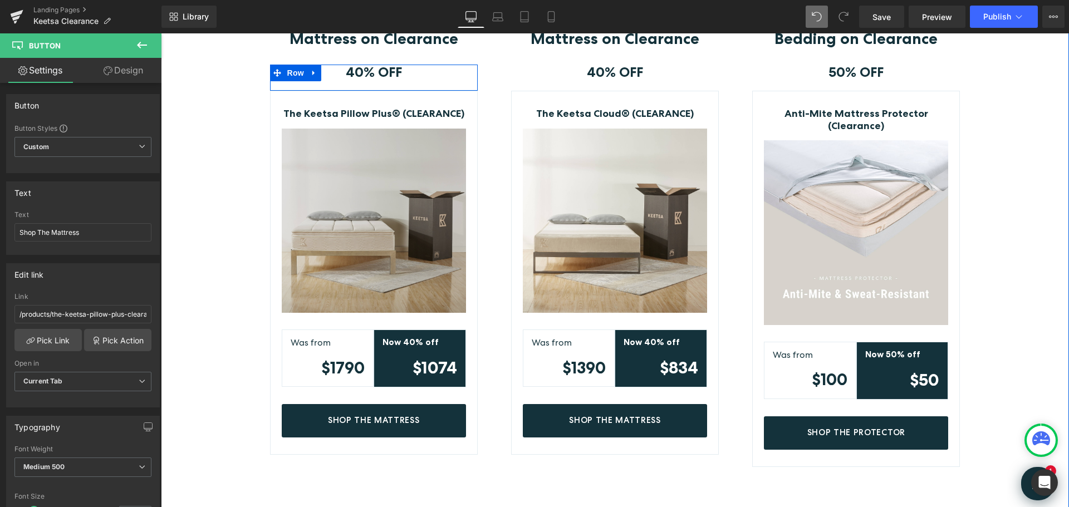
click at [417, 229] on img at bounding box center [374, 221] width 184 height 184
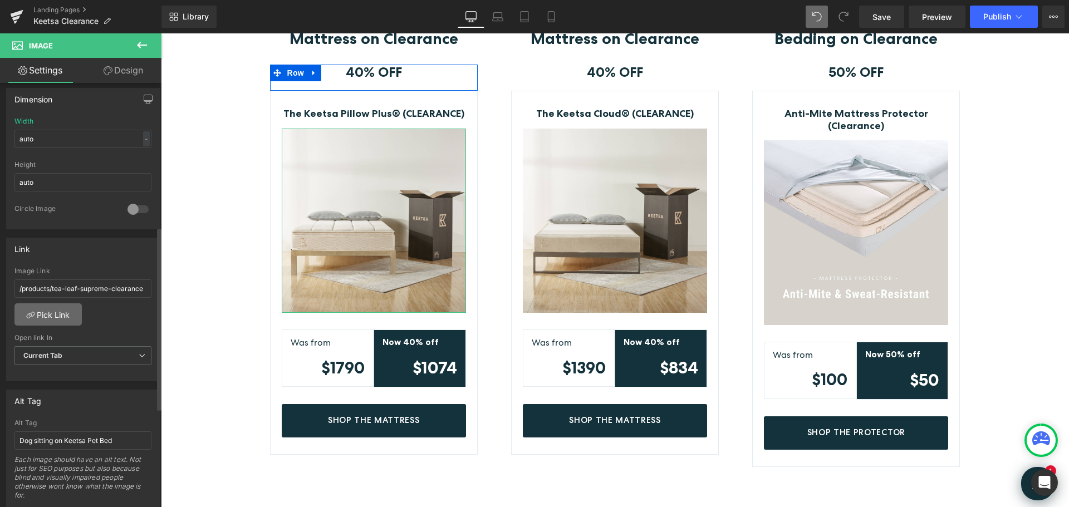
click at [58, 312] on link "Pick Link" at bounding box center [47, 314] width 67 height 22
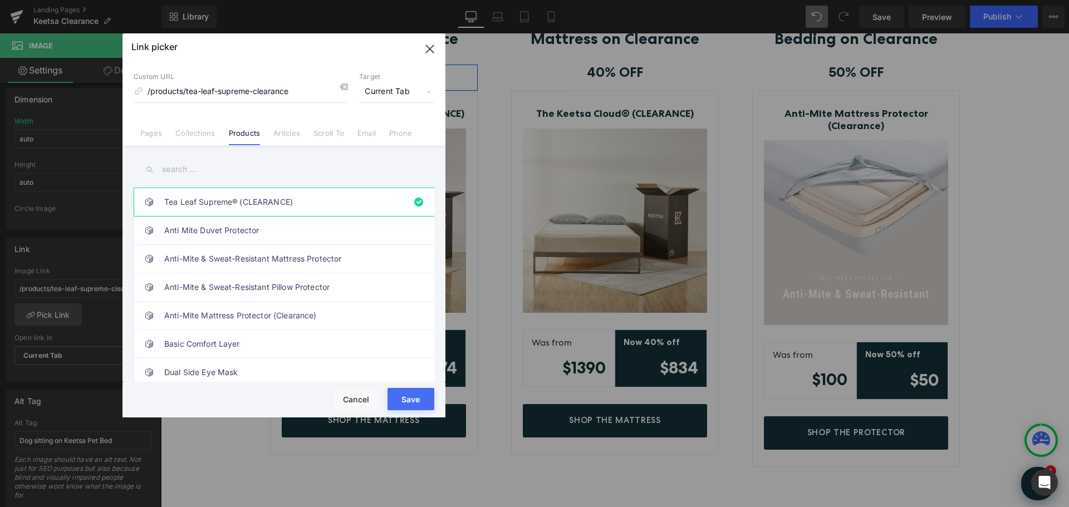
click at [199, 170] on input "text" at bounding box center [284, 169] width 301 height 25
type input "p"
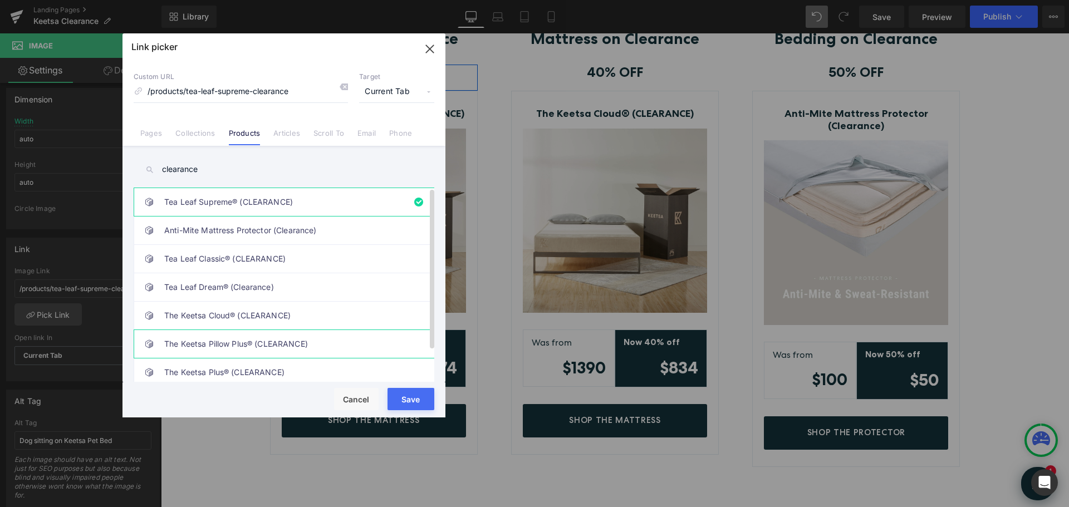
type input "clearance"
click at [294, 341] on link "The Keetsa Pillow Plus® (CLEARANCE)" at bounding box center [286, 344] width 245 height 28
type input "/products/the-keetsa-pillow-plus-clearance"
click at [405, 396] on button "Save" at bounding box center [411, 399] width 47 height 22
type input "/products/the-keetsa-pillow-plus-clearance"
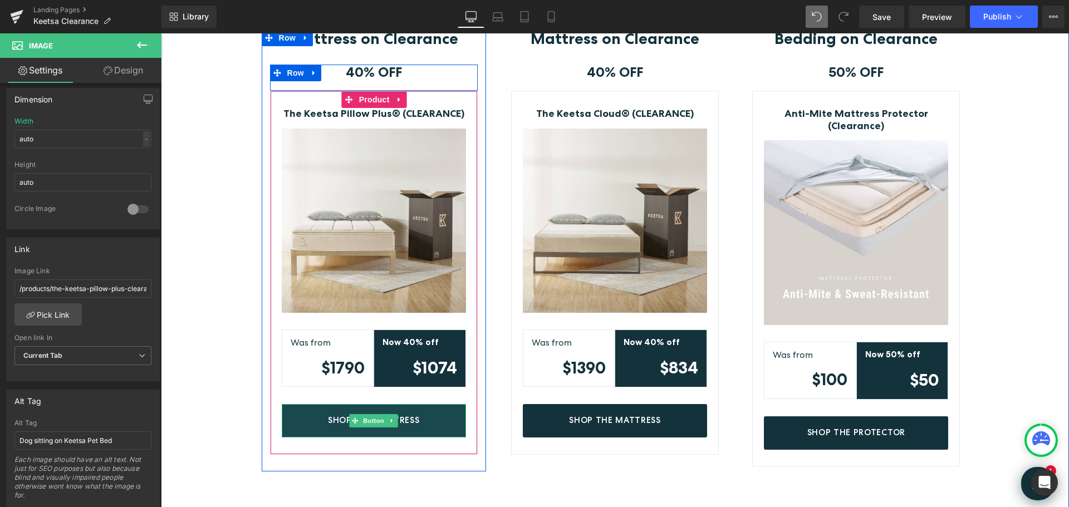
click at [424, 421] on link "Shop The Mattress" at bounding box center [374, 420] width 184 height 33
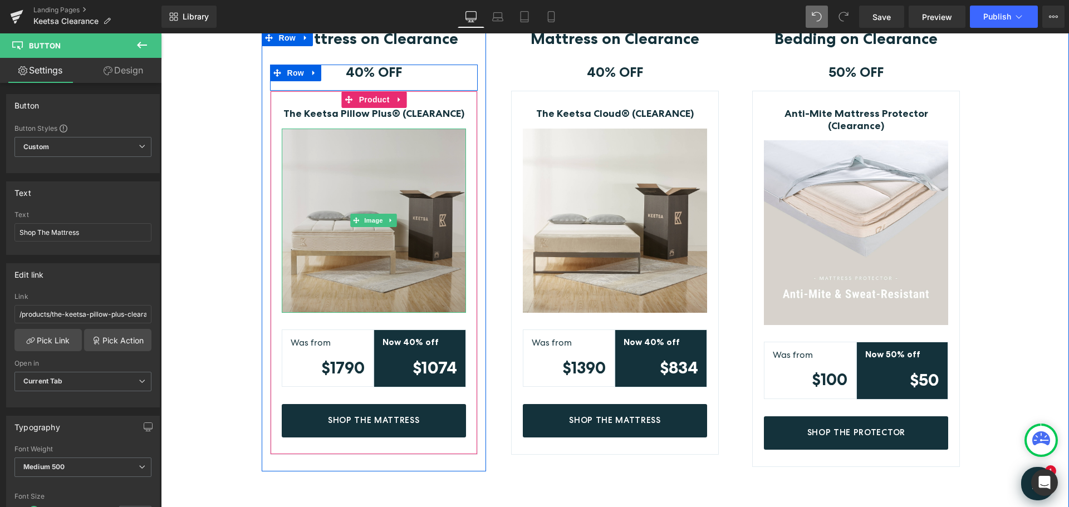
click at [409, 237] on img at bounding box center [374, 221] width 184 height 184
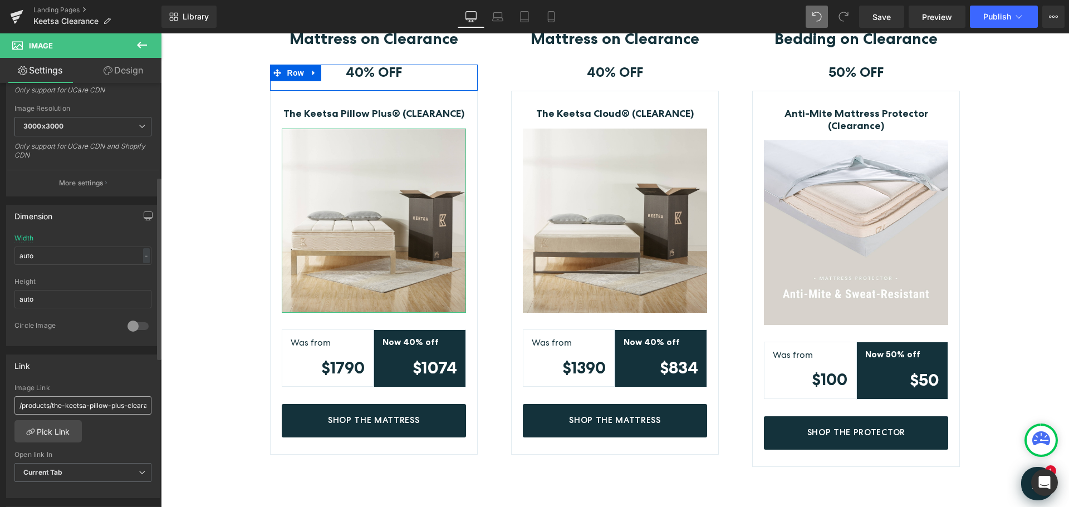
scroll to position [278, 0]
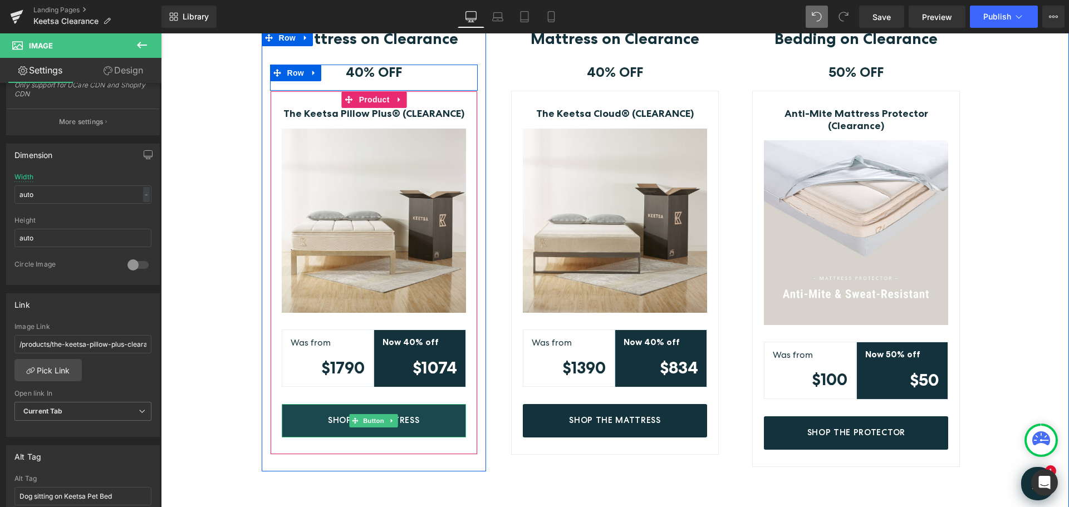
drag, startPoint x: 441, startPoint y: 423, endPoint x: 433, endPoint y: 425, distance: 8.1
click at [441, 424] on link "Shop The Mattress" at bounding box center [374, 420] width 184 height 33
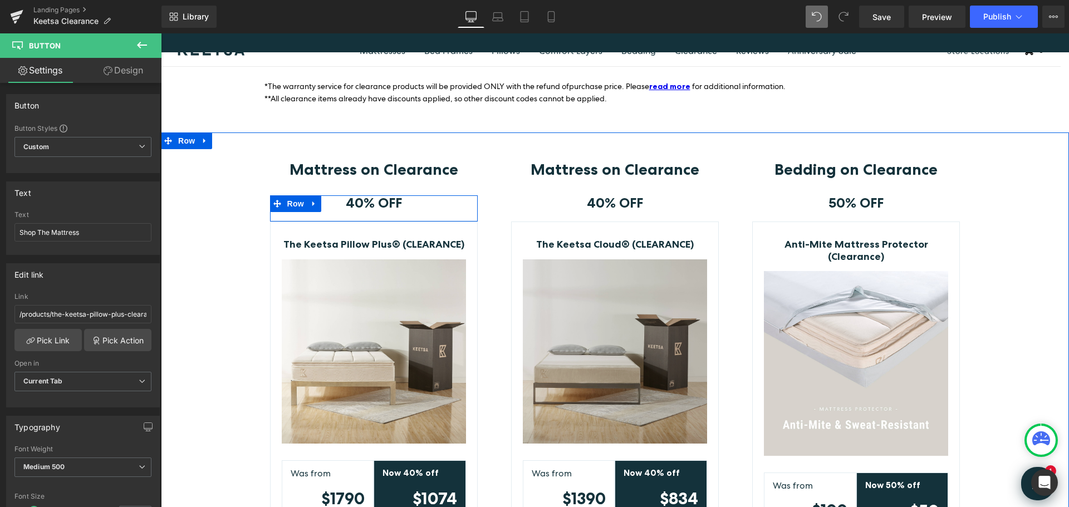
scroll to position [223, 0]
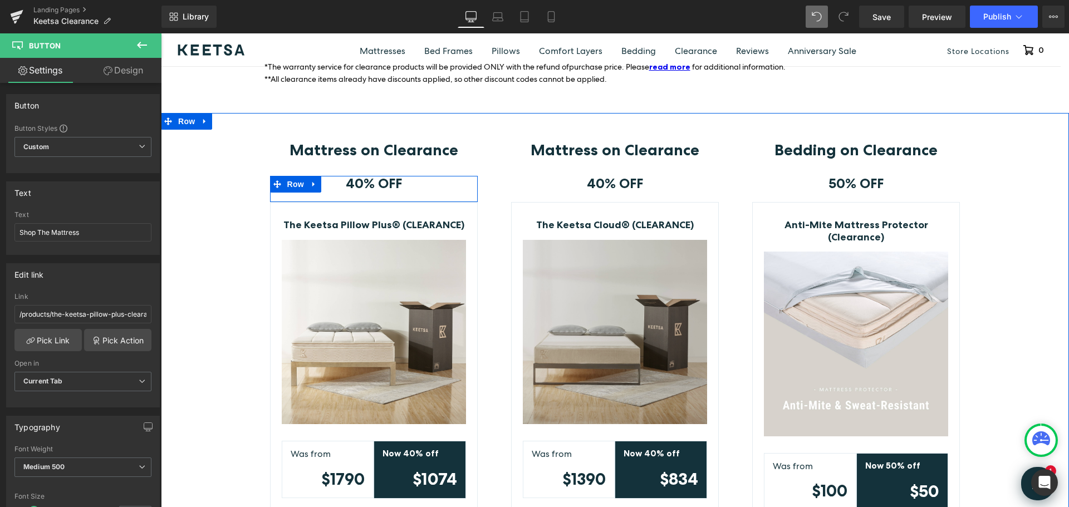
click at [653, 304] on img at bounding box center [615, 332] width 184 height 184
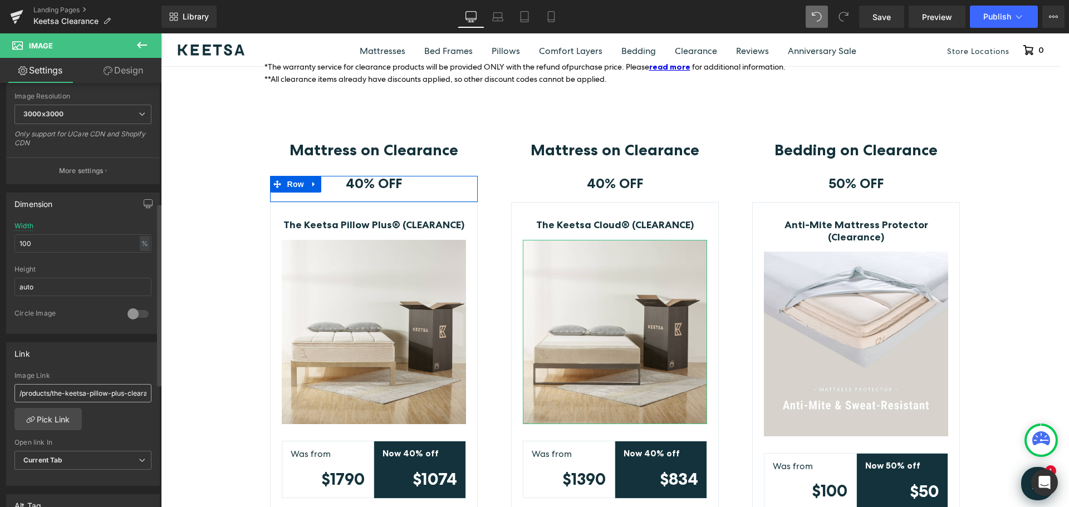
scroll to position [278, 0]
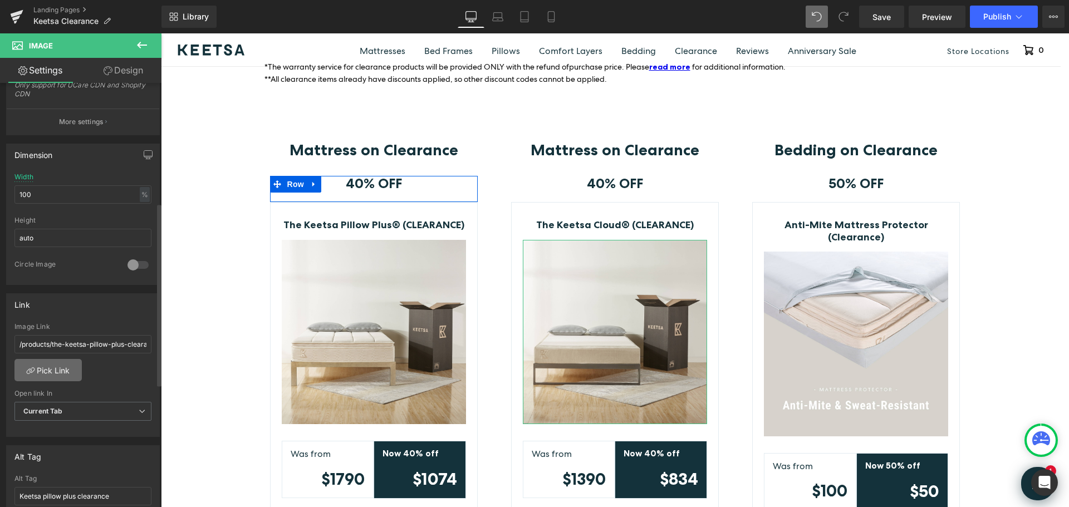
click at [57, 370] on link "Pick Link" at bounding box center [47, 370] width 67 height 22
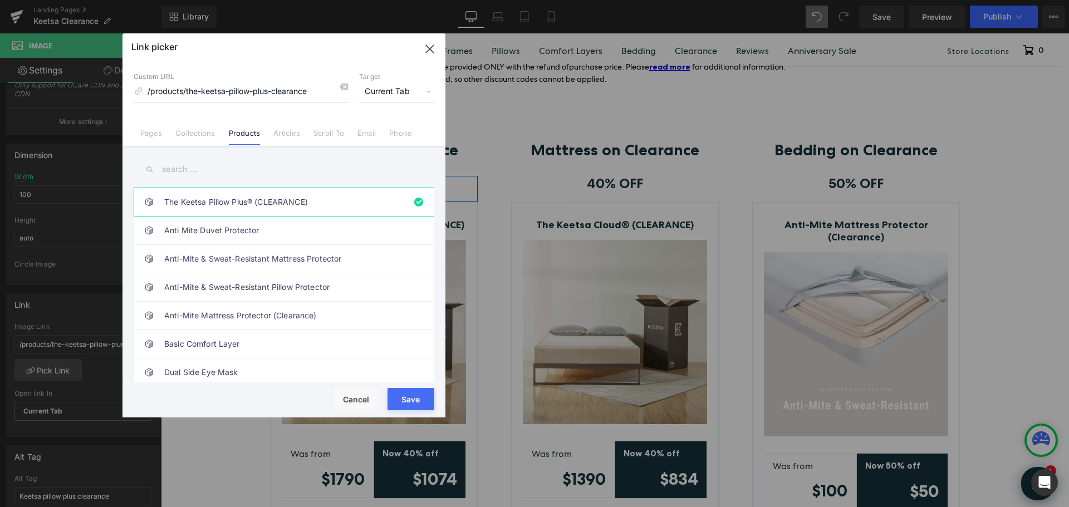
click at [217, 172] on input "text" at bounding box center [284, 169] width 301 height 25
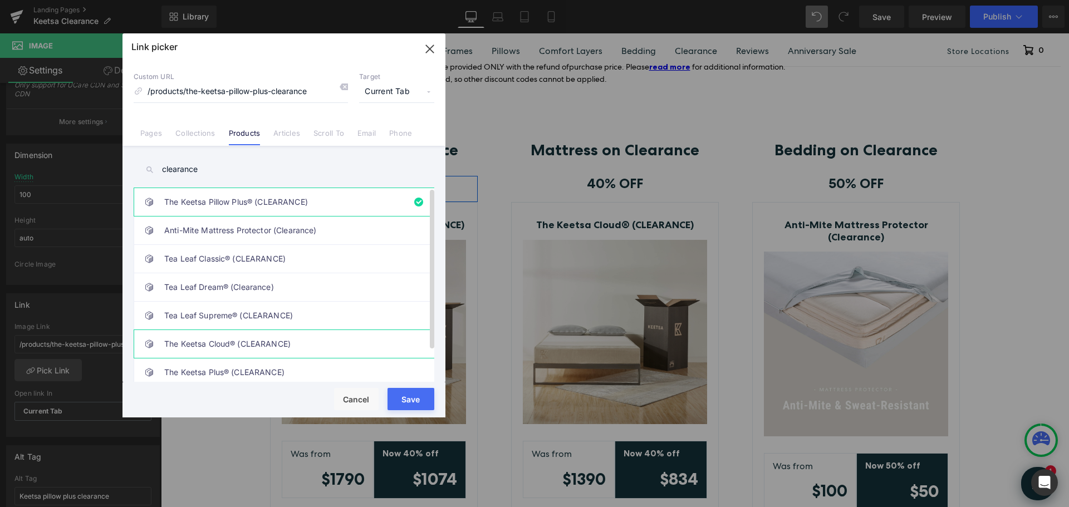
type input "clearance"
click at [257, 347] on link "The Keetsa Cloud® (CLEARANCE)" at bounding box center [286, 344] width 245 height 28
type input "/products/the-keetsa-cloud-clearance"
click at [406, 402] on button "Save" at bounding box center [411, 399] width 47 height 22
type input "/products/the-keetsa-cloud-clearance"
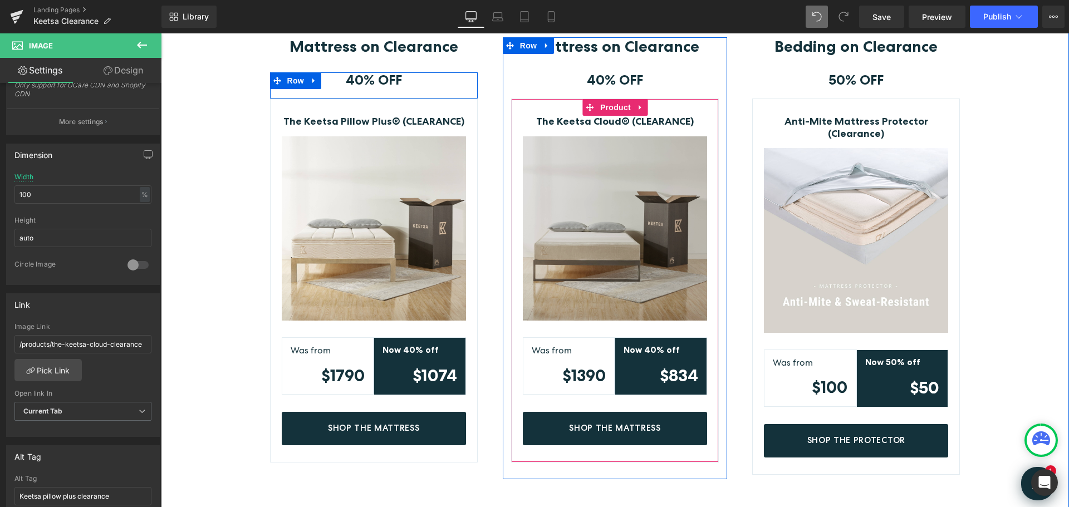
scroll to position [334, 0]
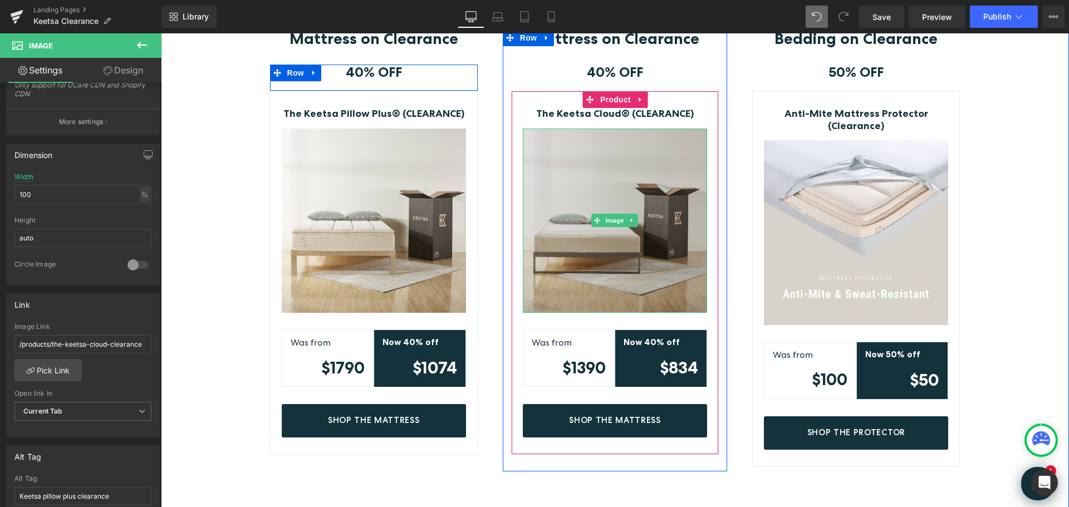
click at [658, 195] on img at bounding box center [615, 221] width 184 height 184
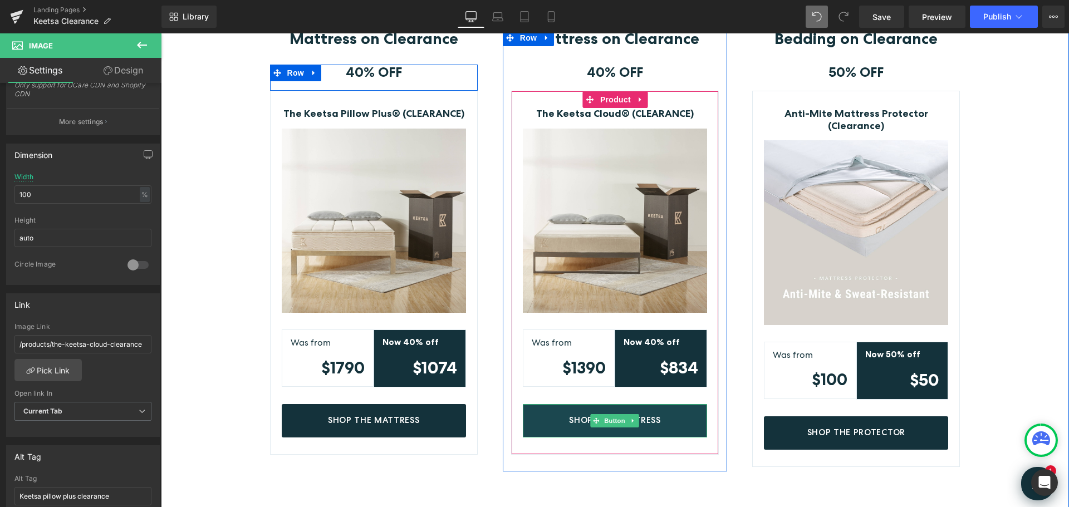
click at [669, 414] on link "Shop The Mattress" at bounding box center [615, 420] width 184 height 33
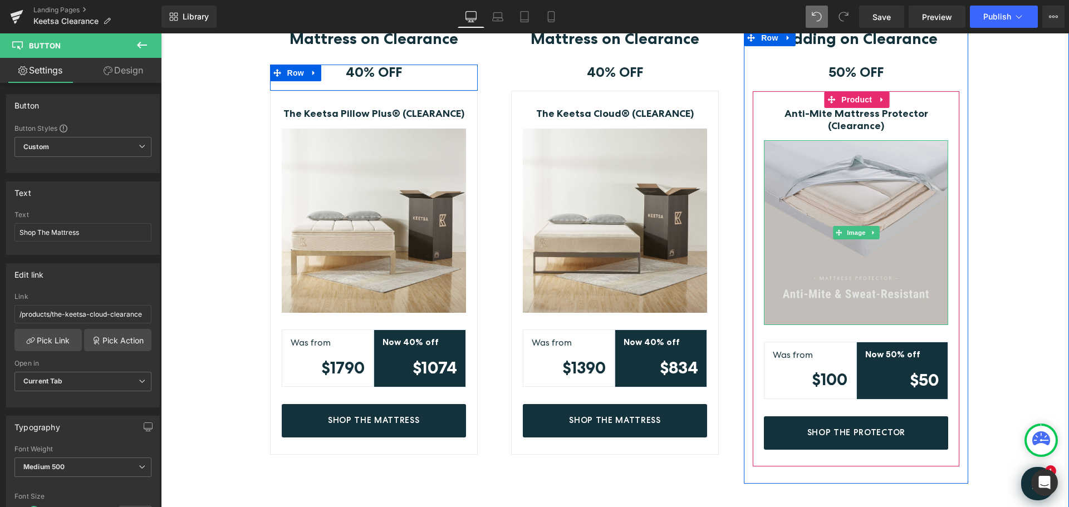
click at [903, 193] on img at bounding box center [856, 232] width 184 height 184
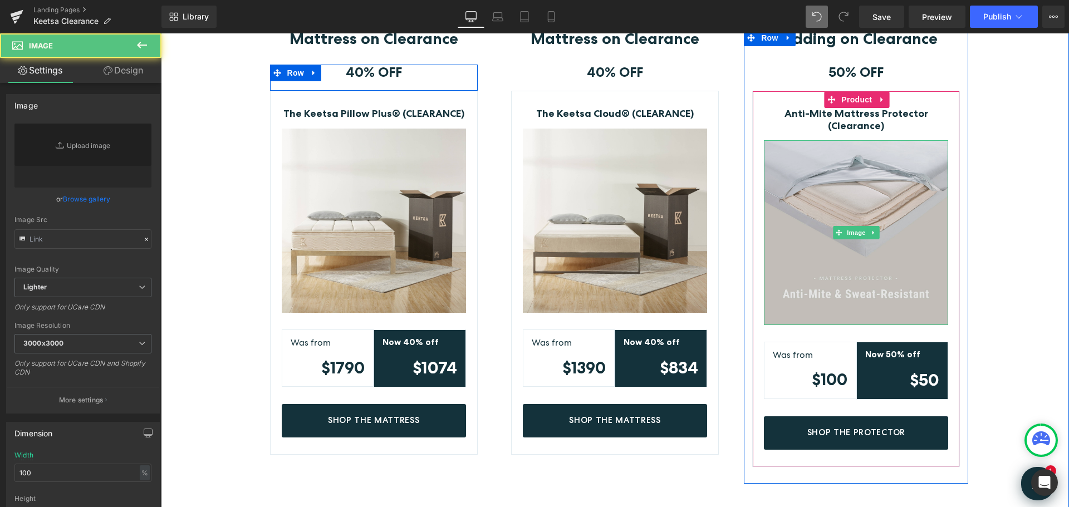
type input "[URL][DOMAIN_NAME]"
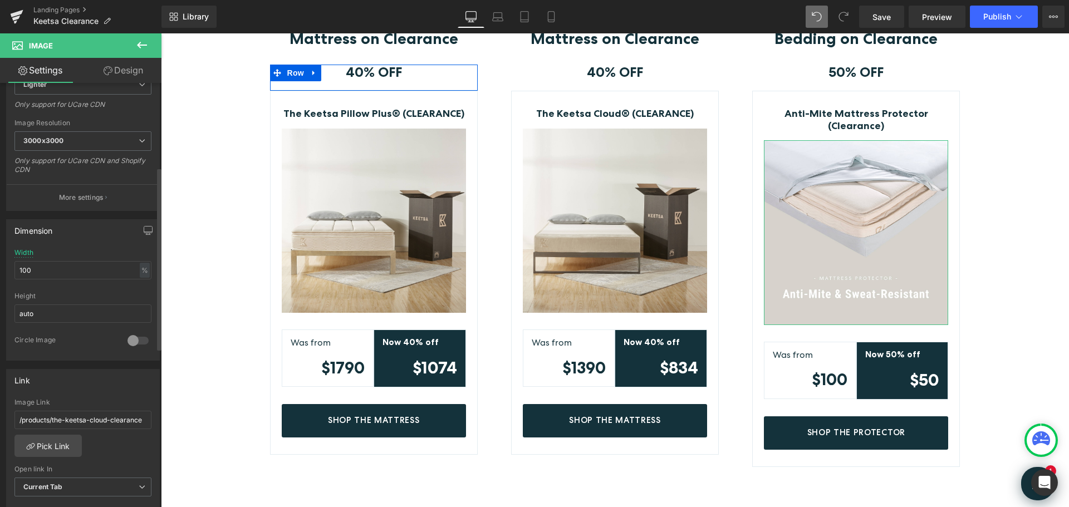
scroll to position [223, 0]
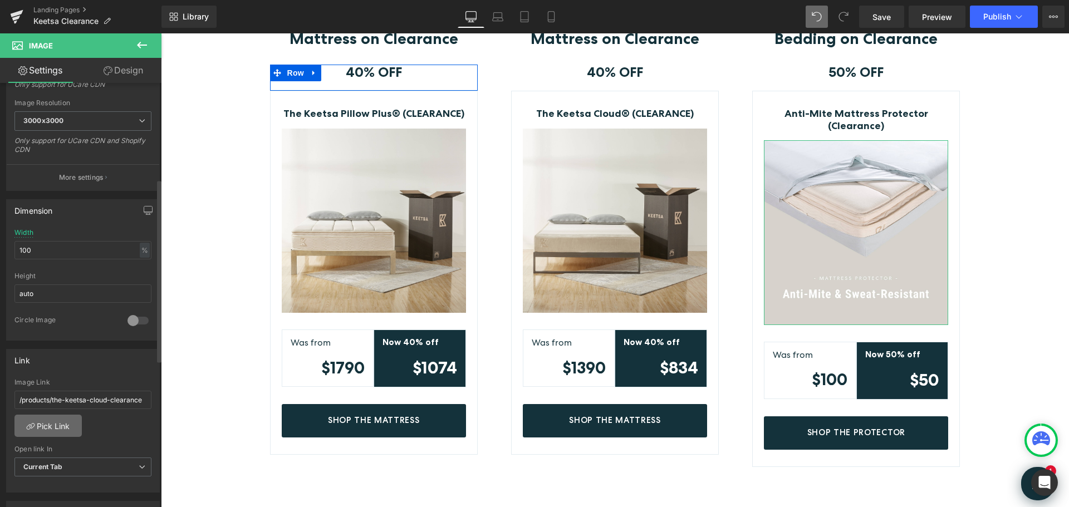
click at [50, 425] on link "Pick Link" at bounding box center [47, 426] width 67 height 22
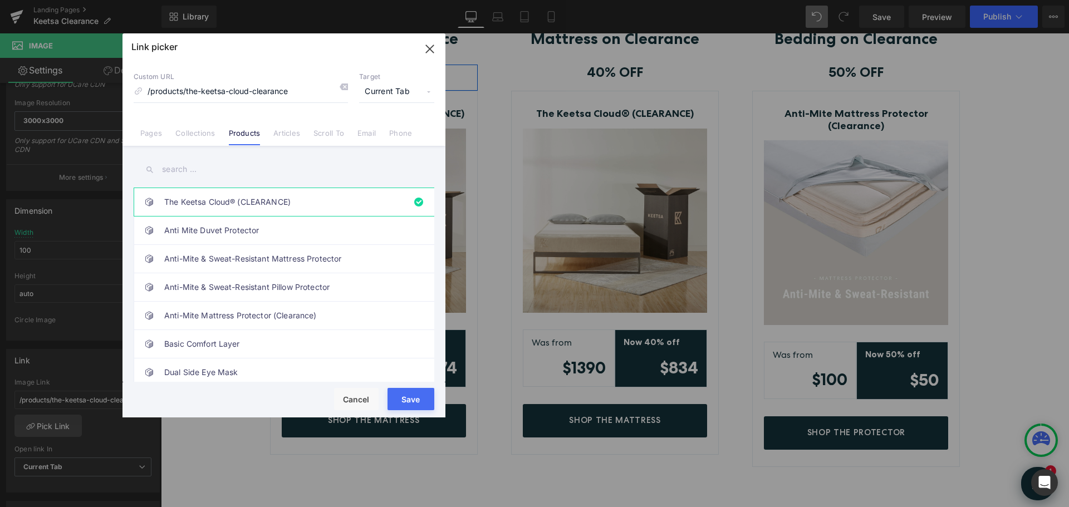
click at [257, 171] on input "text" at bounding box center [284, 169] width 301 height 25
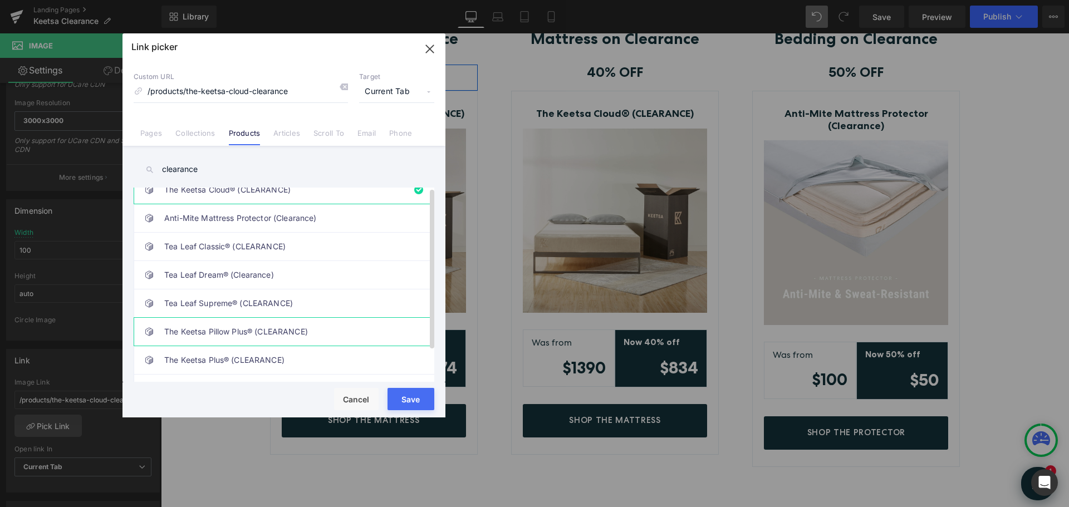
scroll to position [0, 0]
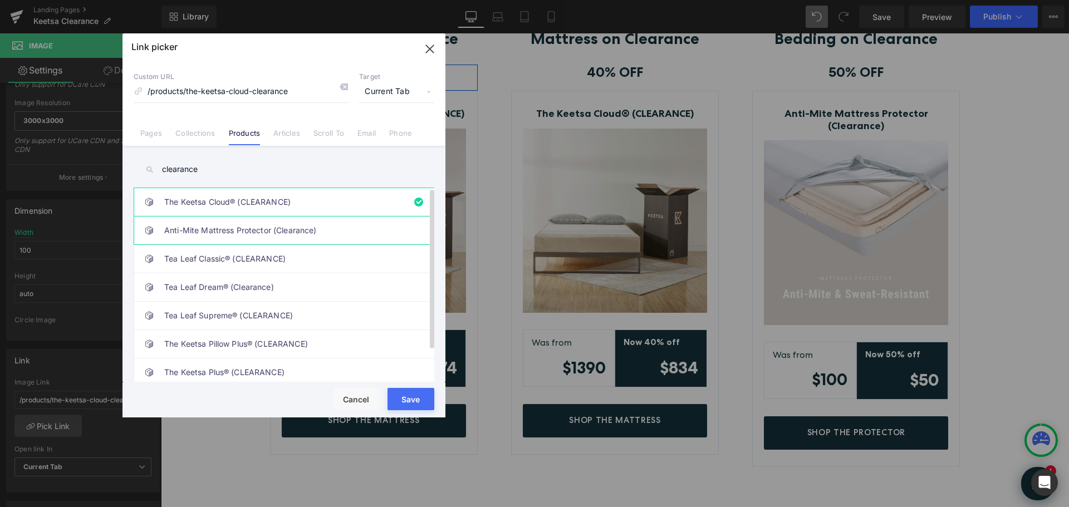
type input "clearance"
click at [275, 229] on link "Anti-Mite Mattress Protector (Clearance)" at bounding box center [286, 231] width 245 height 28
type input "/products/anti-mite-mattress-protector-clearance"
click at [422, 401] on button "Save" at bounding box center [411, 399] width 47 height 22
type input "/products/anti-mite-mattress-protector-clearance"
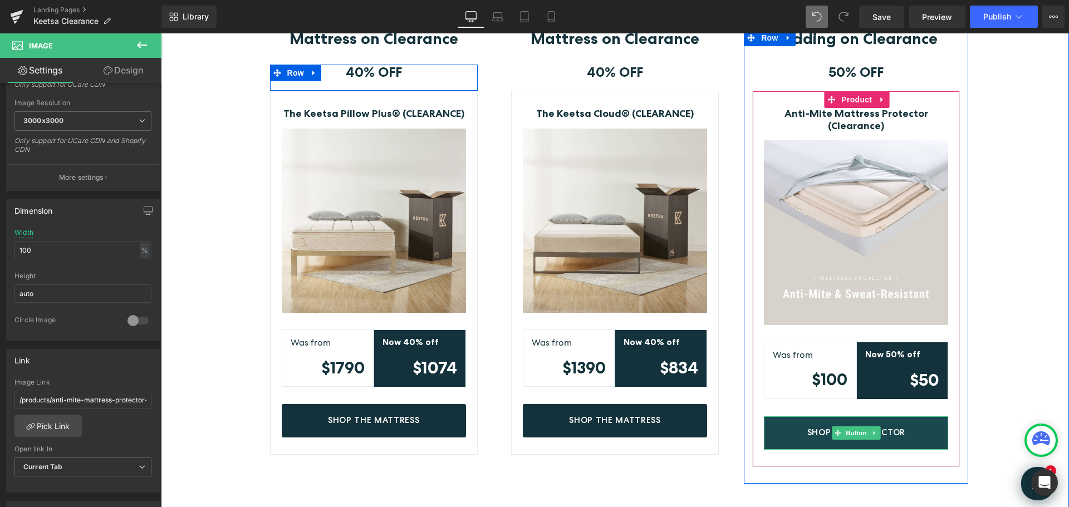
click at [907, 430] on link "Shop The Protector" at bounding box center [856, 432] width 184 height 33
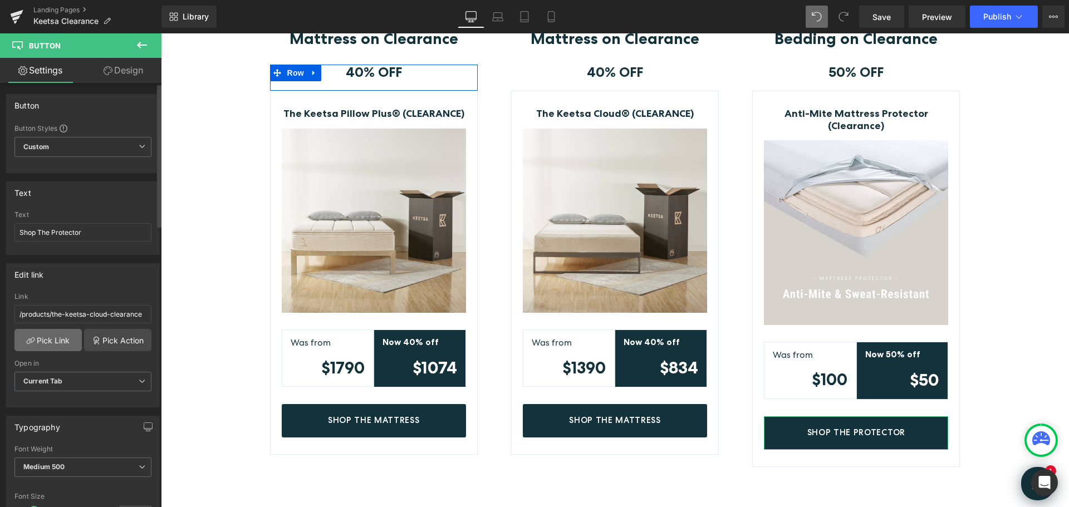
click at [58, 342] on link "Pick Link" at bounding box center [47, 340] width 67 height 22
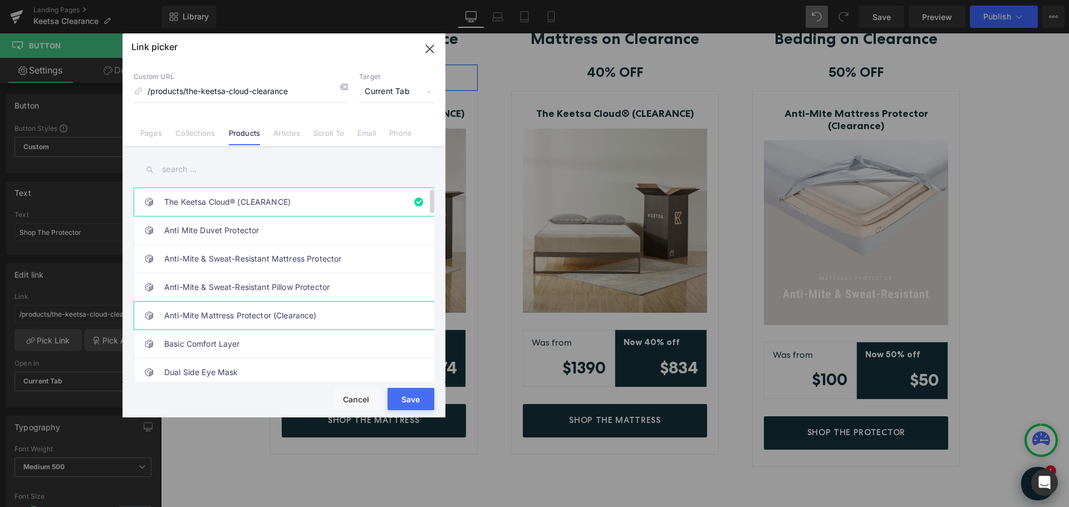
click at [287, 317] on link "Anti-Mite Mattress Protector (Clearance)" at bounding box center [286, 316] width 245 height 28
type input "/products/anti-mite-mattress-protector-clearance"
click at [416, 397] on button "Save" at bounding box center [411, 399] width 47 height 22
type input "/products/anti-mite-mattress-protector-clearance"
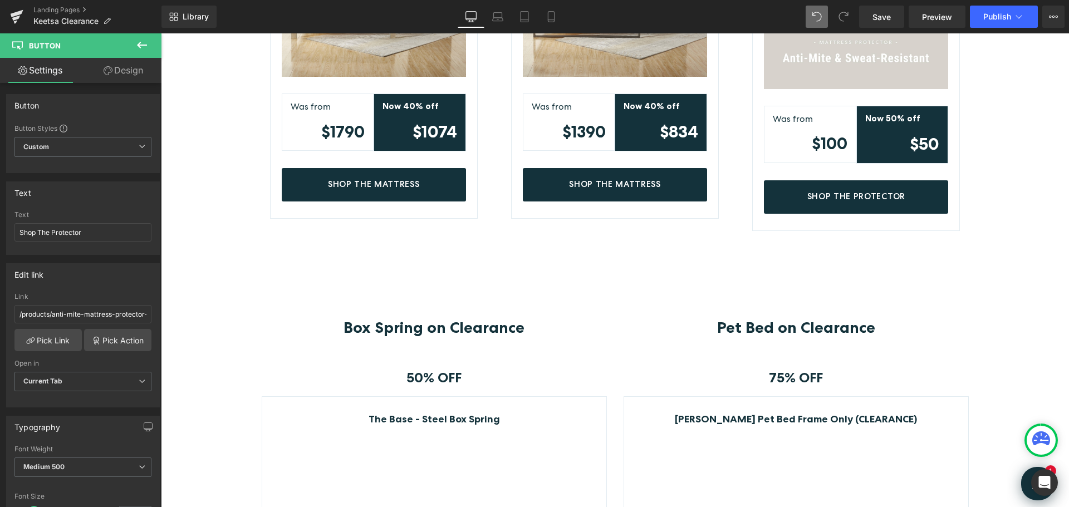
scroll to position [612, 0]
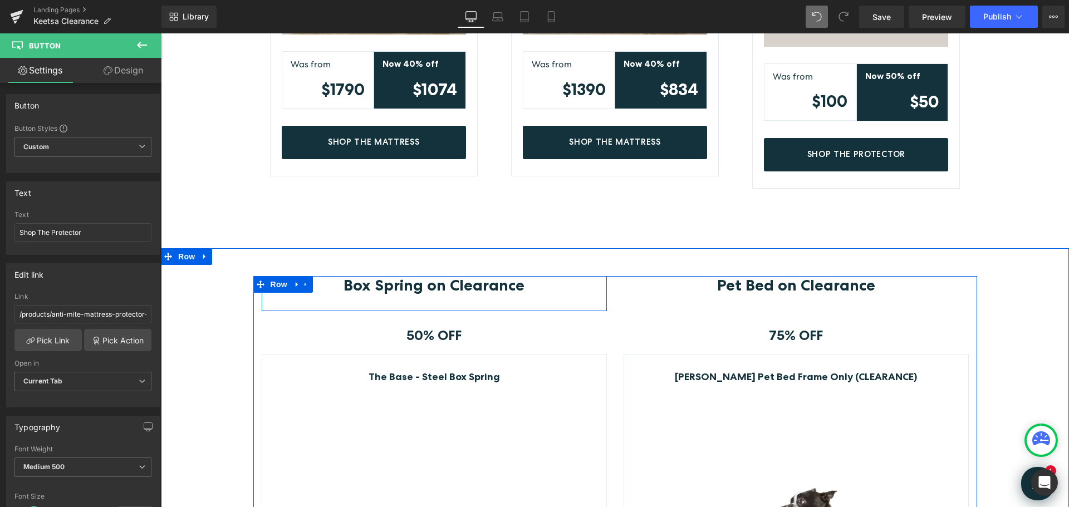
click at [463, 302] on div "Box Spring on Clearance Heading Row" at bounding box center [434, 293] width 345 height 35
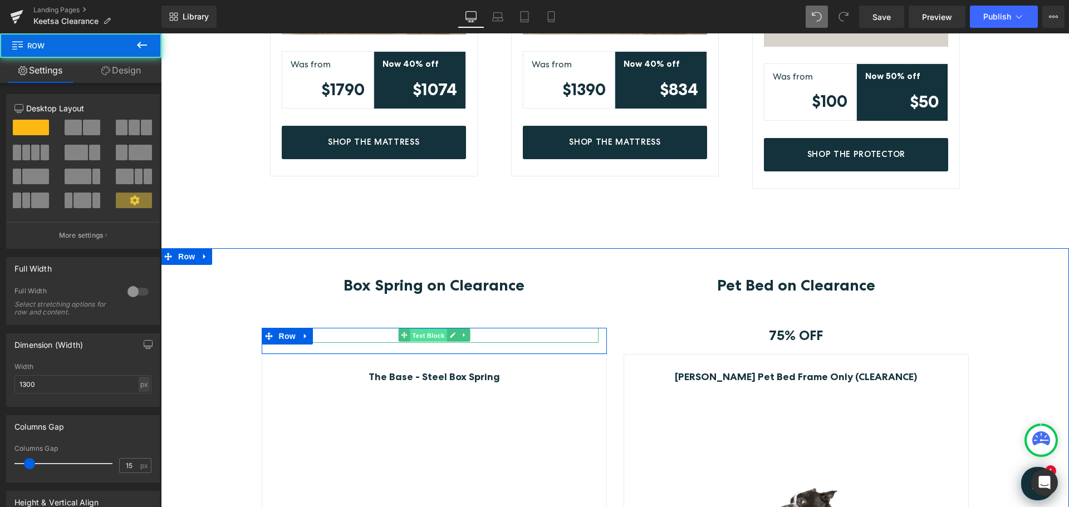
click at [420, 336] on span "Text Block" at bounding box center [428, 335] width 37 height 13
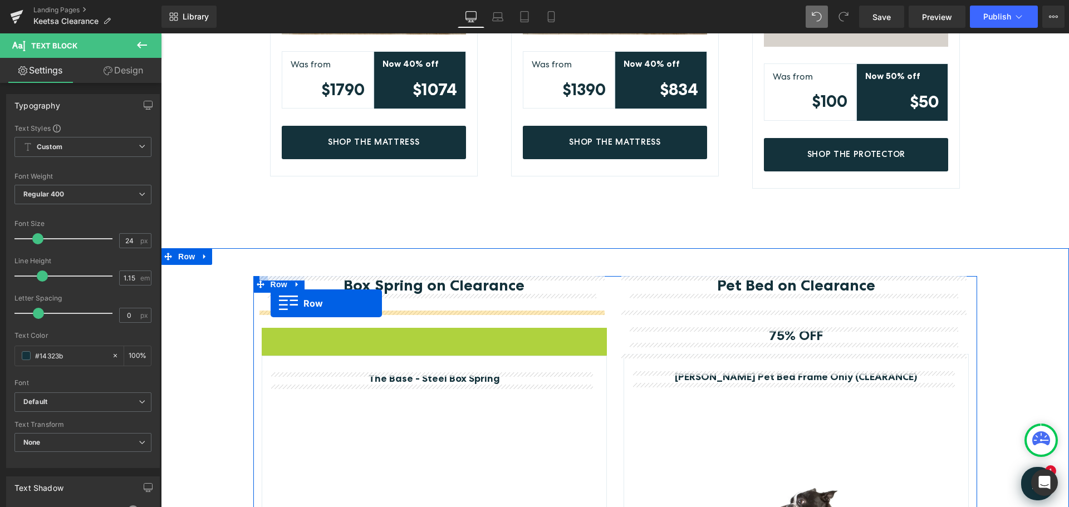
drag, startPoint x: 264, startPoint y: 335, endPoint x: 271, endPoint y: 303, distance: 32.4
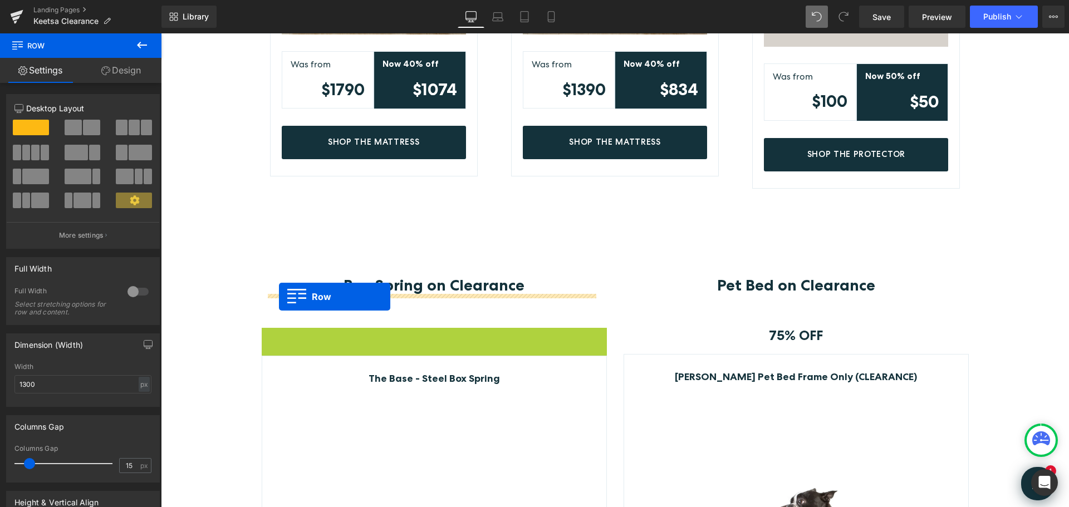
drag, startPoint x: 263, startPoint y: 335, endPoint x: 279, endPoint y: 297, distance: 41.2
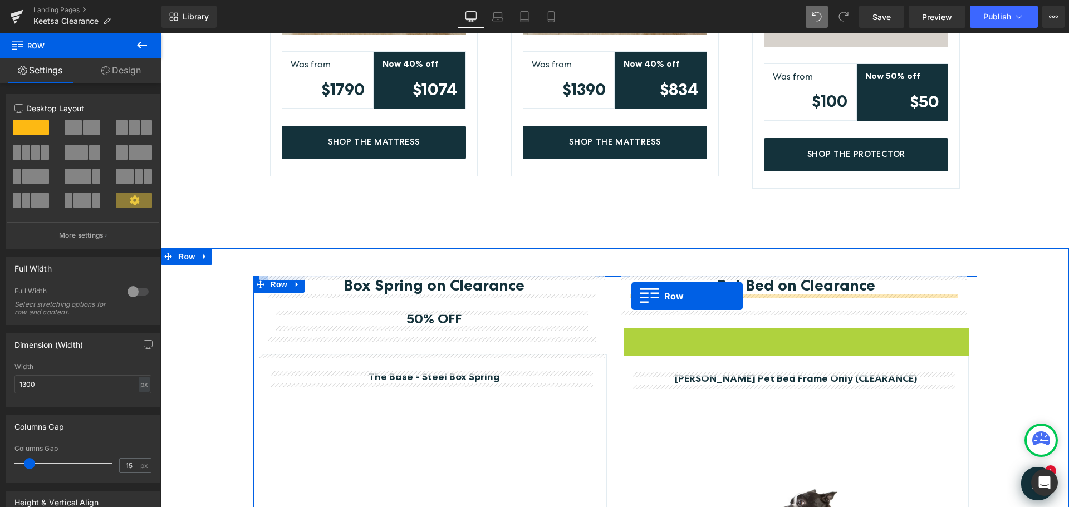
drag, startPoint x: 625, startPoint y: 336, endPoint x: 631, endPoint y: 296, distance: 40.6
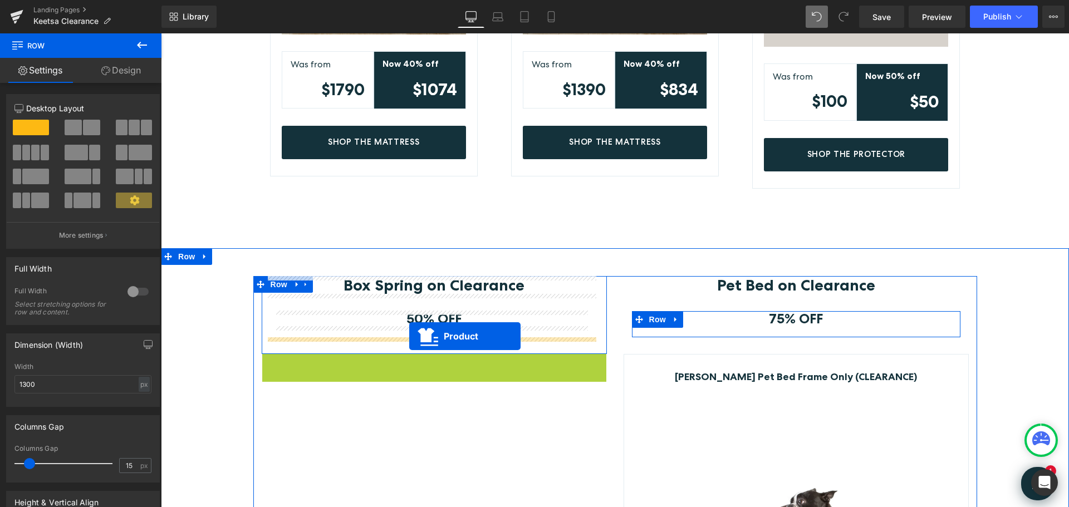
drag, startPoint x: 406, startPoint y: 365, endPoint x: 409, endPoint y: 336, distance: 28.6
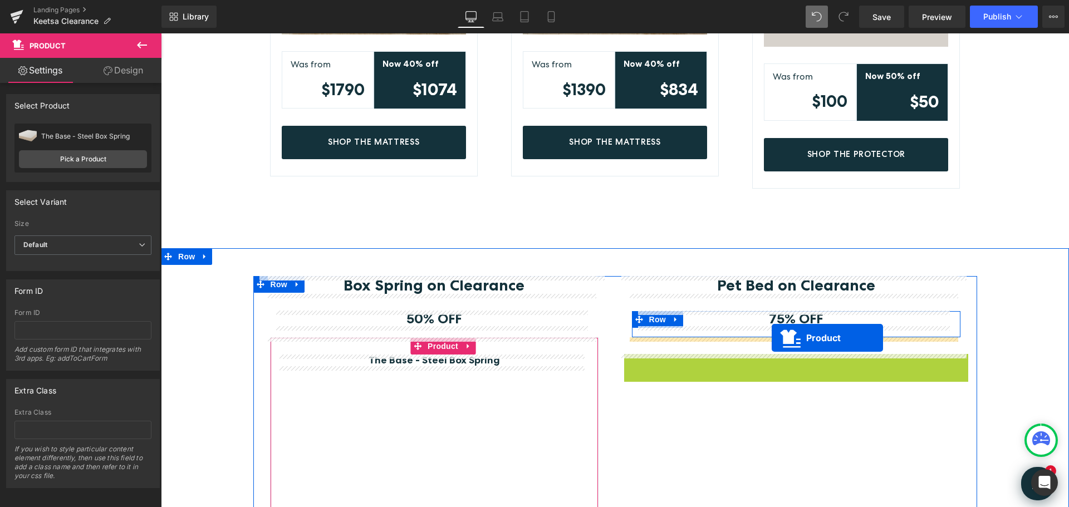
drag, startPoint x: 772, startPoint y: 361, endPoint x: 772, endPoint y: 338, distance: 23.4
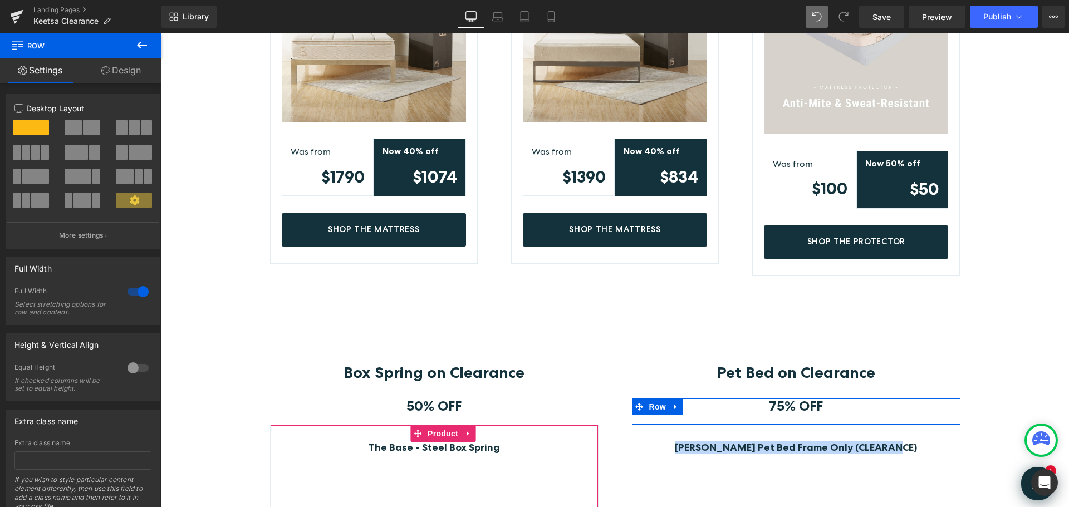
scroll to position [445, 0]
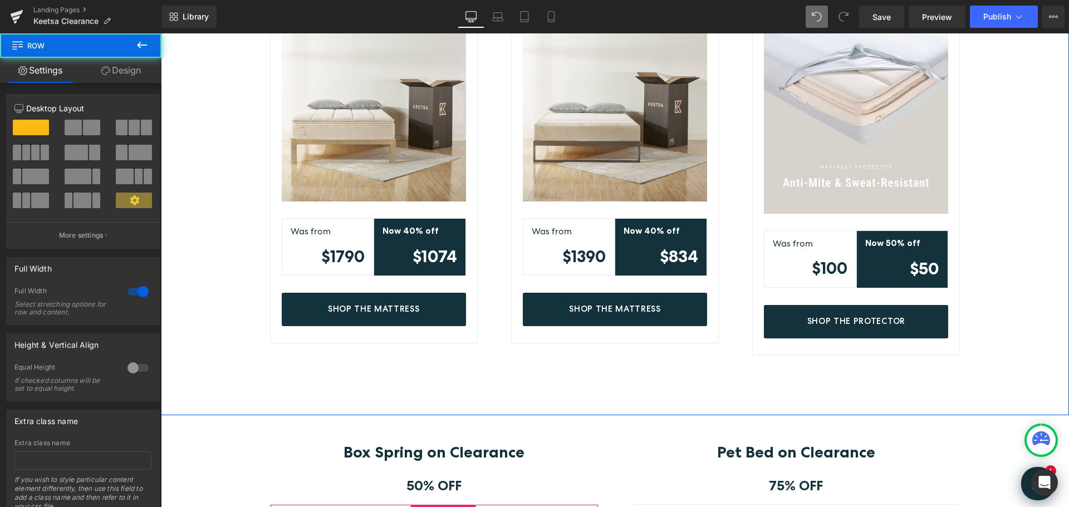
click at [652, 398] on div "Mattress on Clearance Heading 40% OFF Text Block Row The Keetsa Pillow Plus® (C…" at bounding box center [615, 152] width 908 height 525
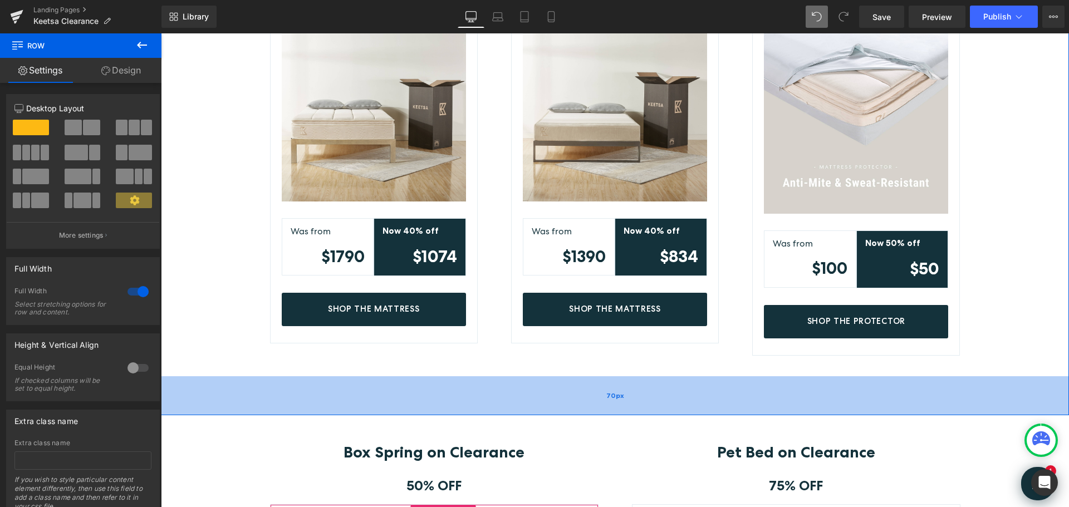
click at [572, 401] on div "70px" at bounding box center [615, 395] width 908 height 39
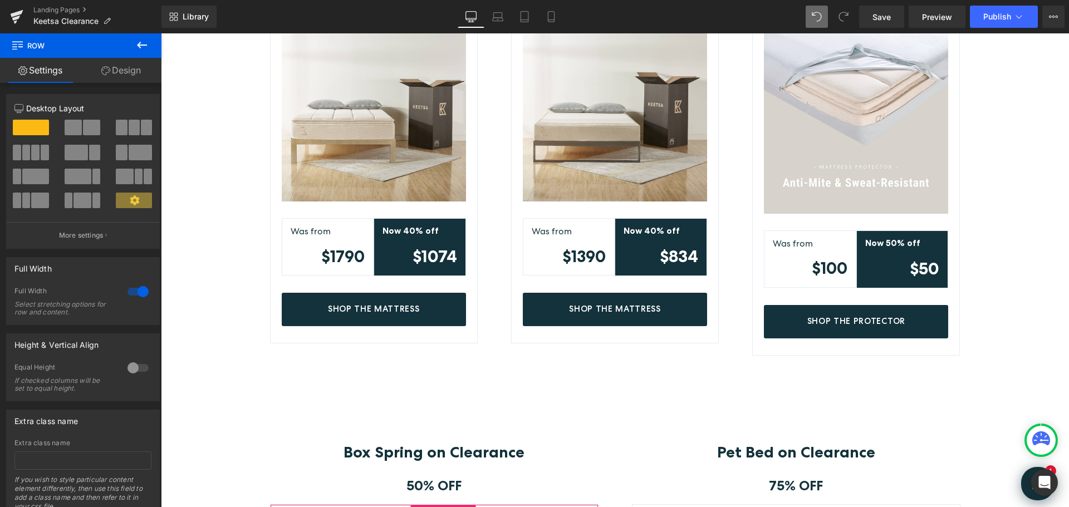
click at [609, 390] on div "Mattress on Clearance Heading 40% OFF Text Block Row The Keetsa Pillow Plus® (C…" at bounding box center [615, 152] width 908 height 525
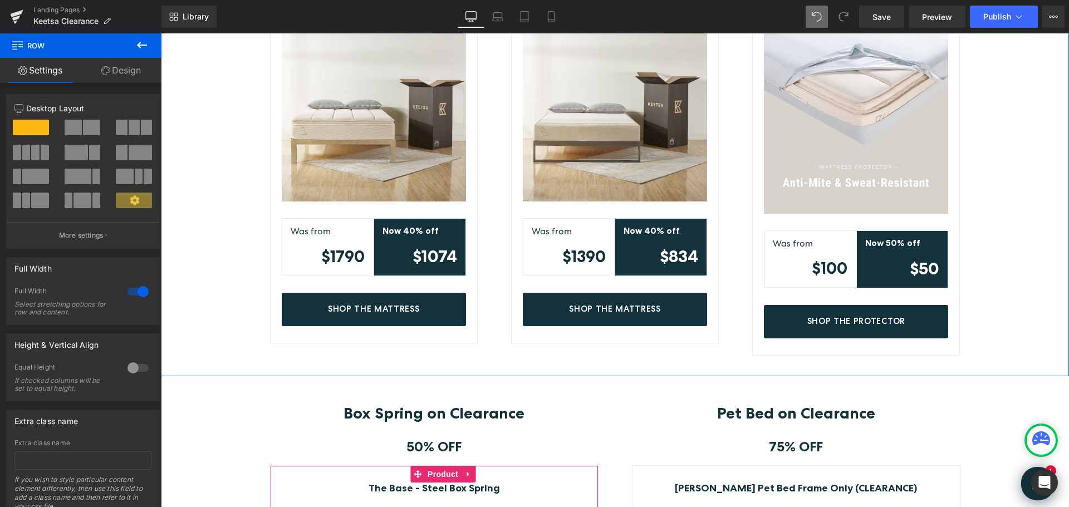
drag, startPoint x: 608, startPoint y: 415, endPoint x: 610, endPoint y: 372, distance: 42.9
click at [610, 372] on div "Mattress on Clearance Heading 40% OFF Text Block Row The Keetsa Pillow Plus® (C…" at bounding box center [615, 133] width 908 height 486
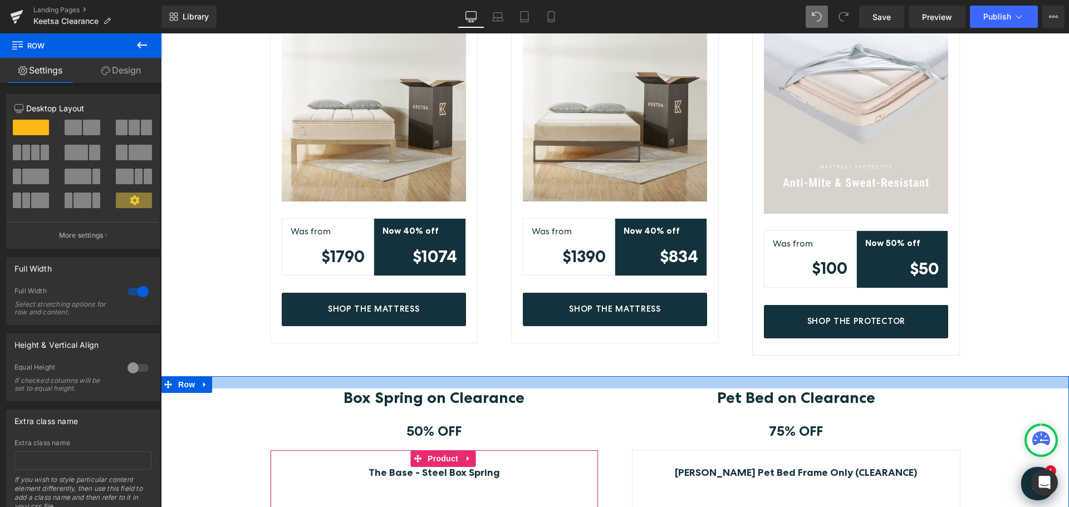
drag, startPoint x: 601, startPoint y: 379, endPoint x: 601, endPoint y: 364, distance: 15.6
click at [601, 364] on div "CLEARANCE MATTRESSES & BEDDING SALE Heading Save up to 50% on select items. Hea…" at bounding box center [615, 491] width 908 height 1679
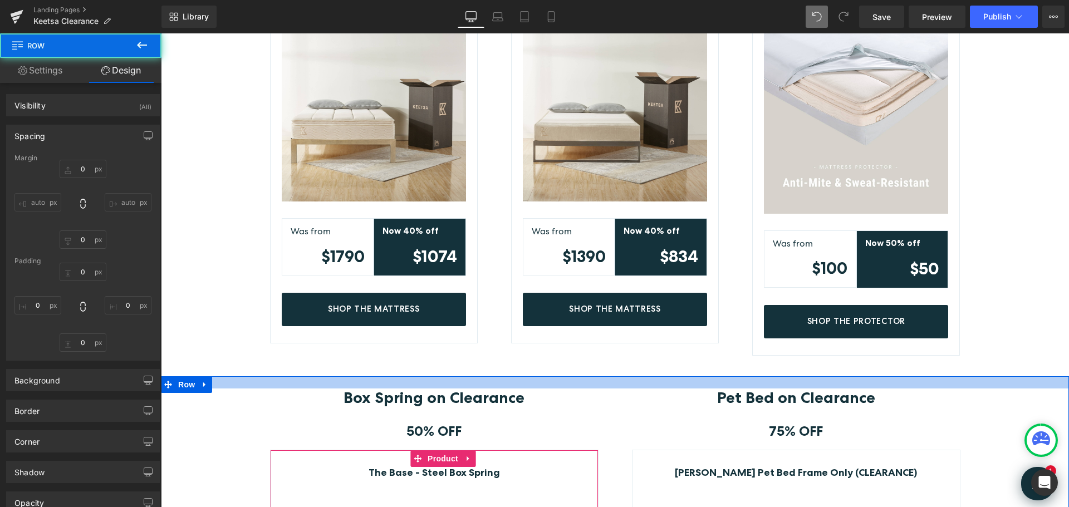
type input "0"
type input "22"
type input "0"
type input "70"
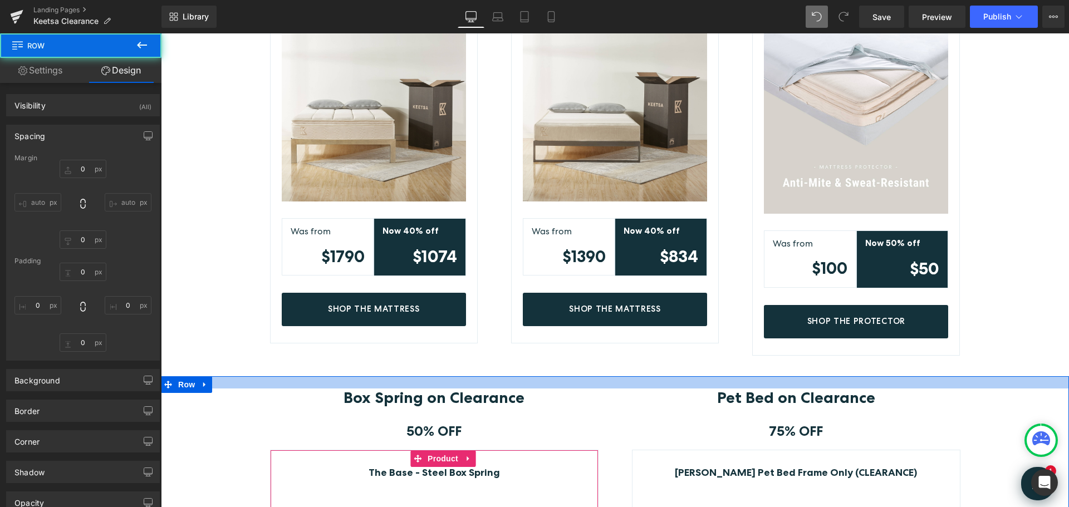
type input "0"
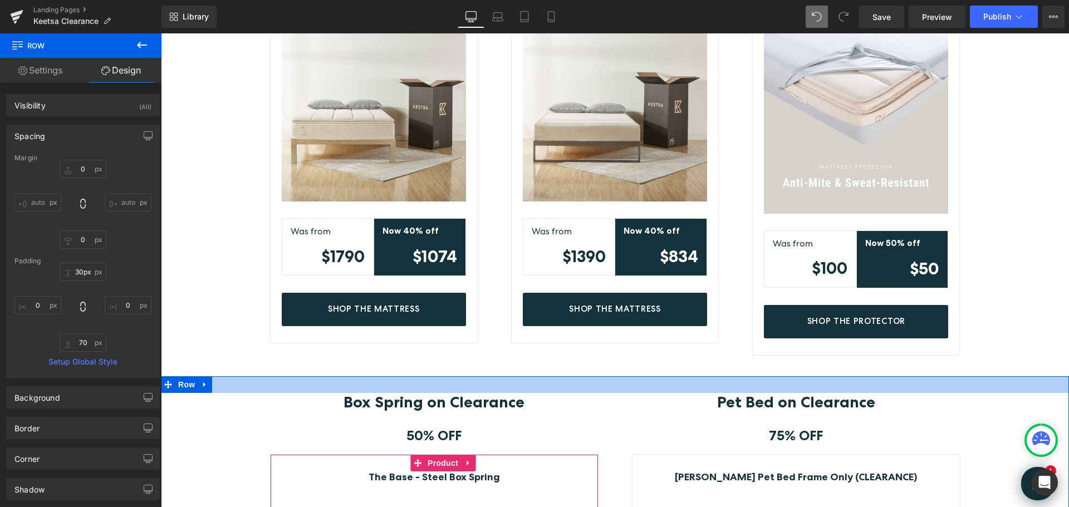
type input "31px"
drag, startPoint x: 657, startPoint y: 378, endPoint x: 654, endPoint y: 383, distance: 5.7
click at [654, 383] on div "31px" at bounding box center [615, 384] width 908 height 17
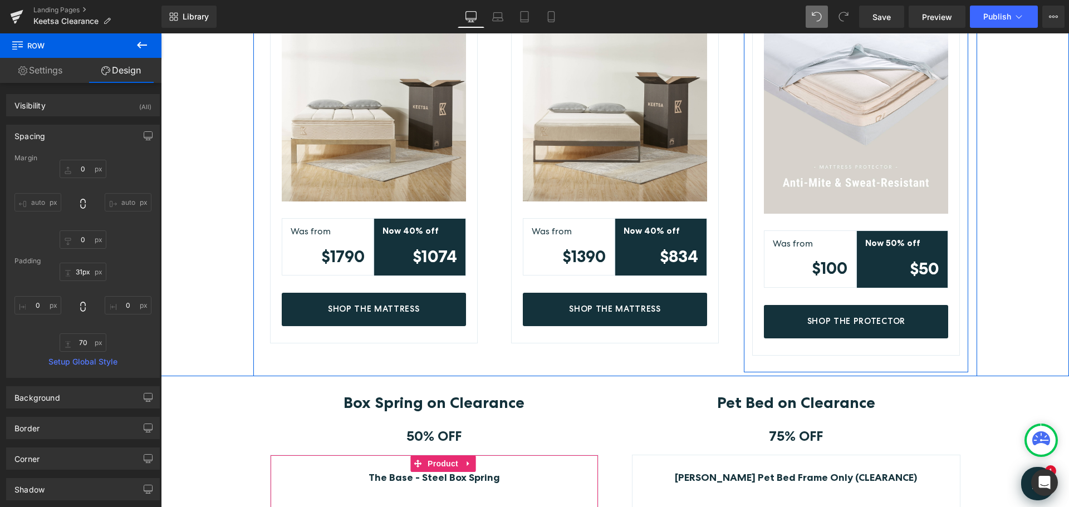
click at [1057, 295] on div "Mattress on Clearance Heading 40% OFF Text Block Row The Keetsa Pillow Plus® (C…" at bounding box center [615, 147] width 908 height 458
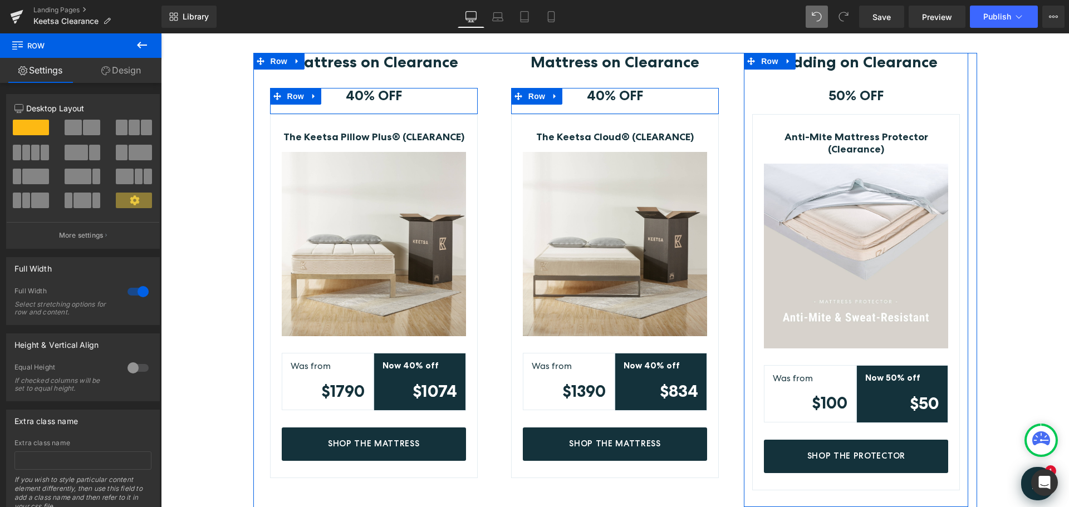
scroll to position [308, 0]
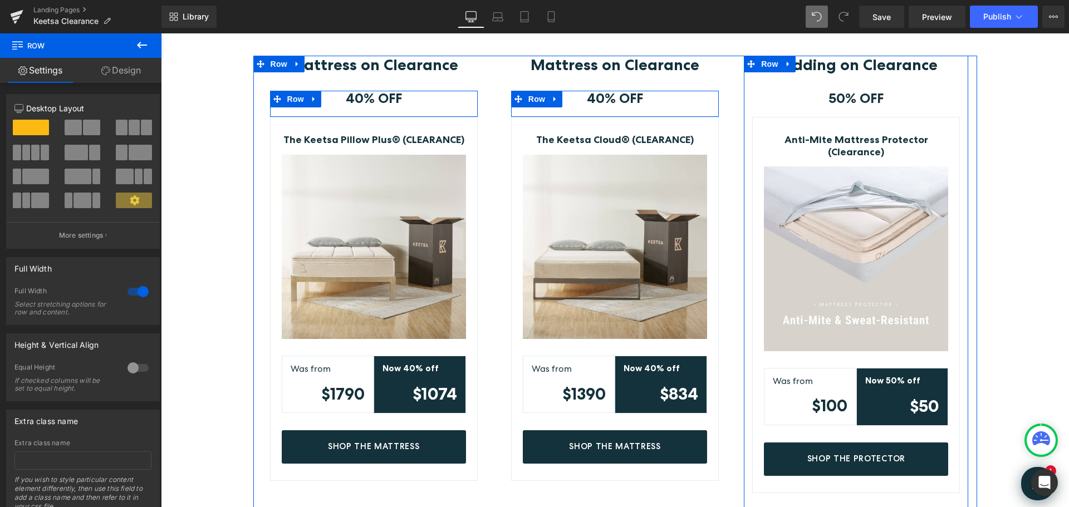
click at [1031, 213] on div "Mattress on Clearance Heading 40% OFF Text Block Row The Keetsa Pillow Plus® (C…" at bounding box center [615, 285] width 908 height 458
click at [994, 24] on button "Publish" at bounding box center [1004, 17] width 68 height 22
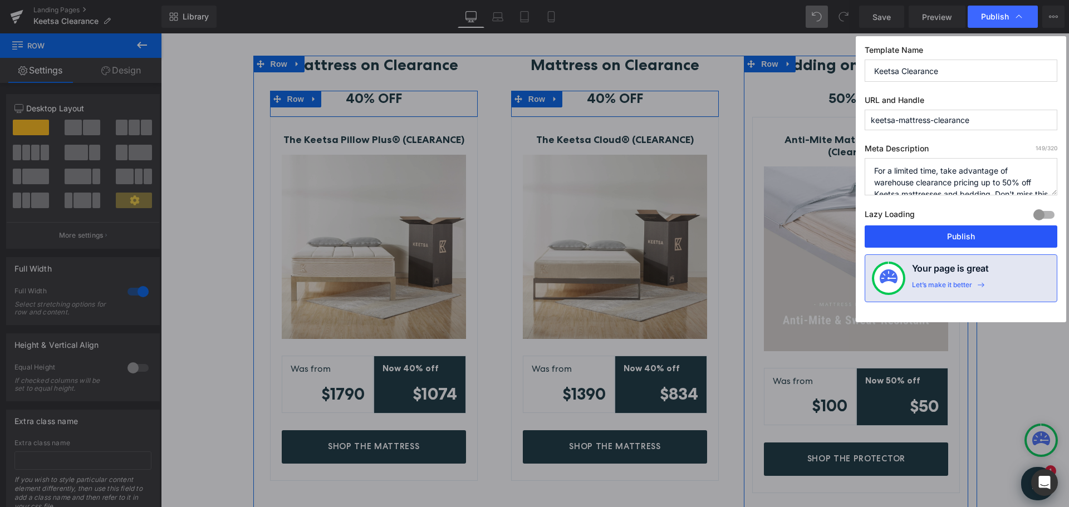
drag, startPoint x: 937, startPoint y: 241, endPoint x: 856, endPoint y: 198, distance: 90.9
click at [937, 241] on button "Publish" at bounding box center [961, 237] width 193 height 22
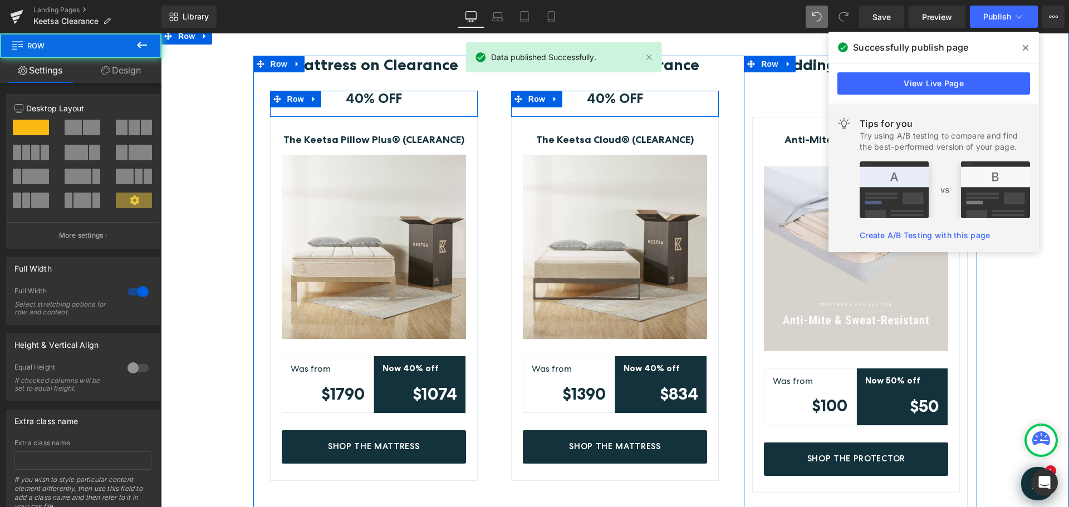
click at [1028, 287] on div "Mattress on Clearance Heading 40% OFF Text Block Row The Keetsa Pillow Plus® (C…" at bounding box center [615, 285] width 908 height 458
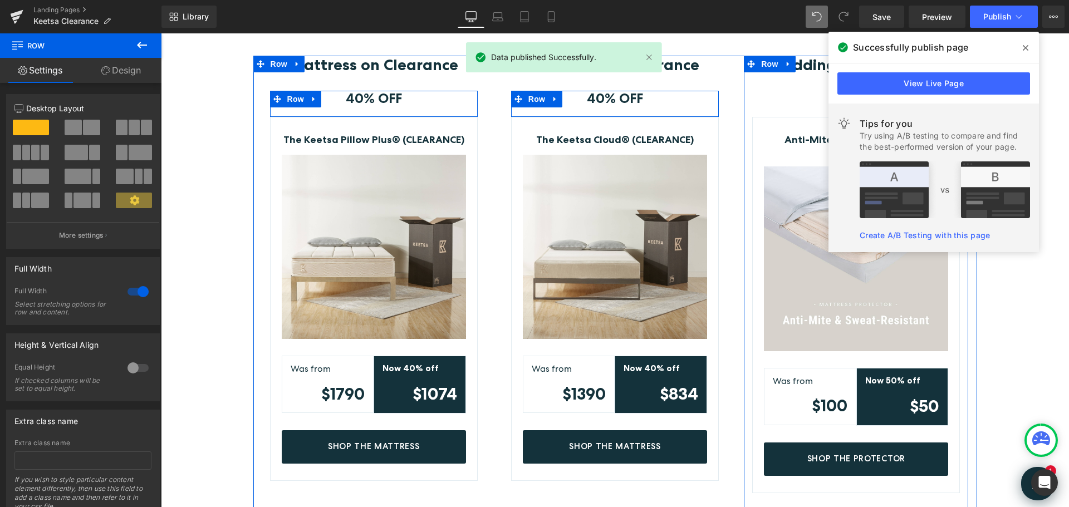
click at [1025, 49] on icon at bounding box center [1026, 48] width 6 height 6
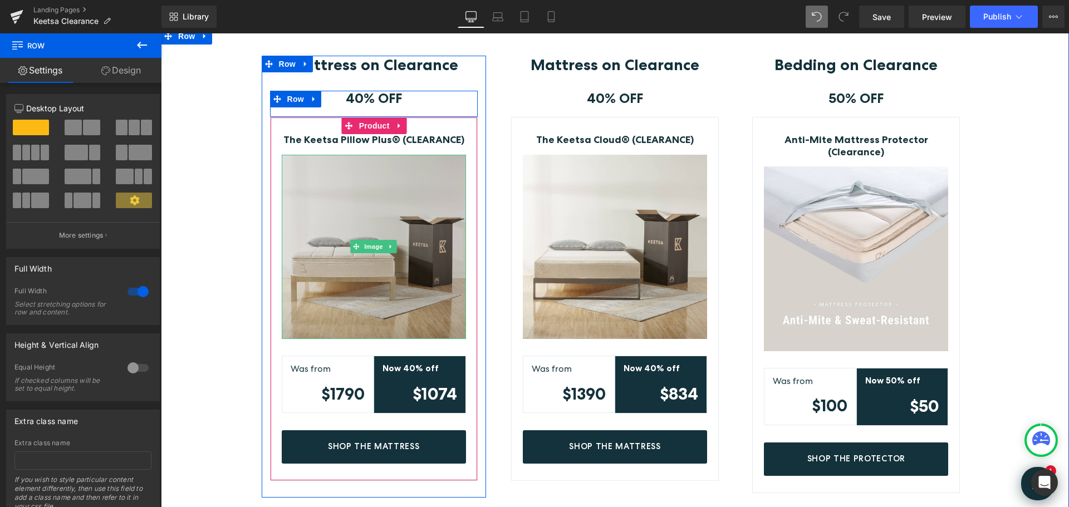
click at [359, 220] on img at bounding box center [374, 247] width 184 height 184
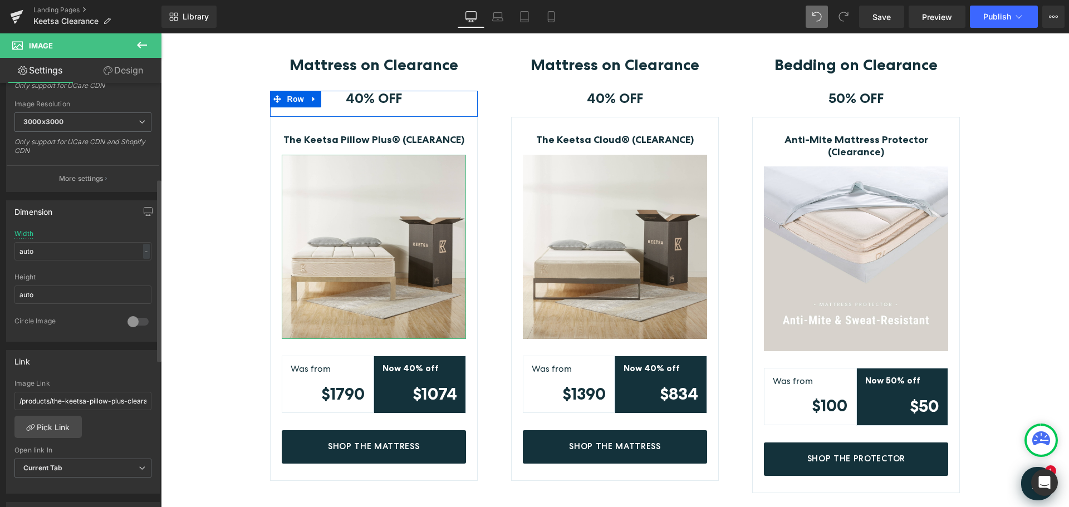
scroll to position [334, 0]
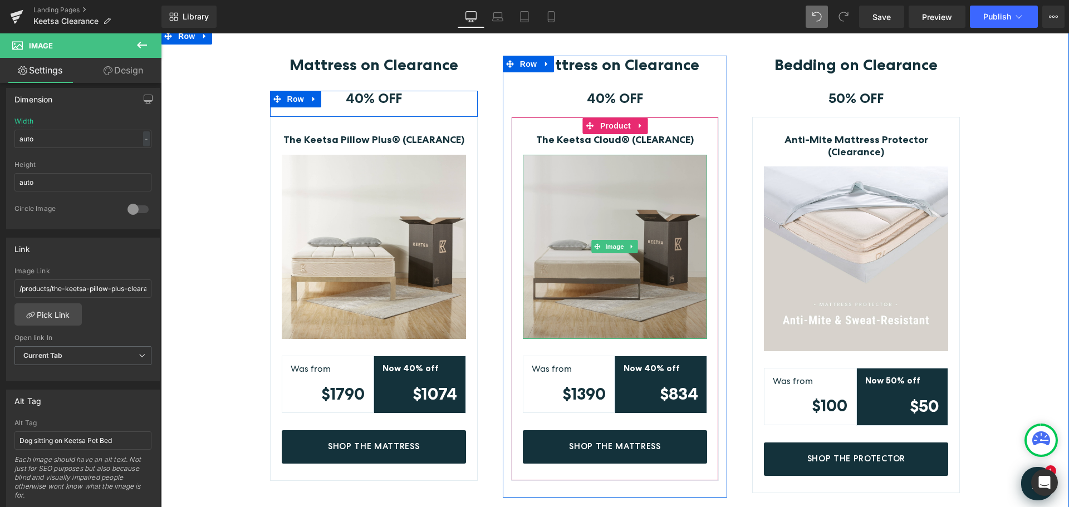
click at [612, 209] on img at bounding box center [615, 247] width 184 height 184
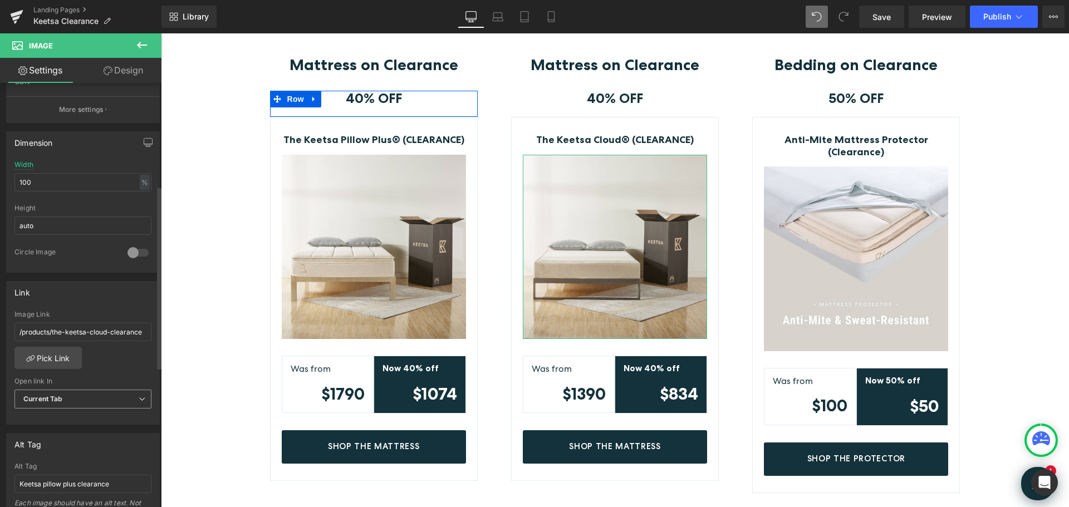
scroll to position [390, 0]
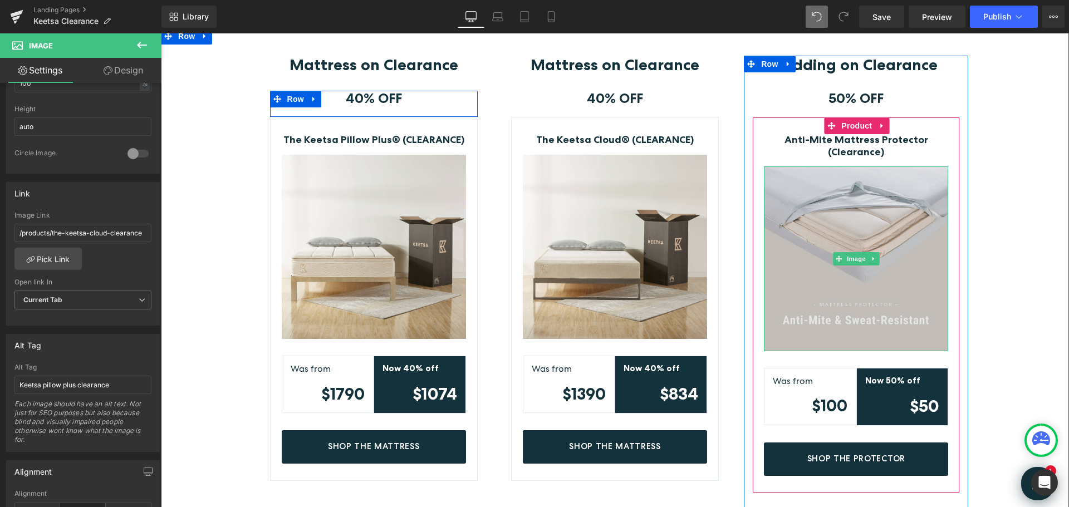
click at [851, 224] on img at bounding box center [856, 258] width 184 height 184
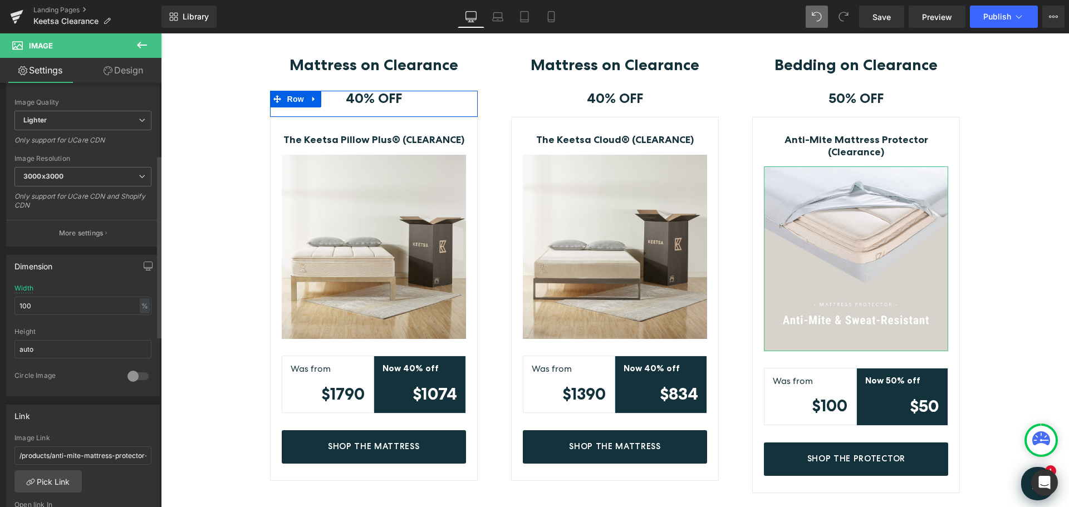
scroll to position [278, 0]
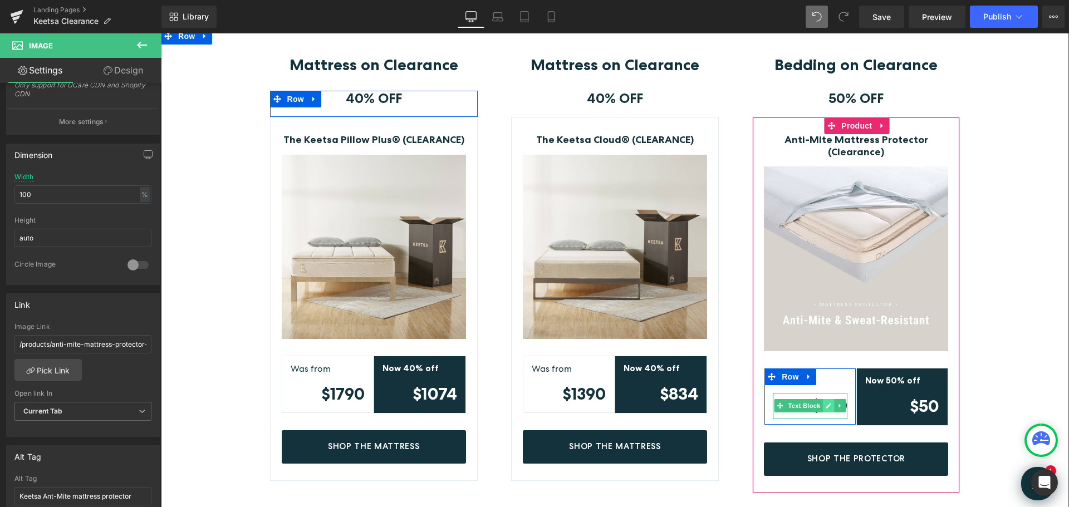
click at [826, 405] on icon at bounding box center [829, 407] width 6 height 6
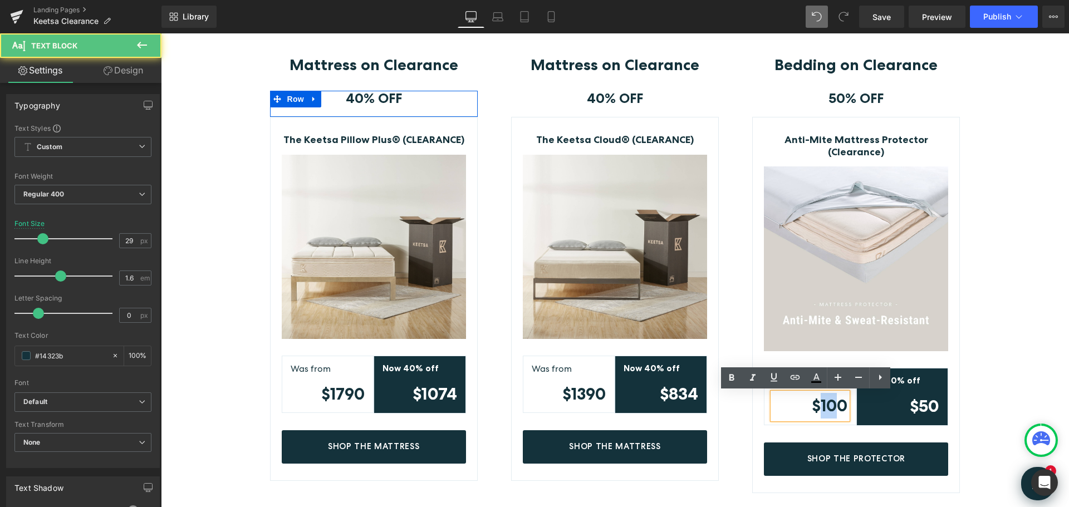
drag, startPoint x: 827, startPoint y: 406, endPoint x: 816, endPoint y: 406, distance: 11.1
click at [816, 406] on strong "$100" at bounding box center [830, 405] width 36 height 19
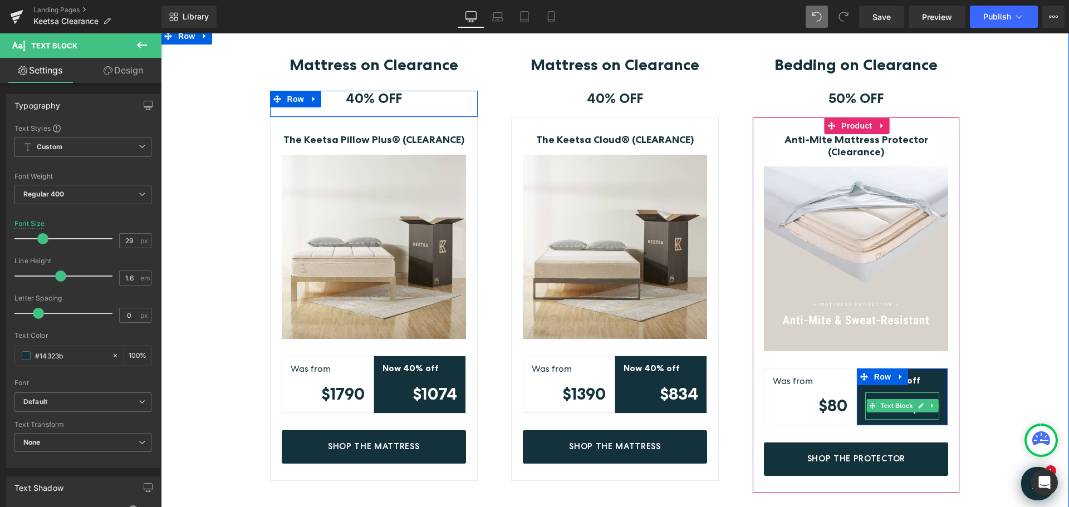
click at [918, 405] on icon at bounding box center [921, 406] width 6 height 7
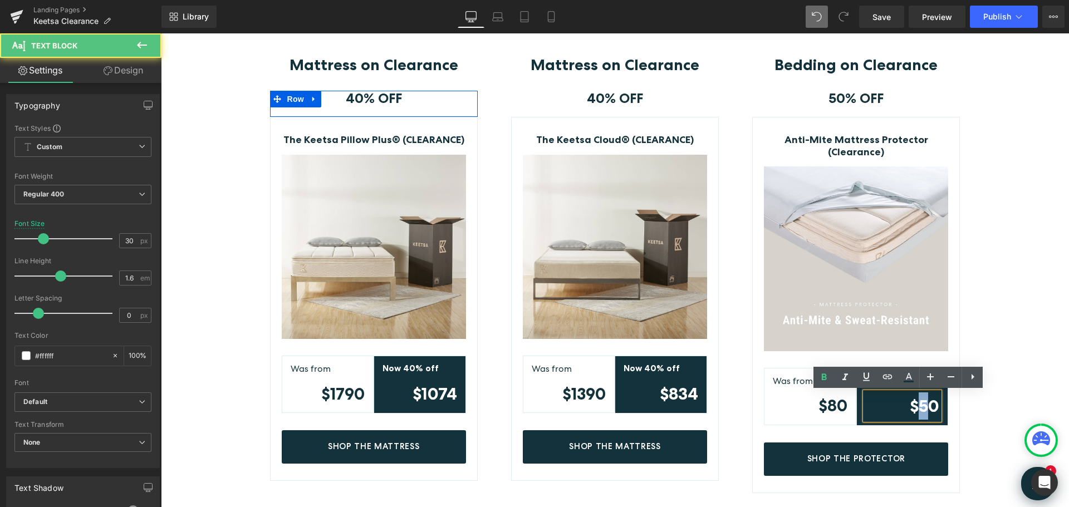
click at [917, 406] on strong "$50" at bounding box center [925, 406] width 30 height 20
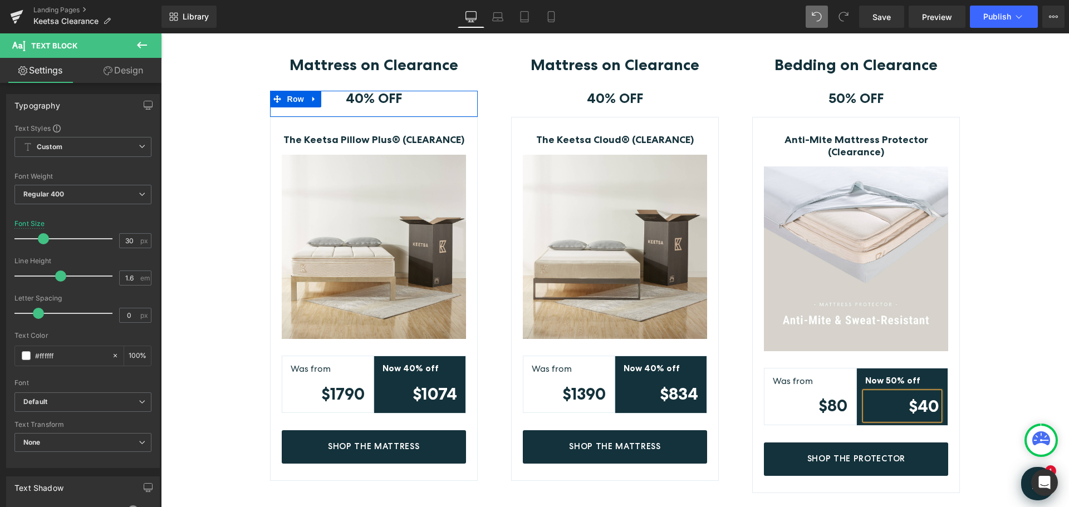
click at [1017, 340] on div "Mattress on Clearance Heading 40% OFF Text Block Row The Keetsa Pillow Plus® (C…" at bounding box center [615, 285] width 908 height 458
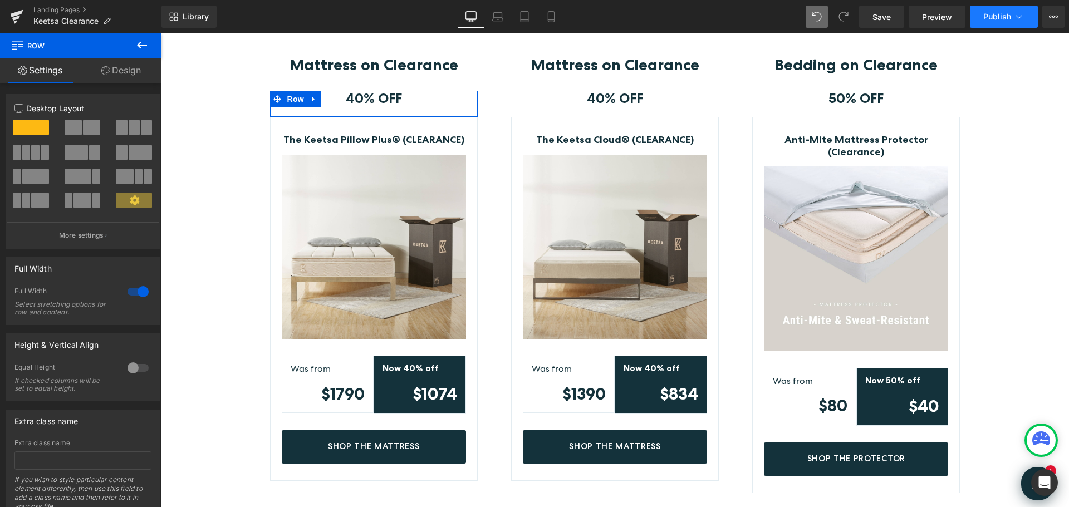
click at [991, 16] on span "Publish" at bounding box center [997, 16] width 28 height 9
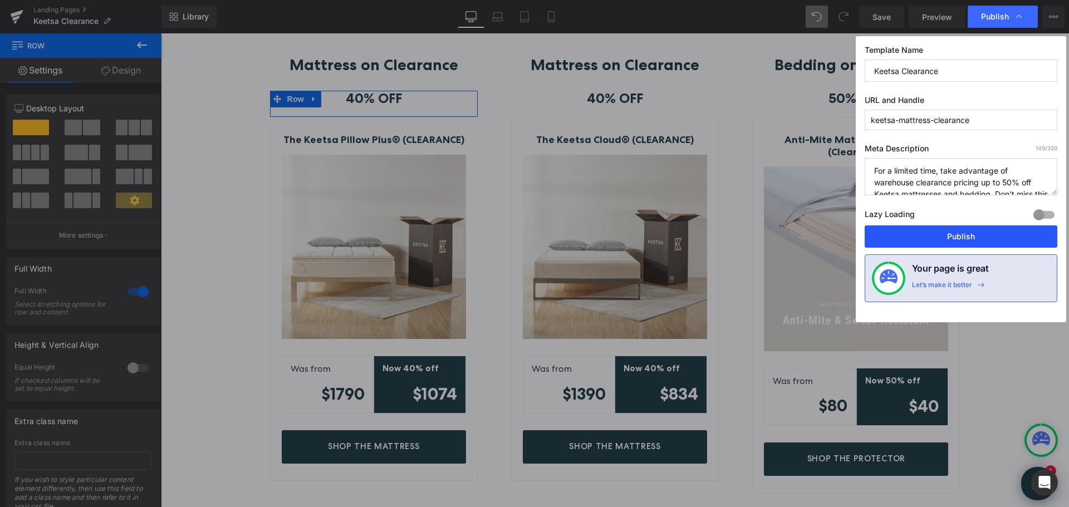
click at [947, 234] on button "Publish" at bounding box center [961, 237] width 193 height 22
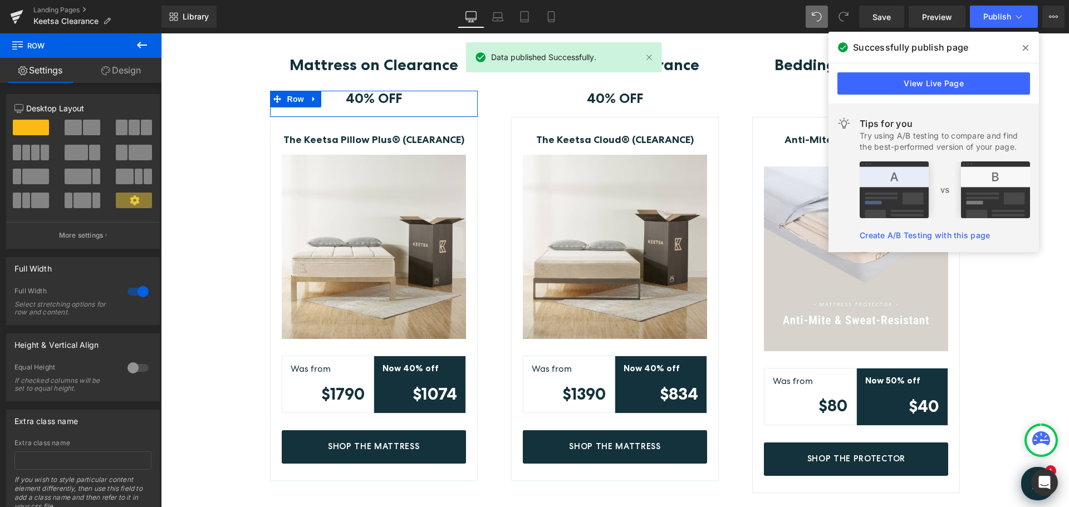
click at [1026, 49] on icon at bounding box center [1026, 48] width 6 height 6
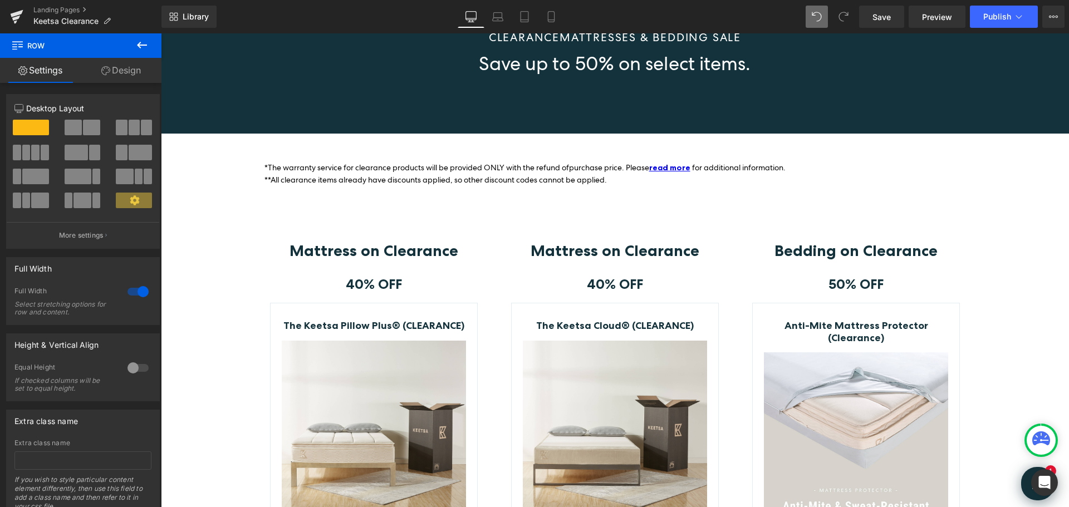
scroll to position [0, 0]
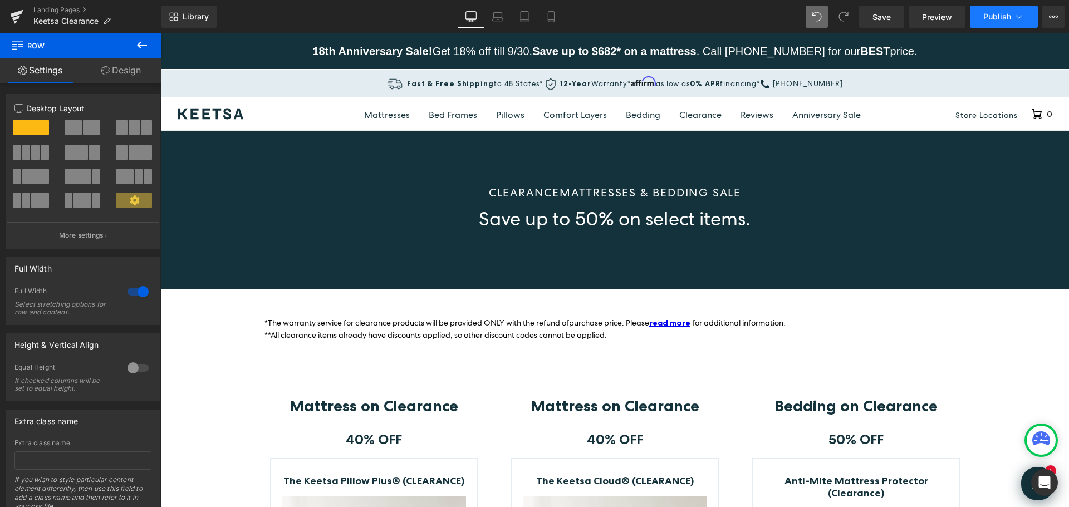
click at [996, 13] on span "Publish" at bounding box center [997, 16] width 28 height 9
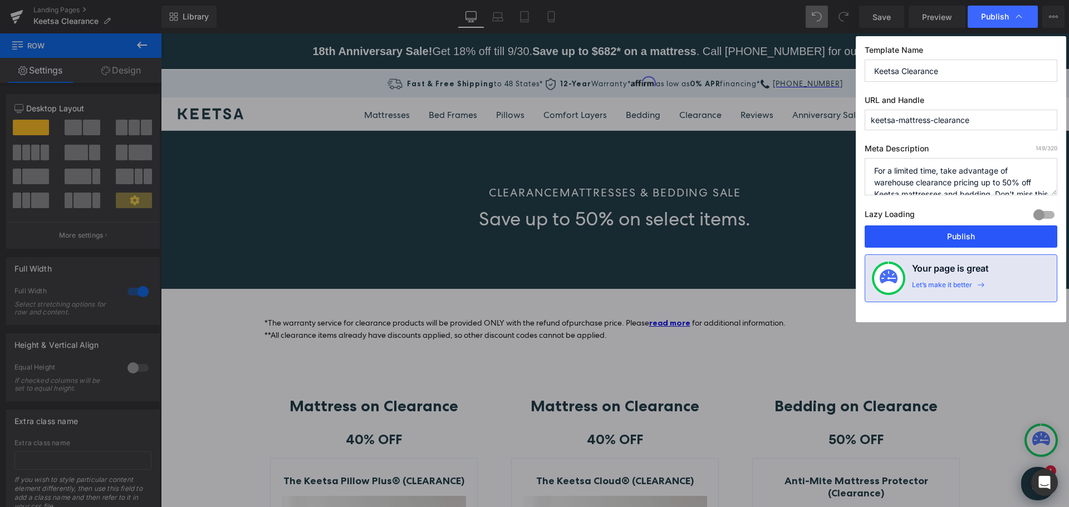
click at [930, 237] on button "Publish" at bounding box center [961, 237] width 193 height 22
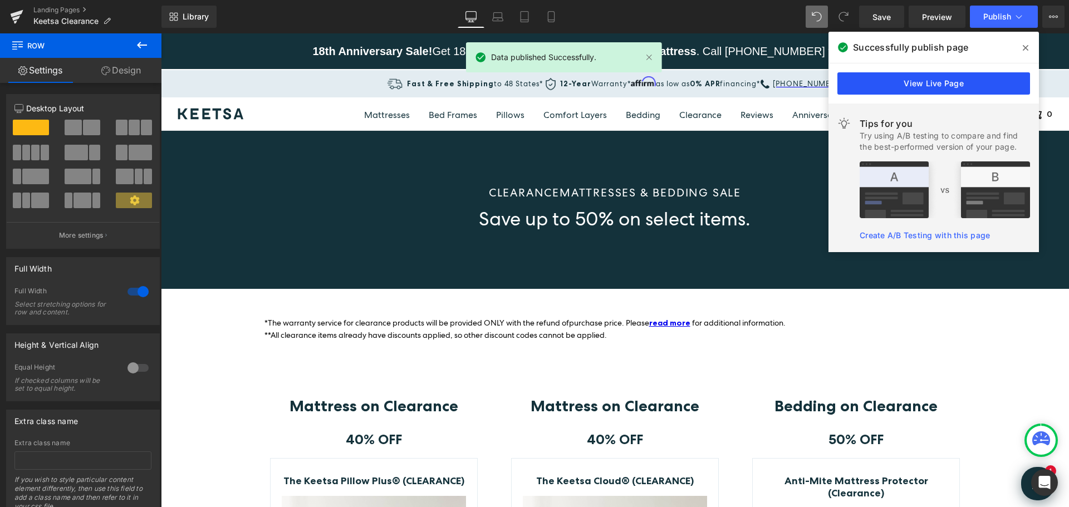
click at [942, 85] on link "View Live Page" at bounding box center [933, 83] width 193 height 22
